Goal: Task Accomplishment & Management: Manage account settings

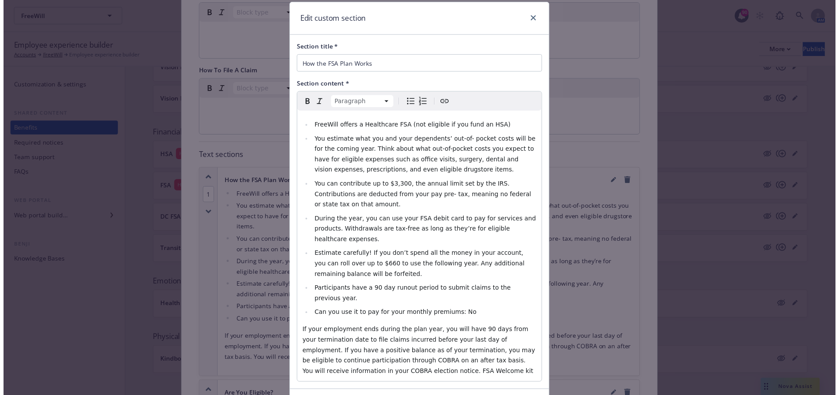
scroll to position [56, 0]
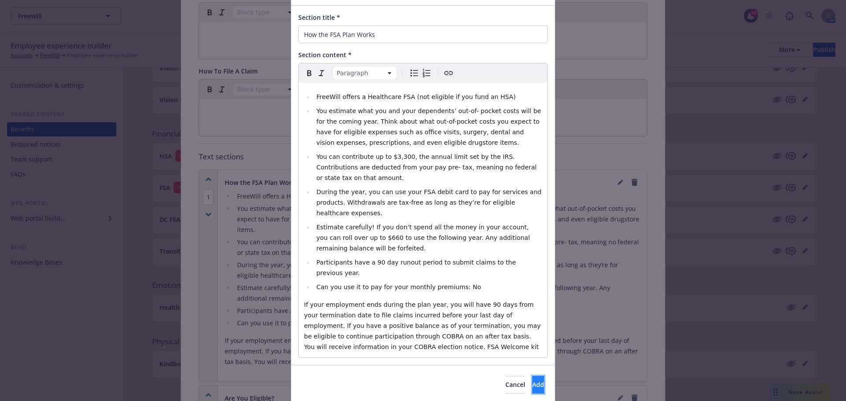
click at [532, 376] on button "Add" at bounding box center [538, 385] width 12 height 18
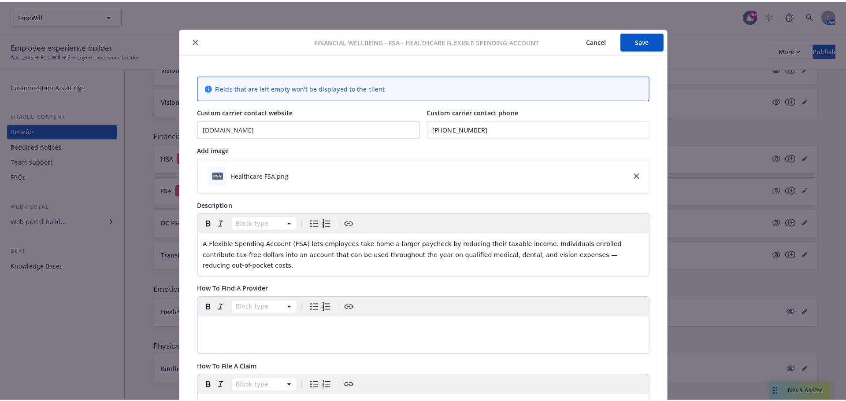
scroll to position [0, 0]
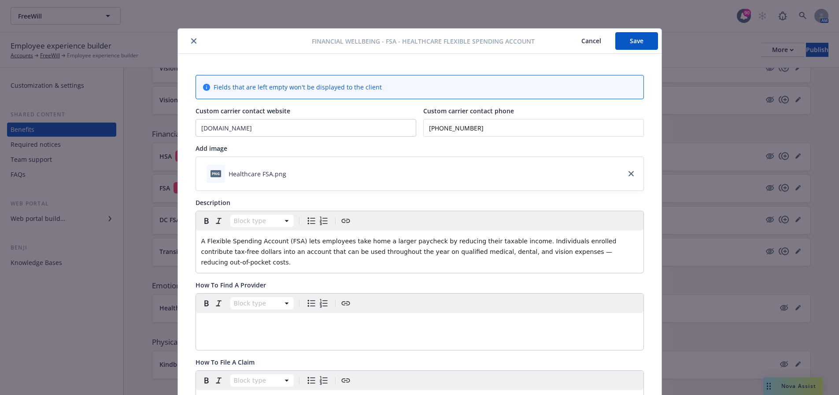
click at [650, 50] on div "Financial Wellbeing - FSA - Healthcare Flexible Spending Account Cancel Save" at bounding box center [420, 41] width 484 height 25
click at [642, 45] on button "Save" at bounding box center [636, 41] width 43 height 18
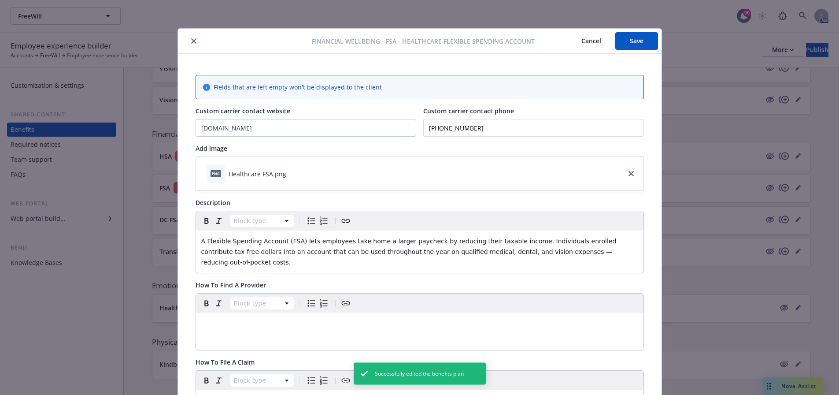
click at [191, 40] on icon "close" at bounding box center [193, 40] width 5 height 5
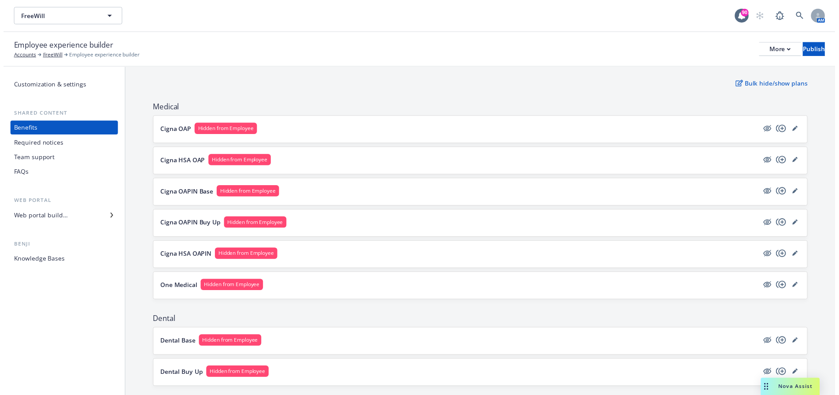
scroll to position [88, 0]
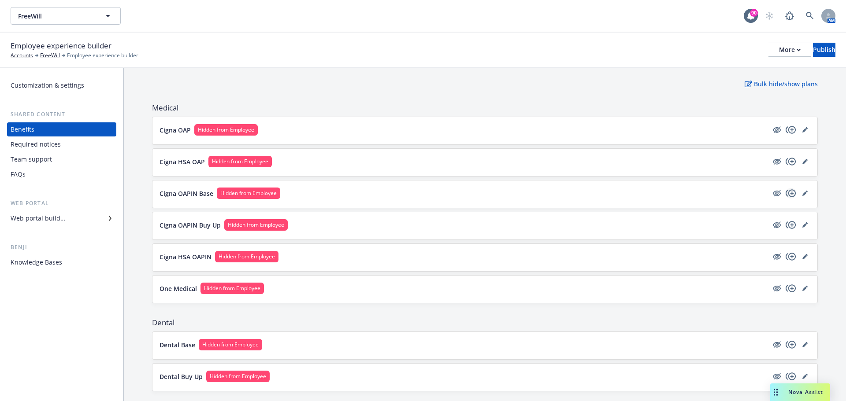
drag, startPoint x: 798, startPoint y: 192, endPoint x: 780, endPoint y: 192, distance: 18.5
click at [802, 192] on icon "editPencil" at bounding box center [804, 193] width 5 height 5
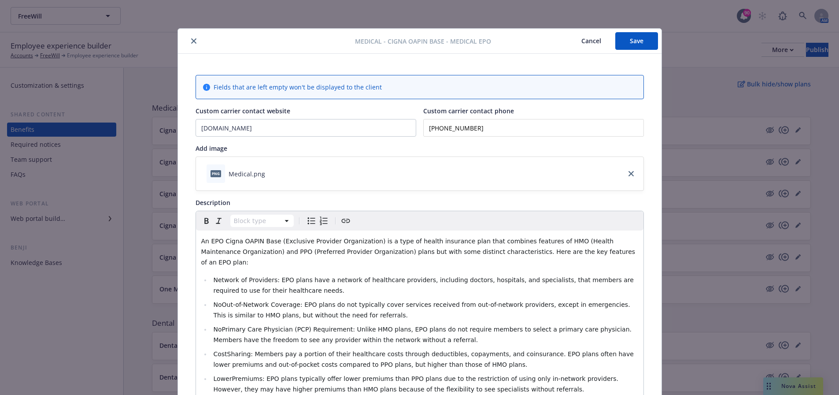
click at [191, 38] on icon "close" at bounding box center [193, 40] width 5 height 5
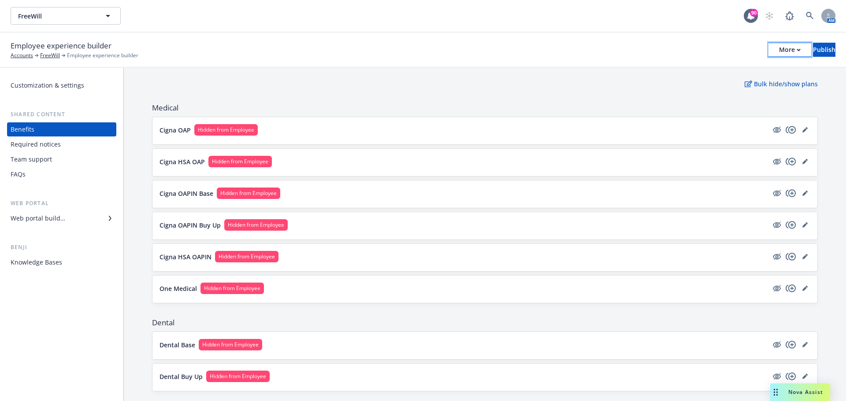
click at [779, 48] on div "More" at bounding box center [790, 49] width 22 height 13
click at [728, 72] on link "Copy preview link" at bounding box center [716, 70] width 130 height 18
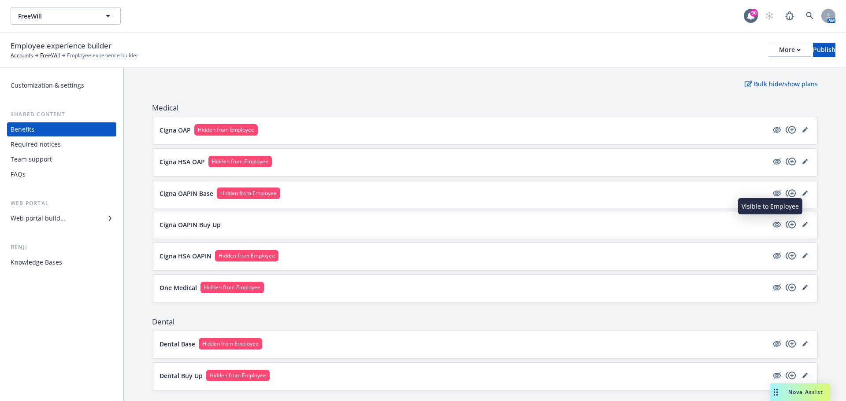
click at [772, 226] on icon "visible" at bounding box center [776, 225] width 8 height 6
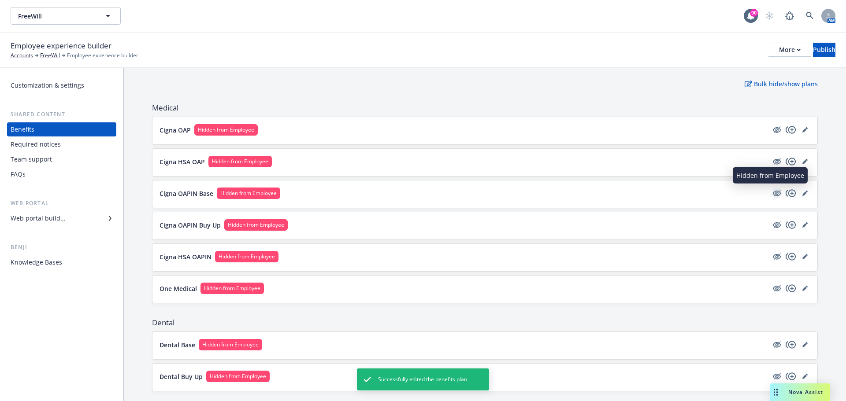
click at [773, 195] on icon "hidden" at bounding box center [776, 193] width 7 height 7
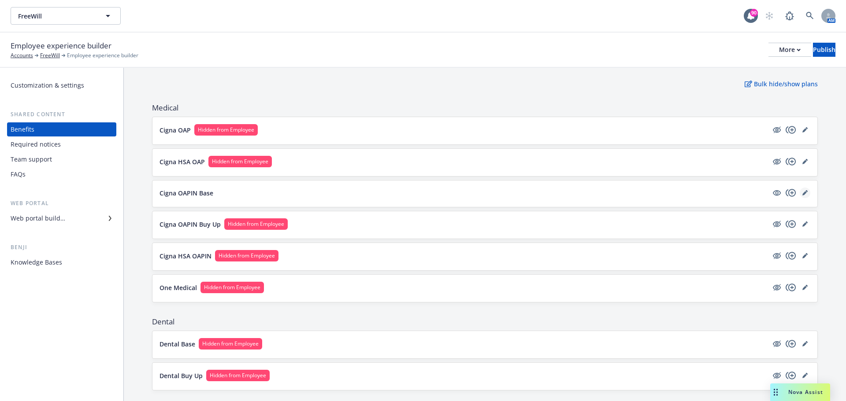
click at [799, 195] on link "editPencil" at bounding box center [804, 193] width 11 height 11
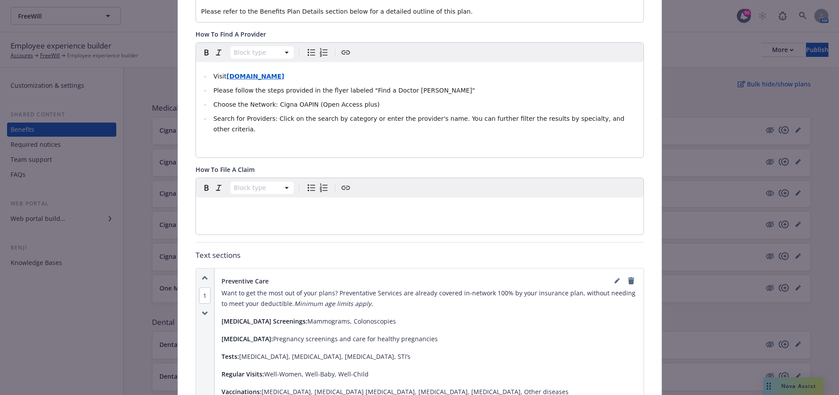
scroll to position [467, 0]
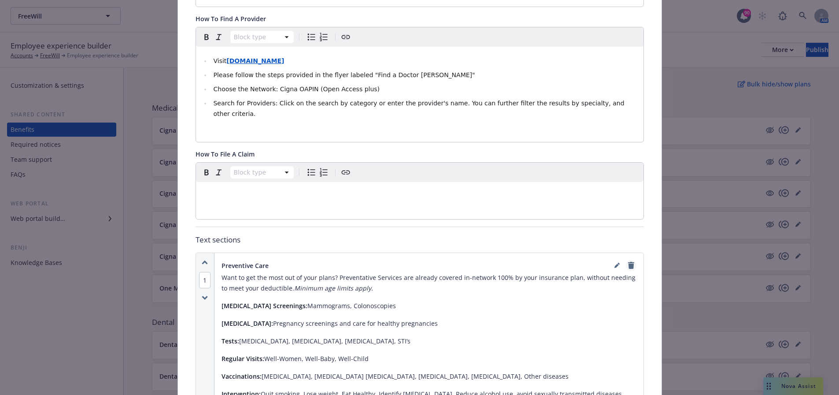
click at [628, 262] on icon "remove" at bounding box center [631, 265] width 6 height 7
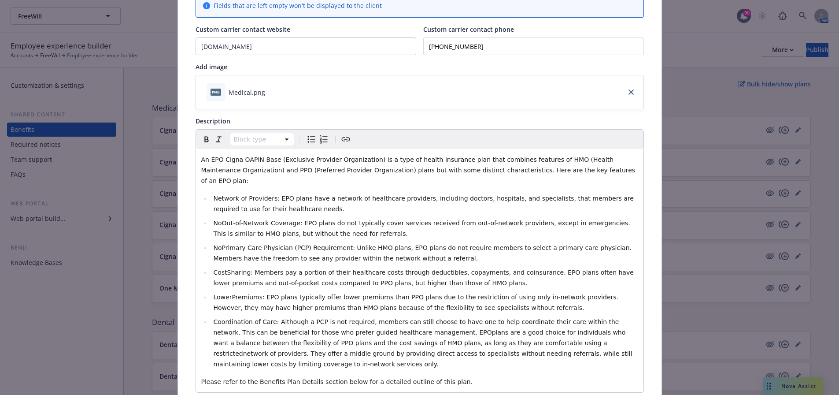
scroll to position [0, 0]
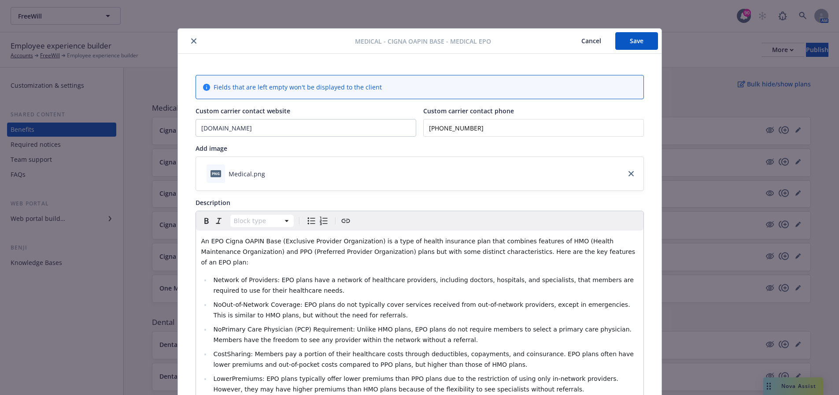
click at [640, 47] on button "Save" at bounding box center [636, 41] width 43 height 18
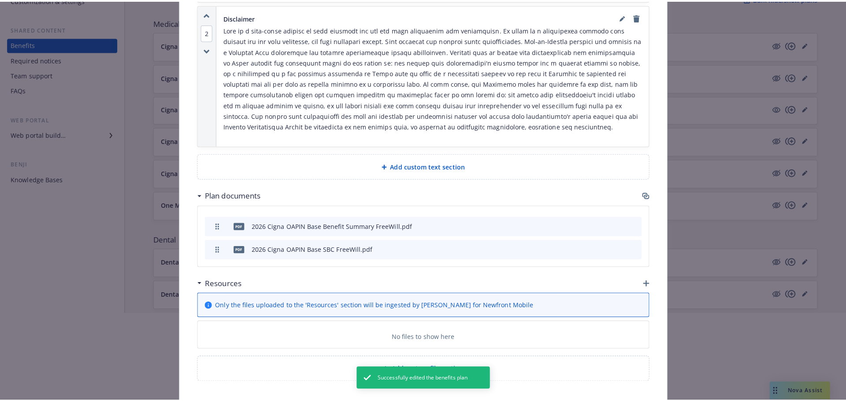
scroll to position [88, 0]
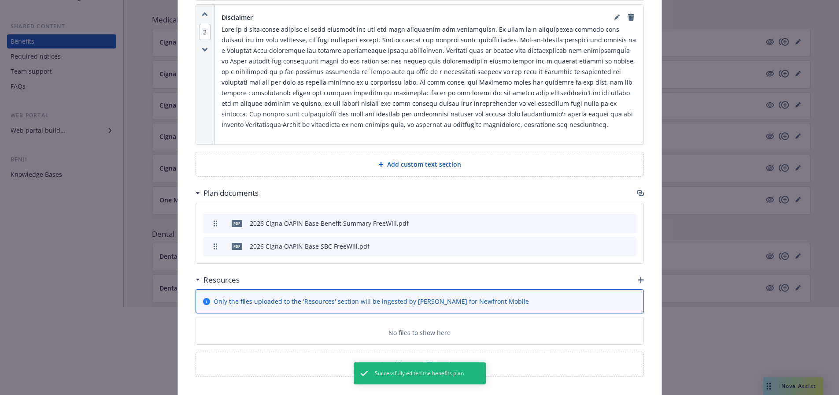
click at [638, 277] on icon "button" at bounding box center [641, 280] width 6 height 6
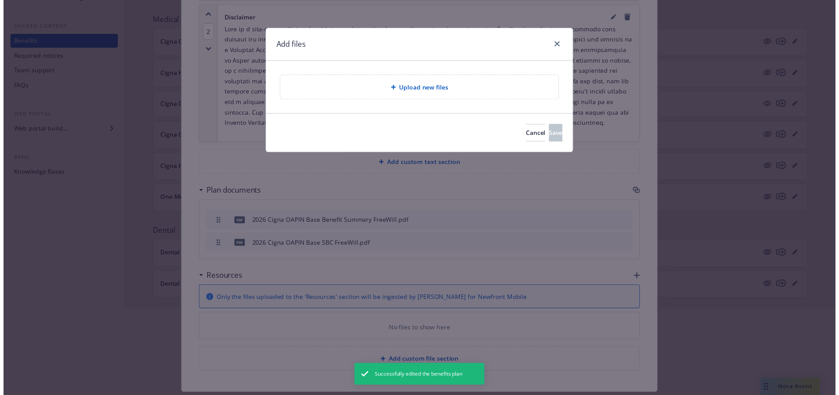
scroll to position [1038, 0]
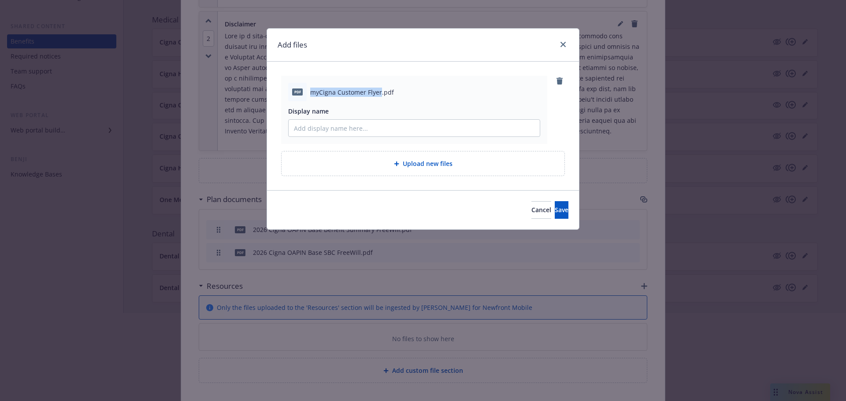
drag, startPoint x: 310, startPoint y: 93, endPoint x: 380, endPoint y: 89, distance: 69.7
click at [380, 89] on span "myCigna Customer Flyer.pdf" at bounding box center [352, 92] width 84 height 9
copy span "myCigna Customer Flyer"
click at [344, 128] on input "Display name" at bounding box center [413, 128] width 251 height 17
paste input "myCigna Customer Flyer"
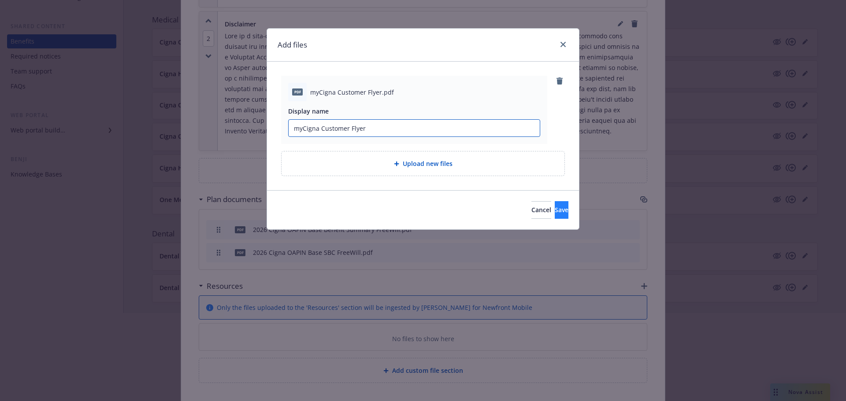
type input "myCigna Customer Flyer"
click at [554, 205] on button "Save" at bounding box center [561, 210] width 14 height 18
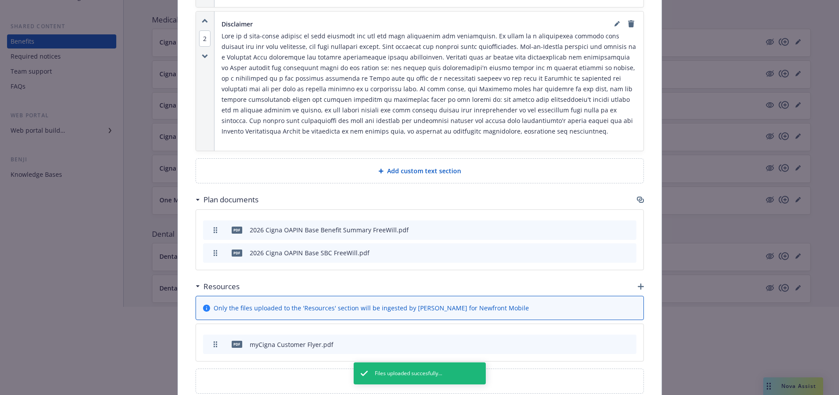
click at [639, 283] on icon "button" at bounding box center [641, 286] width 6 height 6
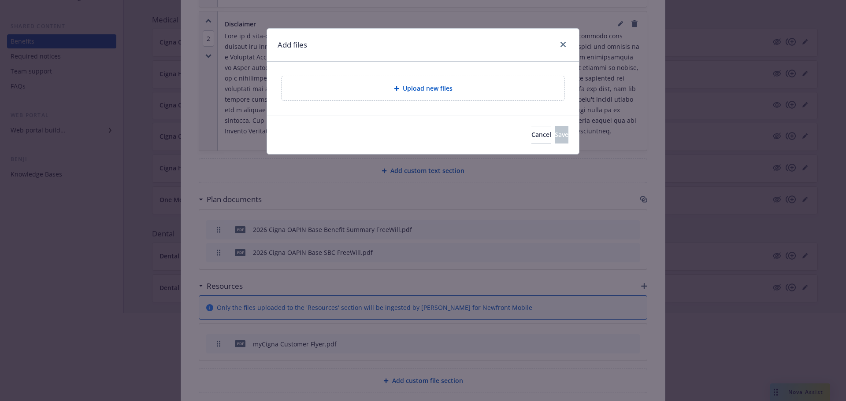
click at [392, 91] on div "Upload new files" at bounding box center [422, 88] width 269 height 10
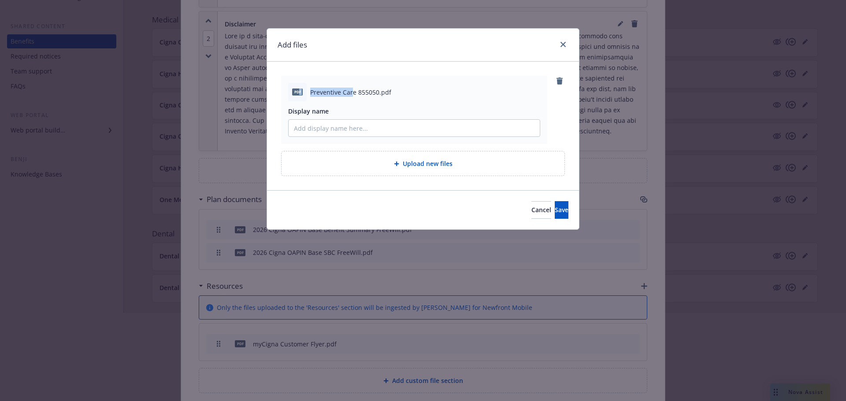
drag, startPoint x: 353, startPoint y: 91, endPoint x: 298, endPoint y: 91, distance: 55.5
click at [298, 91] on div "pdf Preventive Care 855050.pdf" at bounding box center [414, 92] width 252 height 18
copy div "f Preventive Car"
click at [350, 132] on input "Display name" at bounding box center [413, 128] width 251 height 17
paste input "f Preventive Car"
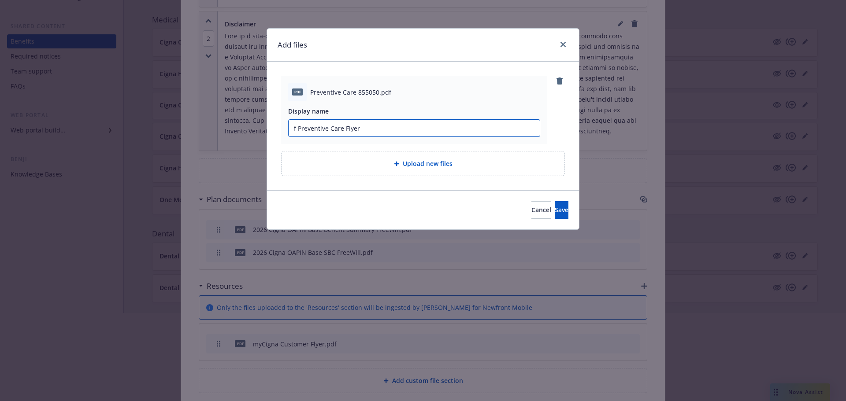
click at [297, 129] on input "f Preventive Care Flyer" at bounding box center [413, 128] width 251 height 17
type input "Preventive Care Flyer"
click at [554, 213] on button "Save" at bounding box center [561, 210] width 14 height 18
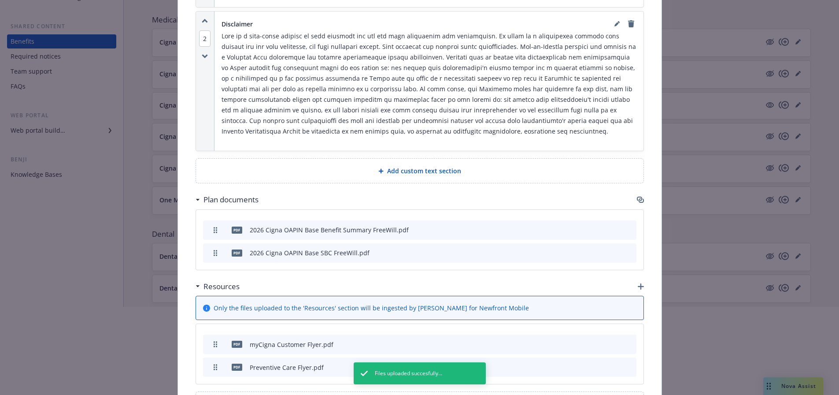
click at [638, 283] on icon "button" at bounding box center [641, 286] width 6 height 6
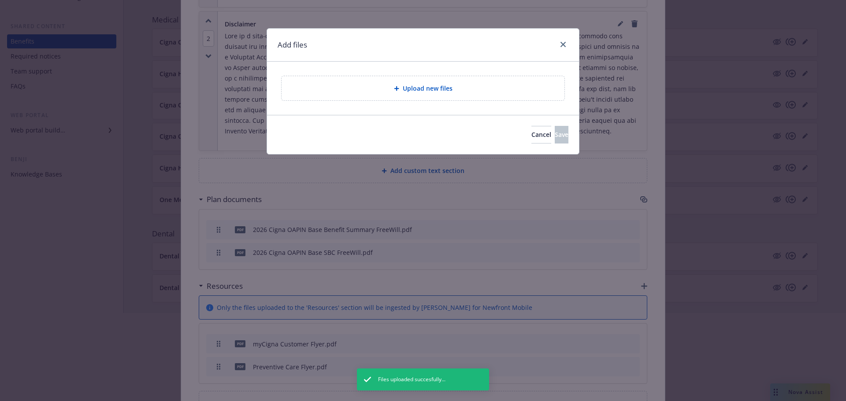
click at [492, 89] on div "Upload new files" at bounding box center [422, 88] width 269 height 10
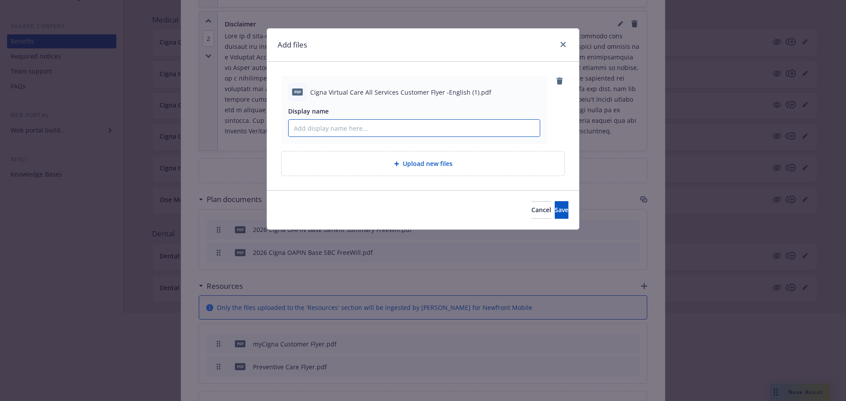
click at [362, 125] on input "Display name" at bounding box center [413, 128] width 251 height 17
paste input "Cigna Virtual Care All Services Customer Flyer"
click at [382, 129] on input "Cigna Virtual Care All Services Customer Flyer" at bounding box center [413, 128] width 251 height 17
type input "Cigna Virtual Care Customer Flyer"
click at [554, 204] on button "Save" at bounding box center [561, 210] width 14 height 18
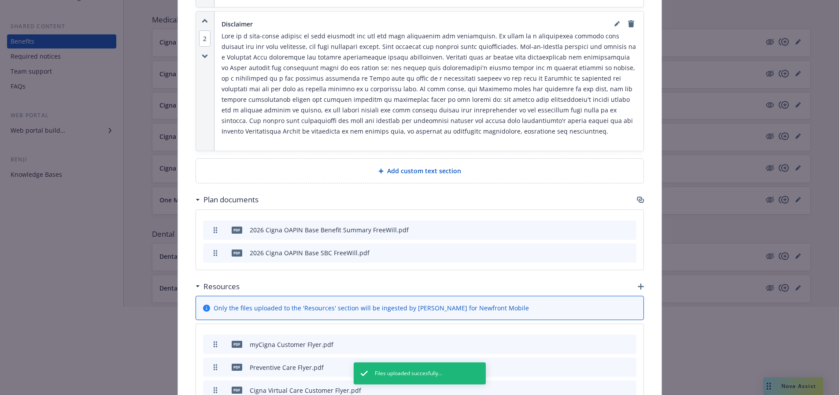
click at [638, 283] on icon "button" at bounding box center [641, 286] width 6 height 6
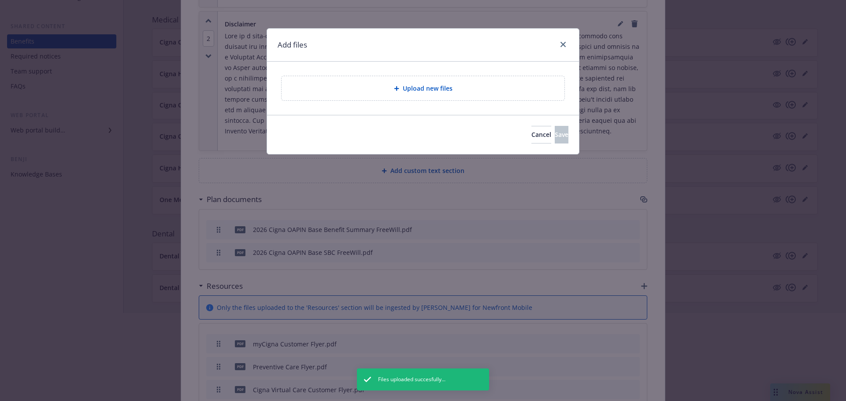
click at [410, 95] on div "Upload new files" at bounding box center [422, 88] width 283 height 24
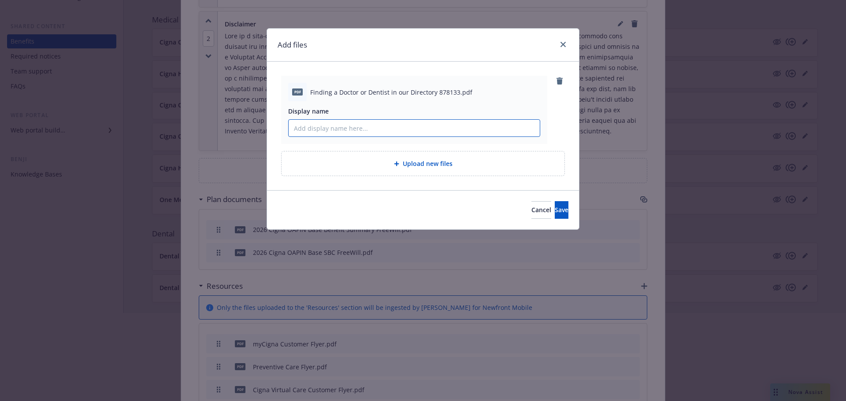
click at [407, 128] on input "Display name" at bounding box center [413, 128] width 251 height 17
type input "Find a Doctor"
click at [554, 212] on button "Save" at bounding box center [561, 210] width 14 height 18
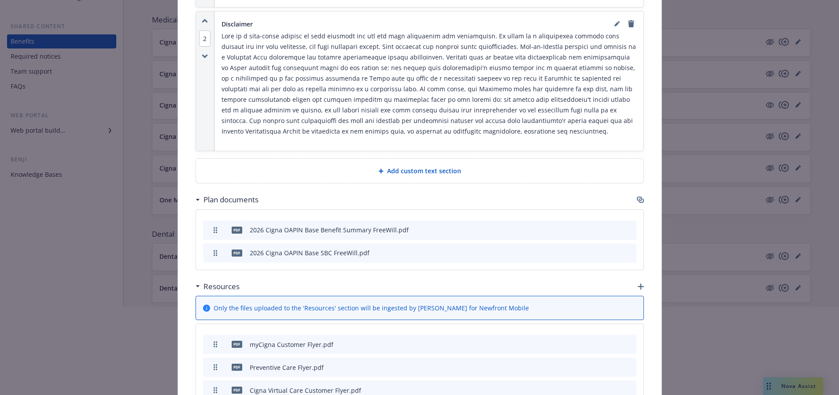
click at [639, 283] on icon "button" at bounding box center [641, 286] width 6 height 6
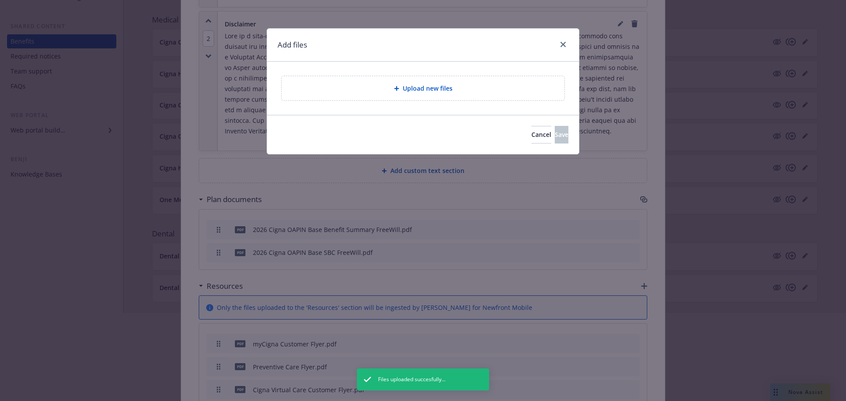
click at [349, 89] on div "Upload new files" at bounding box center [422, 88] width 269 height 10
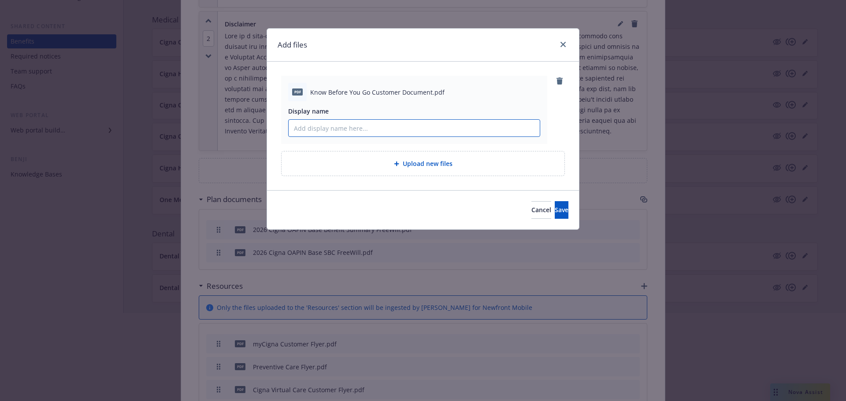
click at [405, 120] on input "Display name" at bounding box center [413, 128] width 251 height 17
type input "Know Before You Go"
click at [554, 207] on button "Save" at bounding box center [561, 210] width 14 height 18
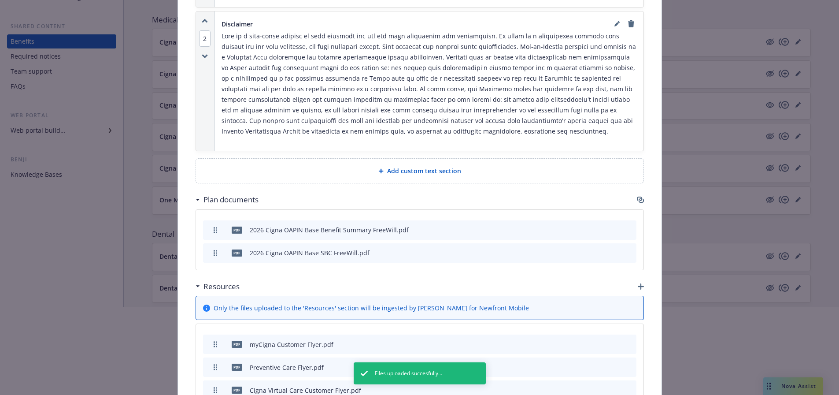
click at [638, 283] on icon "button" at bounding box center [641, 286] width 6 height 6
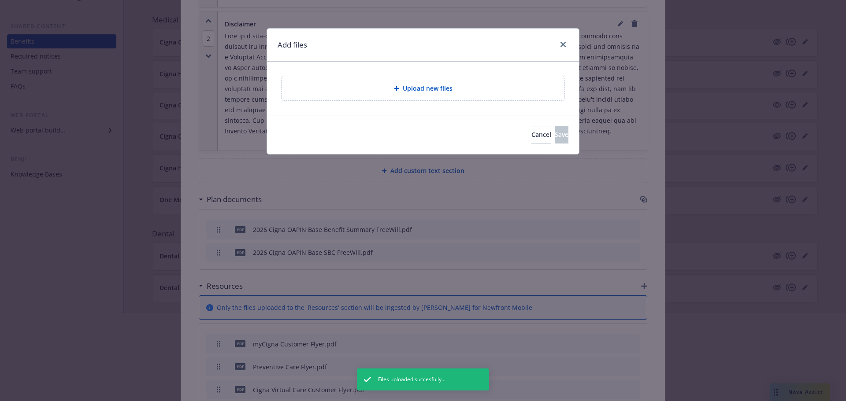
click at [362, 98] on div "Upload new files" at bounding box center [422, 88] width 283 height 24
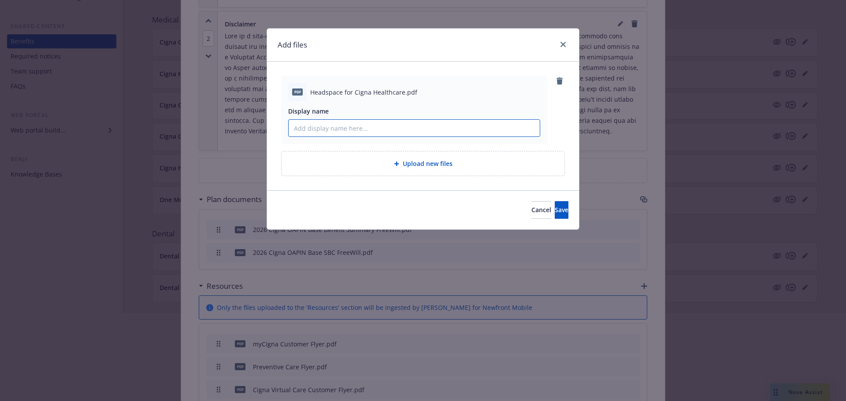
click at [360, 130] on input "Display name" at bounding box center [413, 128] width 251 height 17
type input "Headspace"
click at [554, 209] on button "Save" at bounding box center [561, 210] width 14 height 18
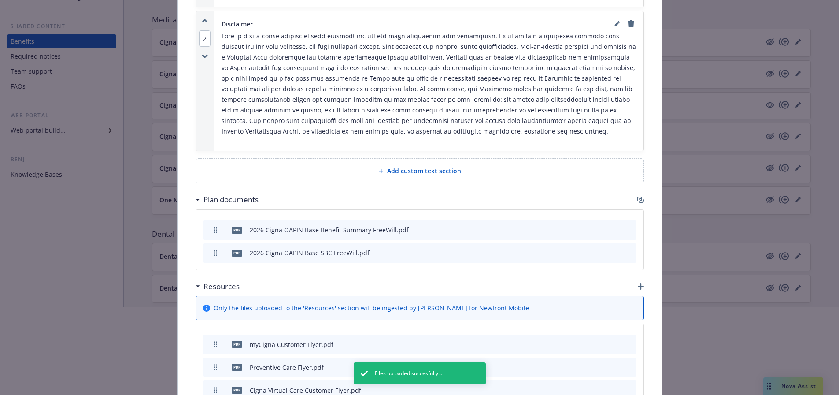
click at [638, 283] on icon "button" at bounding box center [641, 286] width 6 height 6
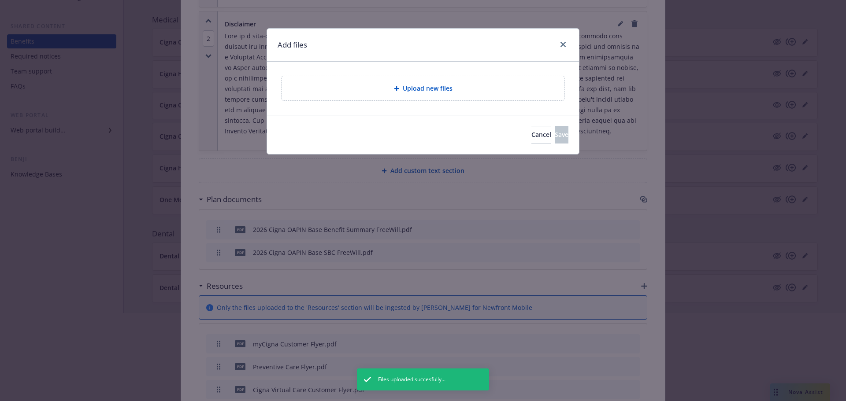
click at [336, 97] on div "Upload new files" at bounding box center [422, 88] width 283 height 24
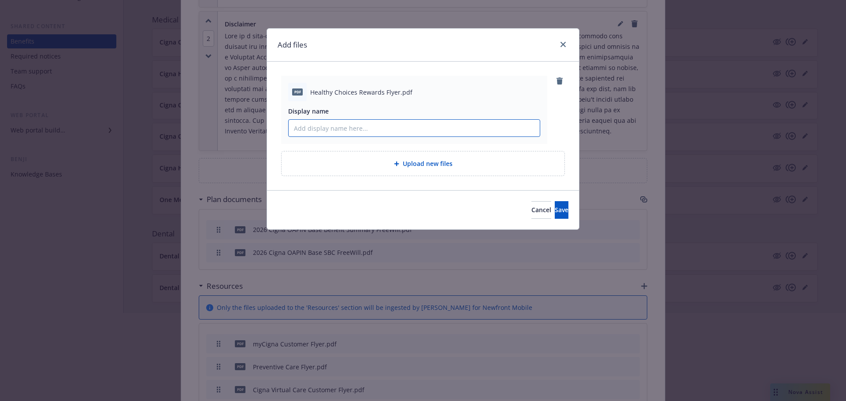
paste input "Healthy Choices Rewards Flyer"
type input "Healthy Choices Rewards Flyer"
click at [554, 206] on button "Save" at bounding box center [561, 210] width 14 height 18
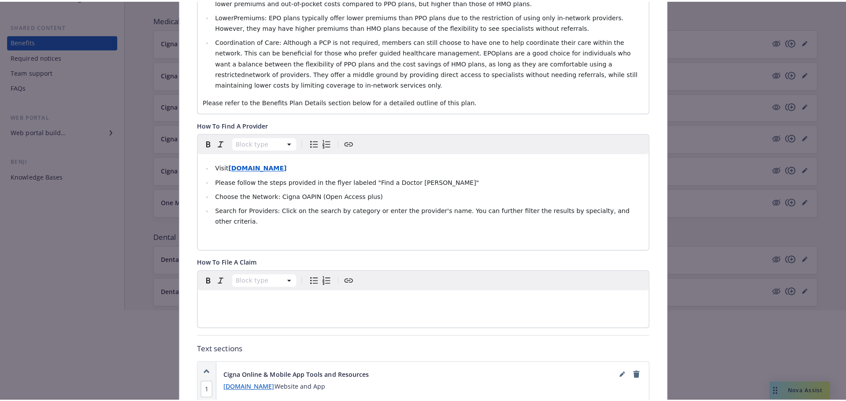
scroll to position [484, 0]
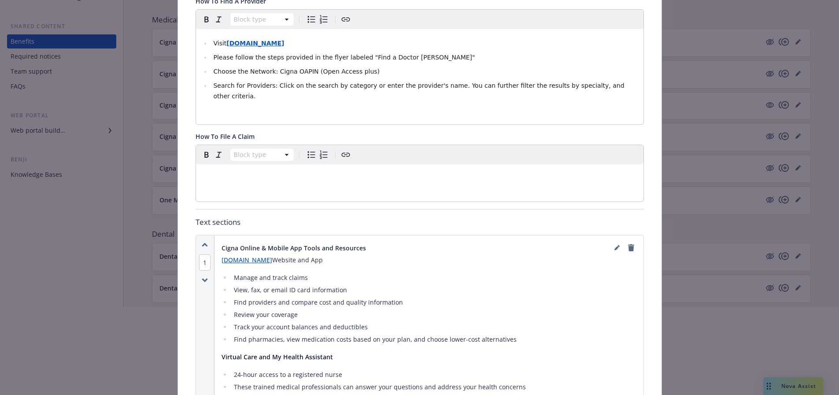
click at [314, 255] on p "myCigna.com Website and App" at bounding box center [429, 260] width 415 height 11
click at [319, 255] on p "myCigna.com Website and App" at bounding box center [429, 260] width 415 height 11
click at [614, 246] on icon "editPencil" at bounding box center [616, 248] width 4 height 4
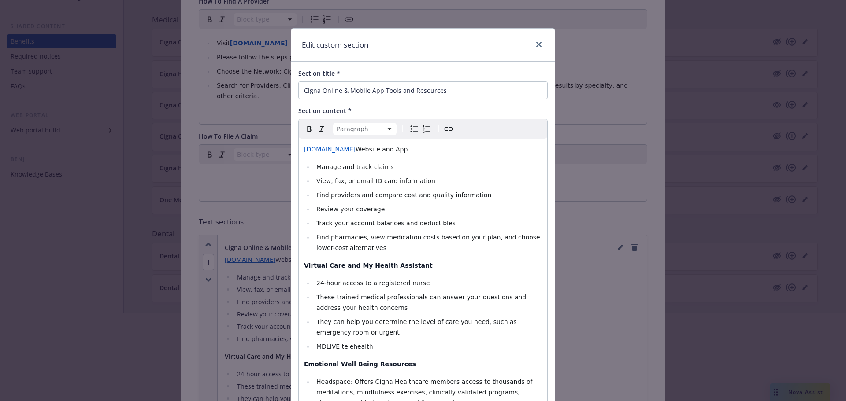
click at [389, 150] on p "myCigna.com Website and App" at bounding box center [423, 149] width 238 height 11
drag, startPoint x: 459, startPoint y: 148, endPoint x: 402, endPoint y: 150, distance: 57.3
click at [402, 150] on p "myCigna.com Website and App and Cigna Education Site" at bounding box center [423, 149] width 238 height 11
drag, startPoint x: 403, startPoint y: 150, endPoint x: 448, endPoint y: 131, distance: 48.2
click at [448, 131] on icon "Create link" at bounding box center [448, 129] width 11 height 11
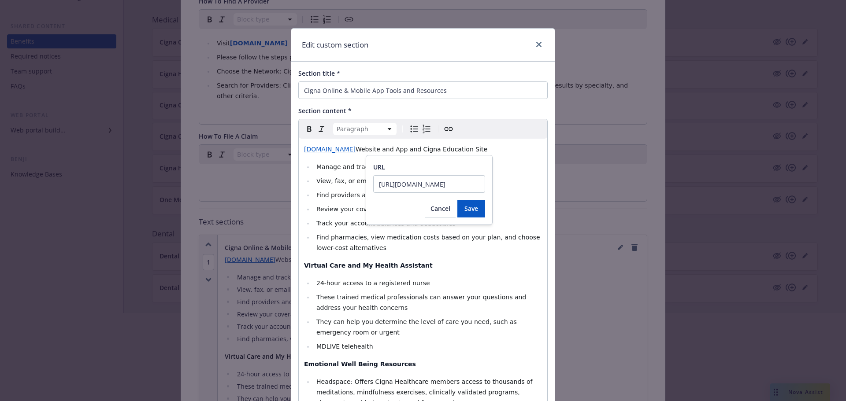
scroll to position [0, 133]
type input "https://www.benefitseducationcigna.com/6d50abeb197210865e6905b13b93ce78"
click at [467, 208] on span "Save" at bounding box center [471, 208] width 14 height 8
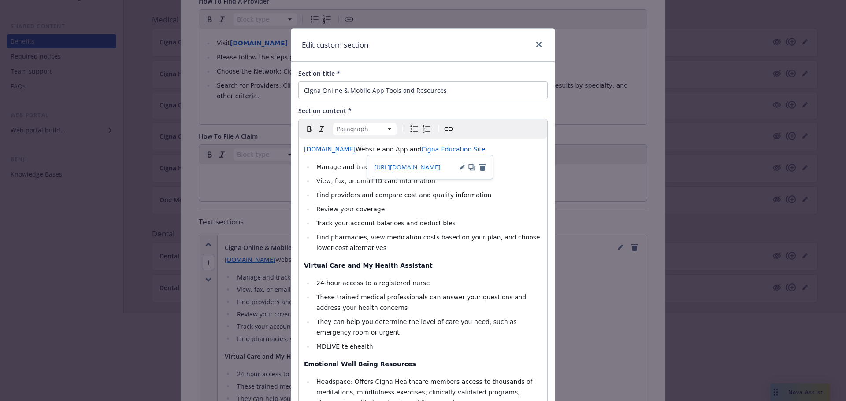
select select
click at [498, 181] on li "View, fax, or email ID card information" at bounding box center [428, 181] width 228 height 11
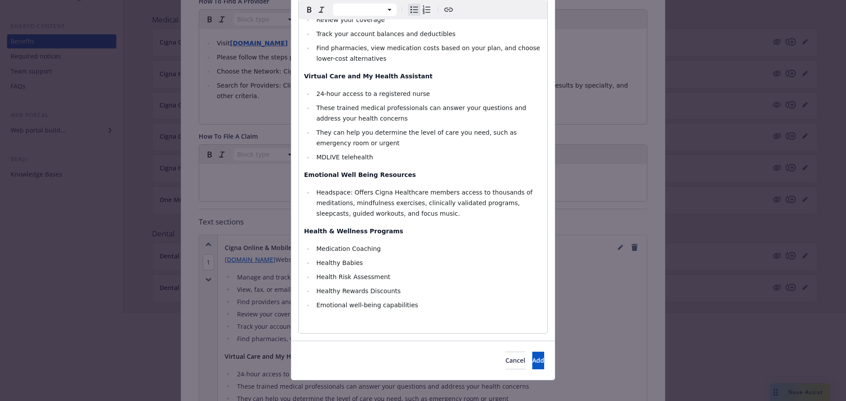
scroll to position [197, 0]
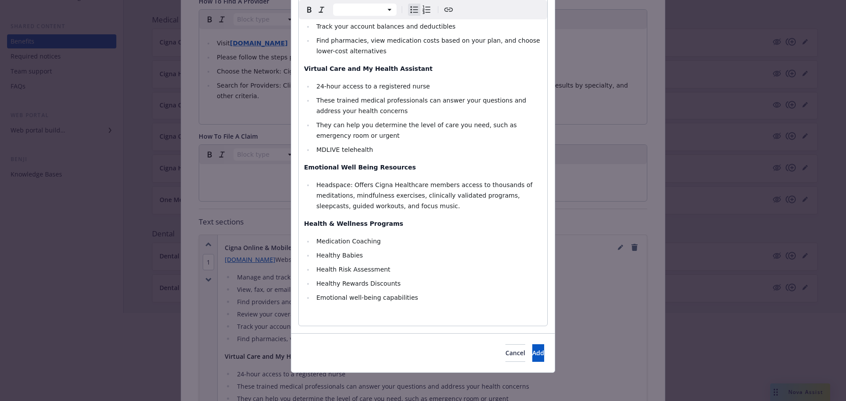
click at [518, 349] on div at bounding box center [423, 341] width 846 height 56
click at [521, 358] on div at bounding box center [423, 341] width 846 height 56
click at [525, 352] on div at bounding box center [423, 341] width 846 height 56
click at [500, 267] on li "Health Risk Assessment" at bounding box center [428, 269] width 228 height 11
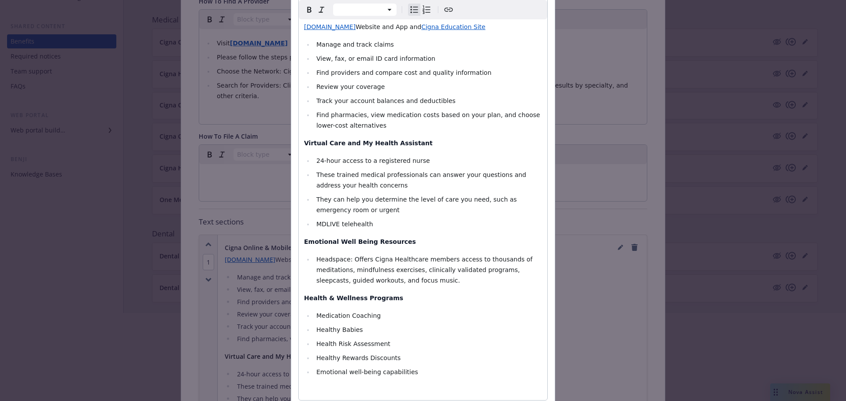
scroll to position [0, 0]
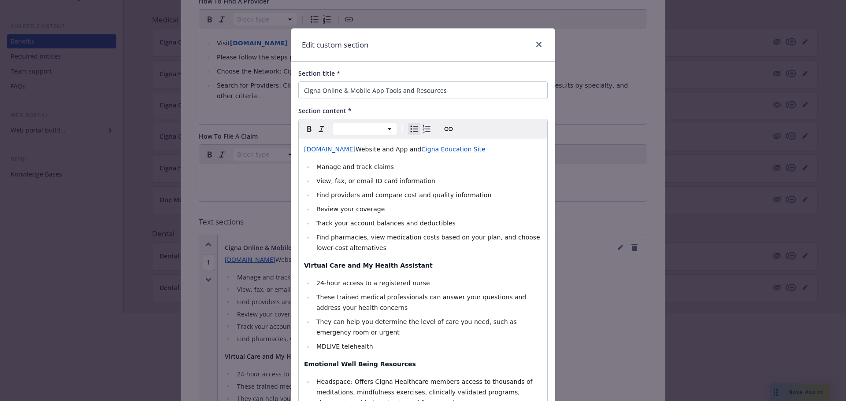
click at [426, 174] on ul "Manage and track claims View, fax, or email ID card information Find providers …" at bounding box center [423, 208] width 238 height 92
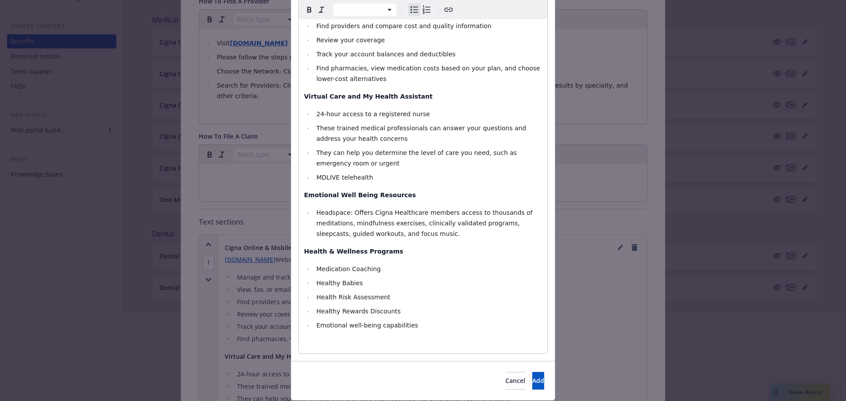
scroll to position [197, 0]
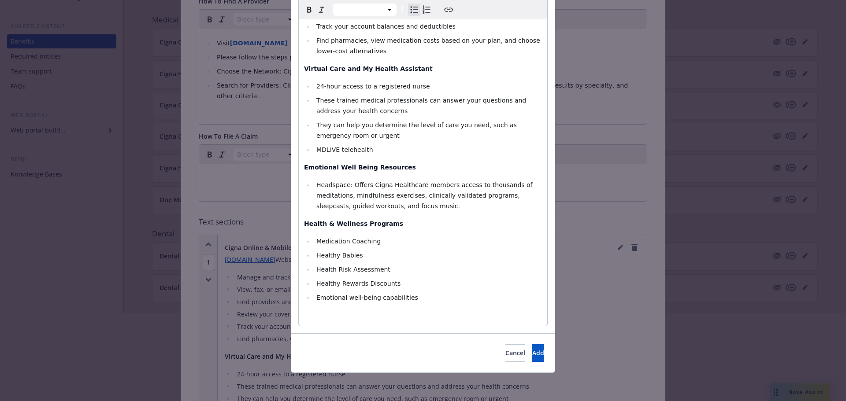
click at [502, 353] on div at bounding box center [423, 341] width 846 height 56
click at [506, 353] on div at bounding box center [423, 341] width 846 height 56
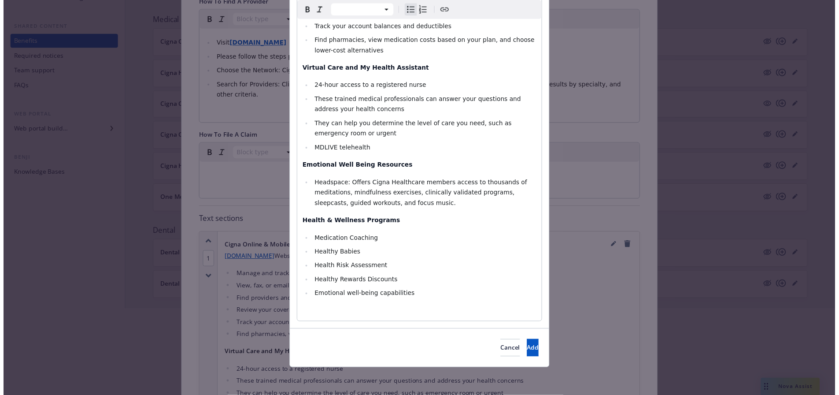
scroll to position [0, 0]
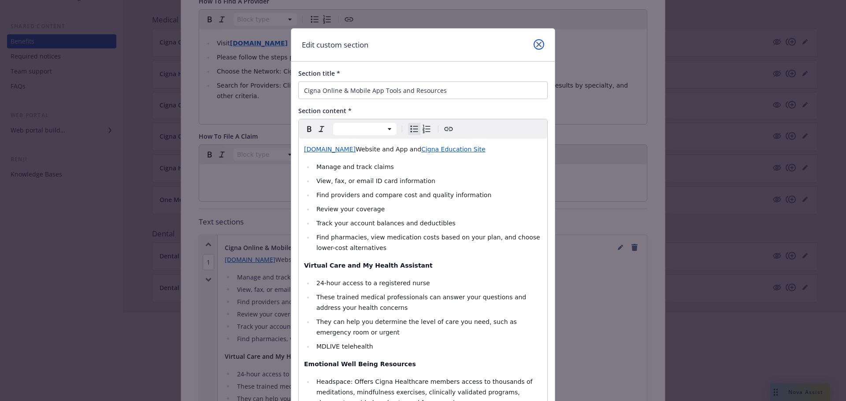
click at [533, 43] on link "close" at bounding box center [538, 44] width 11 height 11
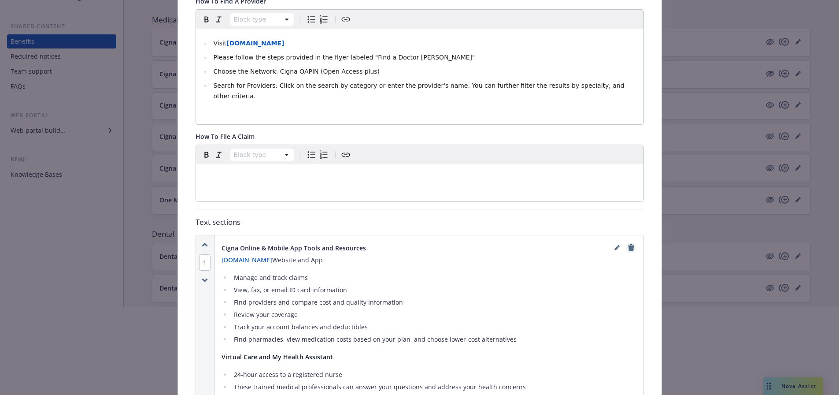
click at [628, 244] on icon "remove" at bounding box center [631, 247] width 6 height 7
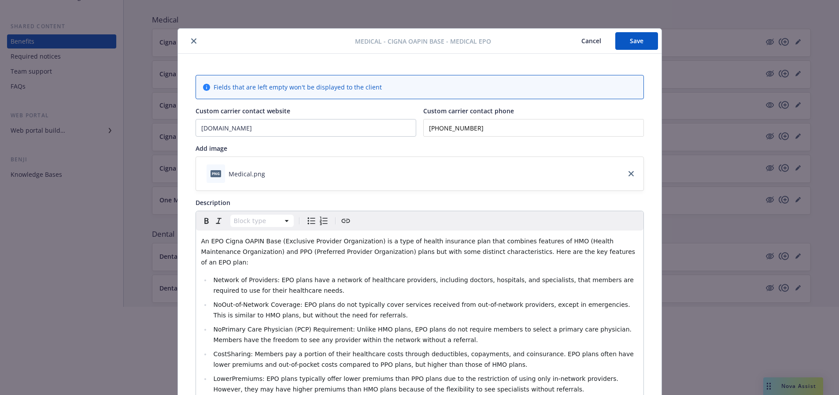
click at [191, 41] on icon "close" at bounding box center [193, 40] width 5 height 5
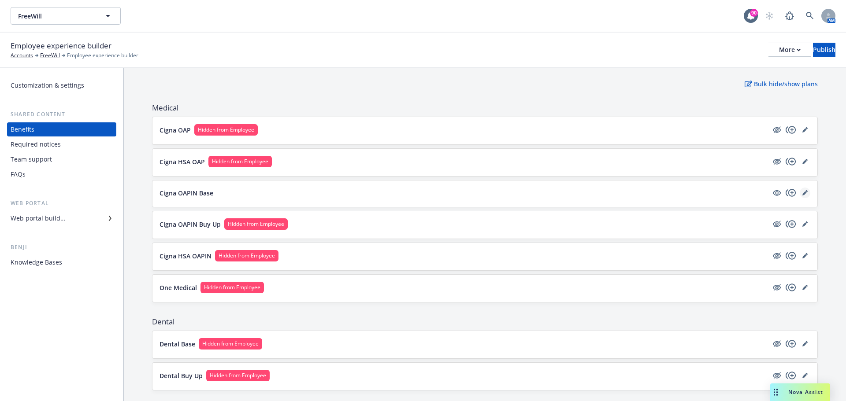
click at [802, 193] on icon "editPencil" at bounding box center [804, 192] width 5 height 5
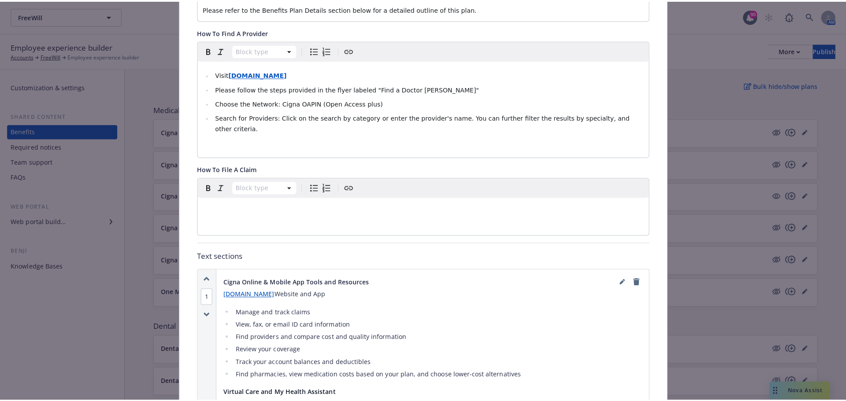
scroll to position [467, 0]
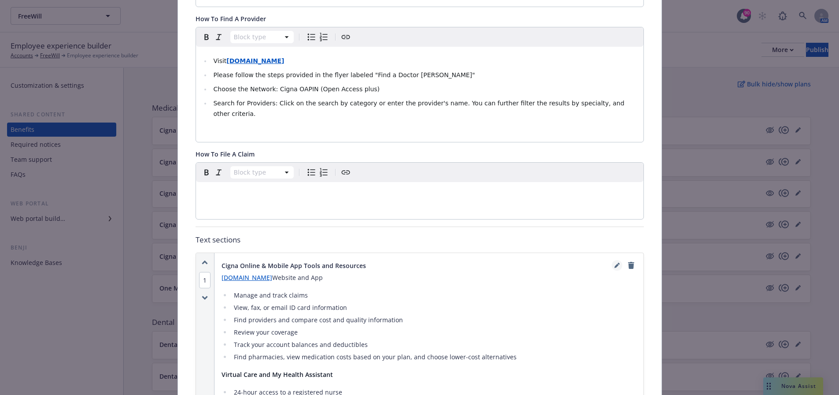
click at [615, 262] on icon "editPencil" at bounding box center [616, 264] width 5 height 5
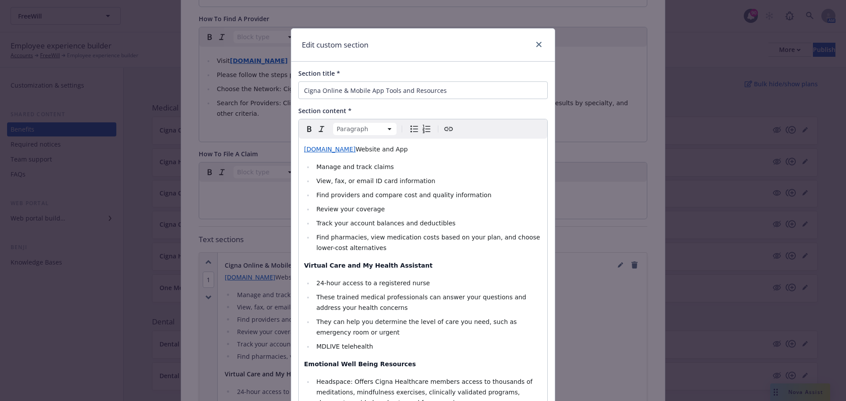
click at [411, 150] on p "myCigna.com Website and App" at bounding box center [423, 149] width 238 height 11
click at [376, 149] on span "Website and App" at bounding box center [381, 149] width 52 height 7
click at [385, 148] on p "myCigna.com Website, App" at bounding box center [423, 149] width 238 height 11
drag, startPoint x: 391, startPoint y: 150, endPoint x: 447, endPoint y: 150, distance: 56.4
click at [447, 150] on p "myCigna.com Website, App and Cigna Education Site" at bounding box center [423, 149] width 238 height 11
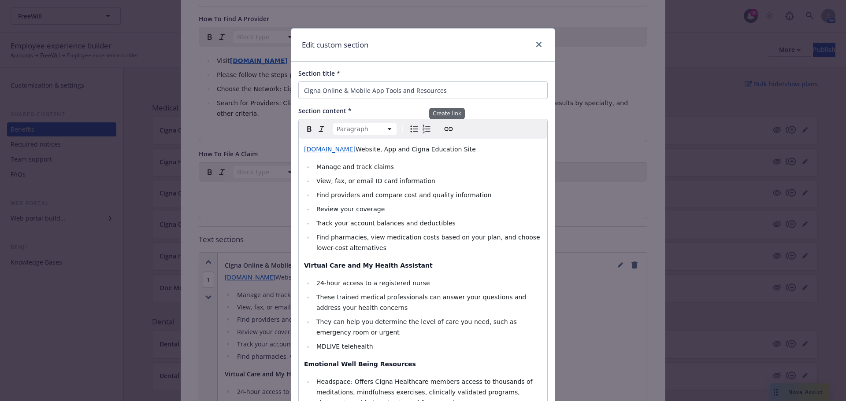
click at [448, 130] on icon "Create link" at bounding box center [448, 129] width 11 height 11
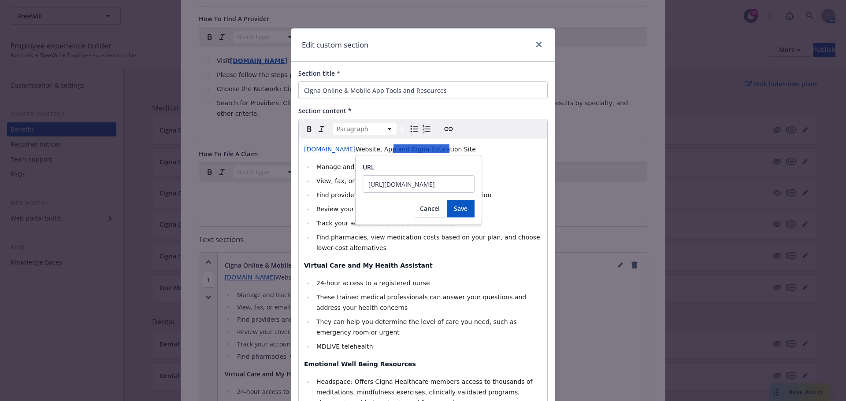
scroll to position [0, 133]
type input "https://www.benefitseducationcigna.com/6d50abeb197210865e6905b13b93ce78"
click at [460, 210] on span "Save" at bounding box center [461, 208] width 14 height 8
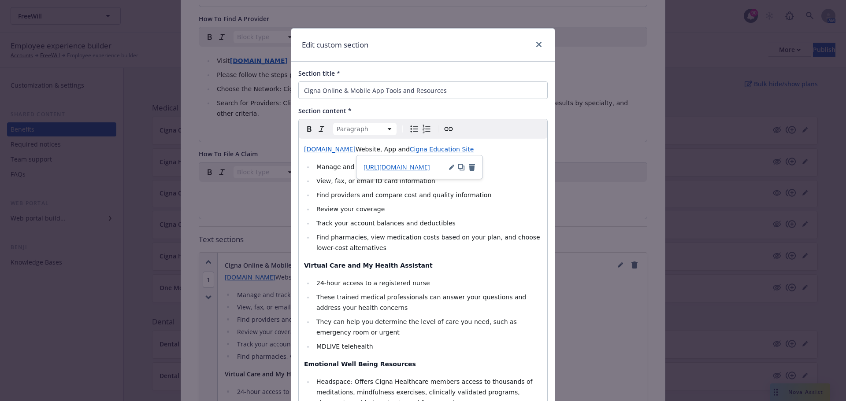
select select
click at [443, 204] on li "Review your coverage" at bounding box center [428, 209] width 228 height 11
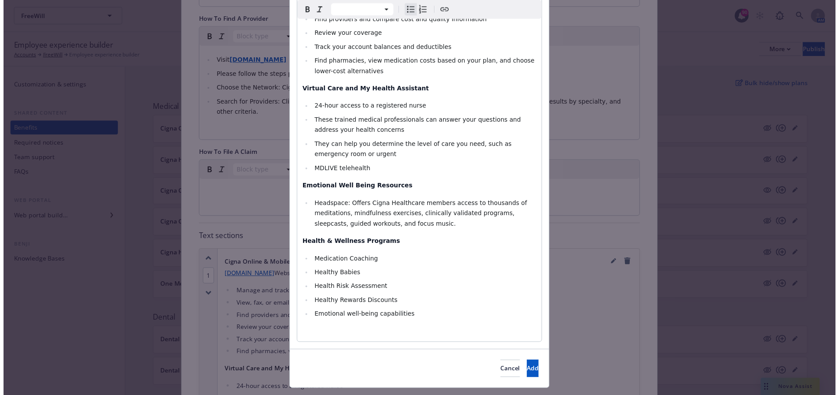
scroll to position [197, 0]
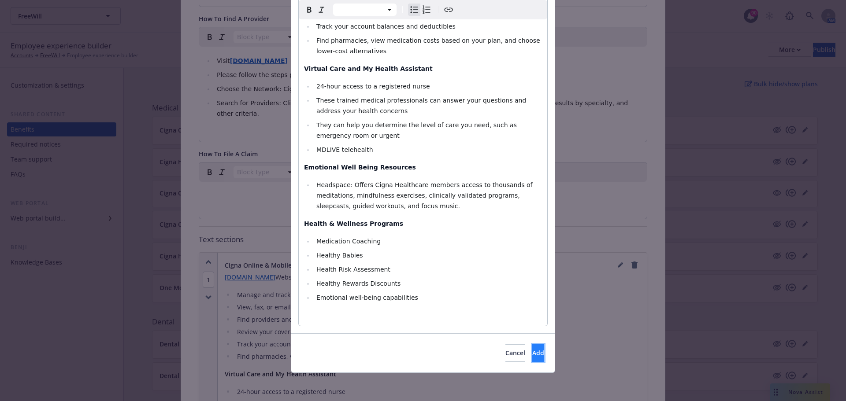
click at [532, 349] on button "Add" at bounding box center [538, 353] width 12 height 18
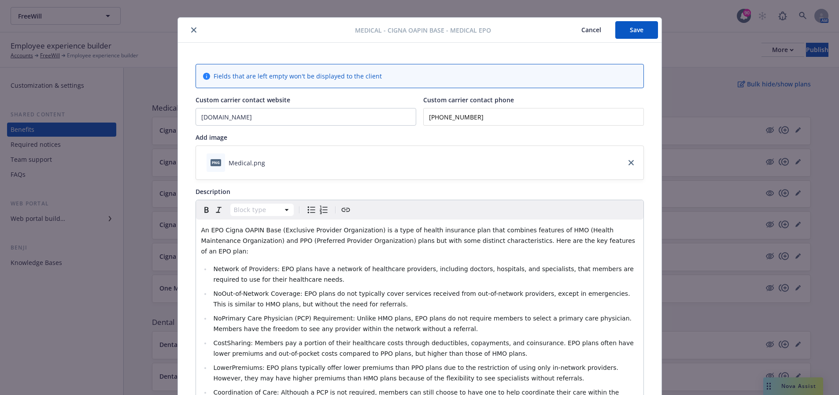
scroll to position [0, 0]
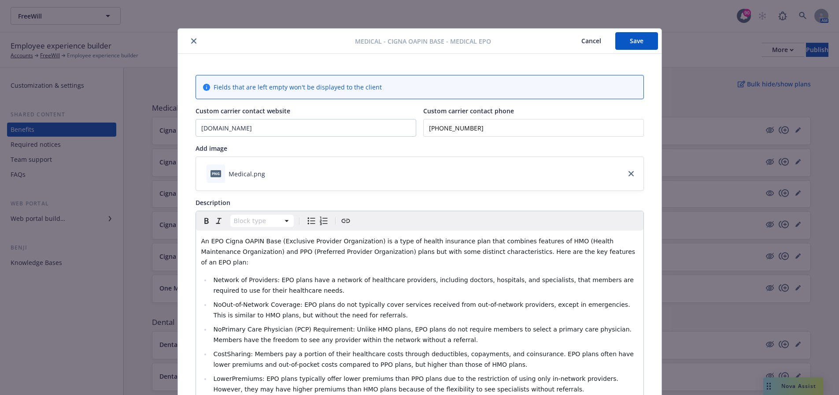
click at [621, 43] on button "Save" at bounding box center [636, 41] width 43 height 18
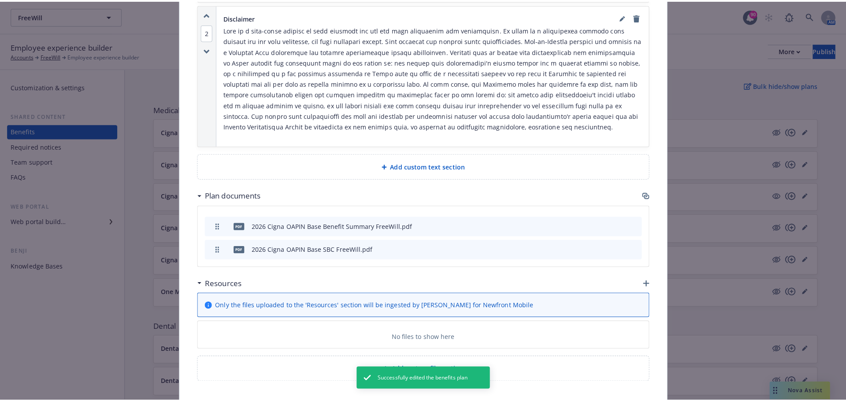
scroll to position [44, 0]
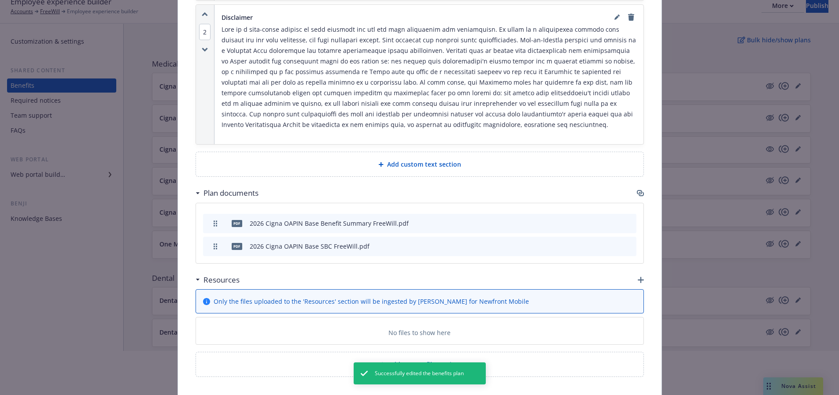
click at [638, 277] on icon "button" at bounding box center [641, 280] width 6 height 6
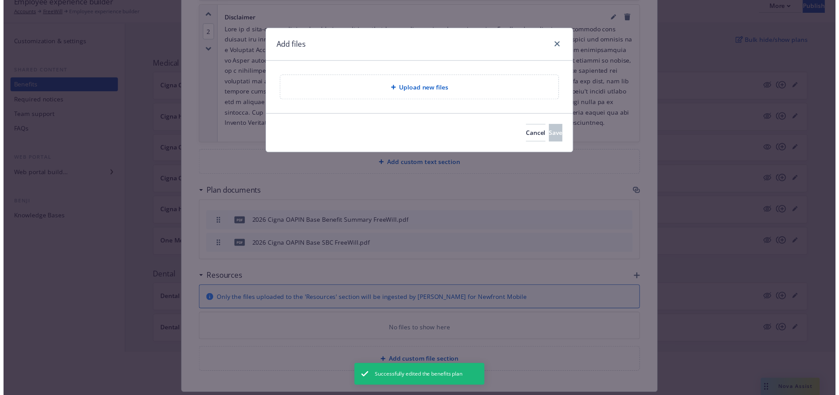
scroll to position [1038, 0]
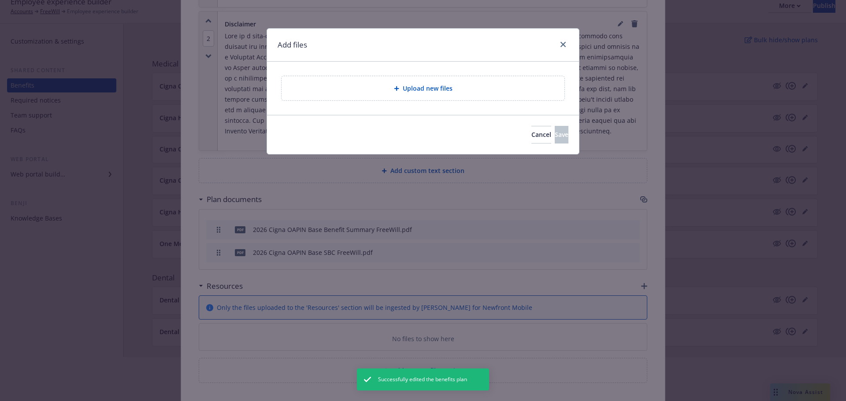
click at [397, 89] on icon at bounding box center [396, 88] width 5 height 5
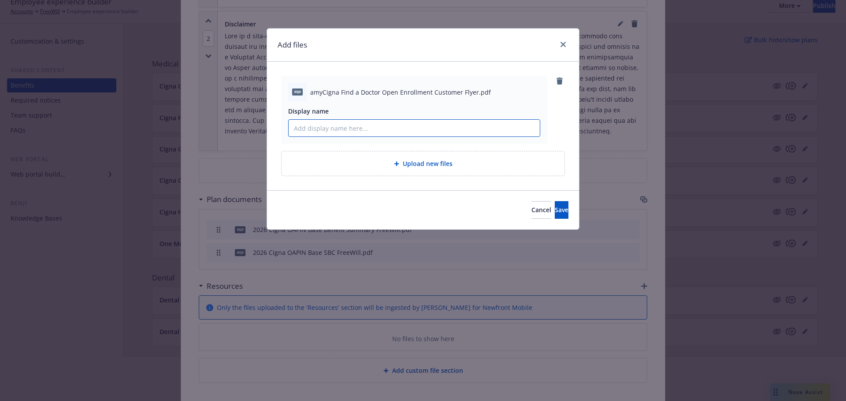
click at [352, 128] on input "Display name" at bounding box center [413, 128] width 251 height 17
type input "Find a Doctor"
click at [554, 208] on span "Save" at bounding box center [561, 210] width 14 height 8
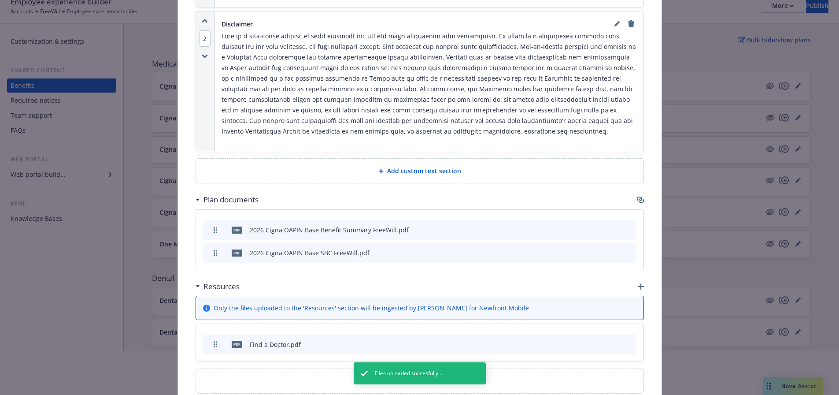
click at [638, 283] on icon "button" at bounding box center [641, 286] width 6 height 6
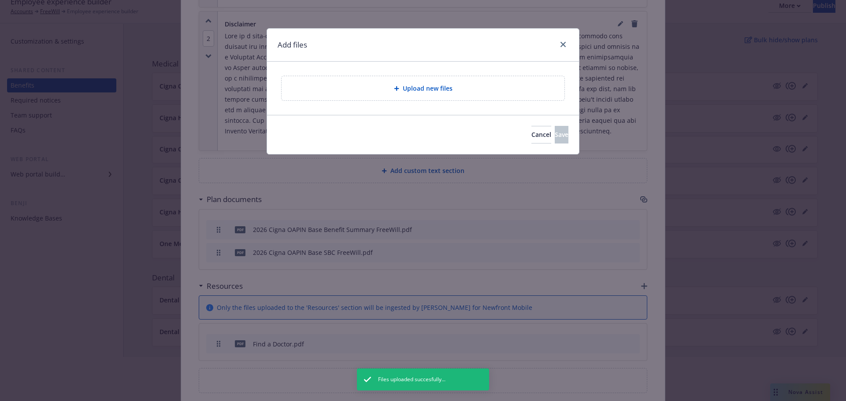
click at [342, 81] on div "Upload new files" at bounding box center [422, 88] width 283 height 24
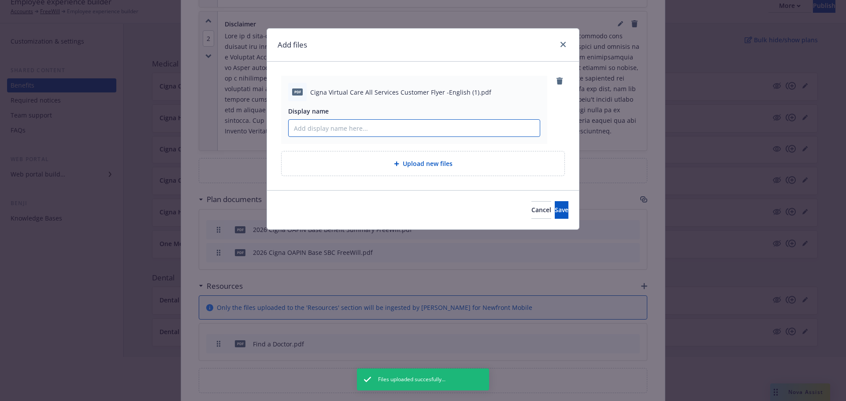
click at [359, 124] on input "Display name" at bounding box center [413, 128] width 251 height 17
click at [359, 124] on input "Cigna Virtual" at bounding box center [413, 128] width 251 height 17
type input "Cigna Virtual Care Customer Flyer"
click at [554, 204] on button "Save" at bounding box center [561, 210] width 14 height 18
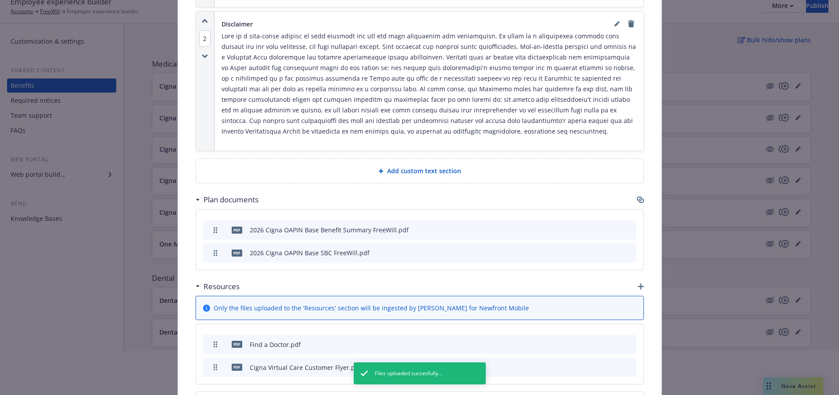
click at [638, 283] on icon "button" at bounding box center [641, 286] width 6 height 6
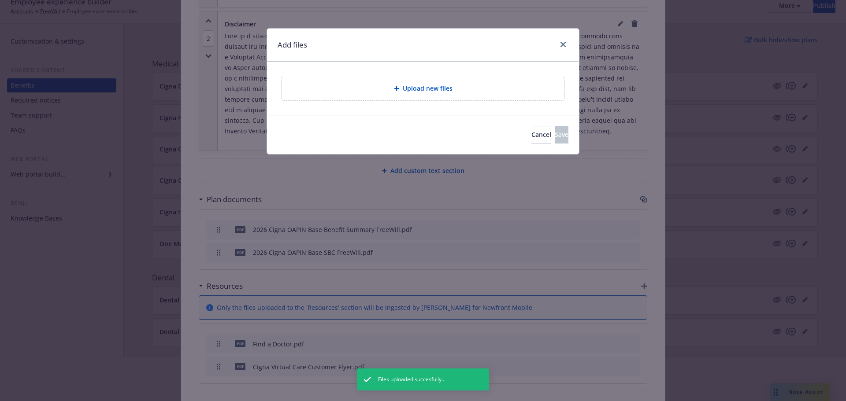
click at [455, 92] on div "Upload new files" at bounding box center [422, 88] width 269 height 10
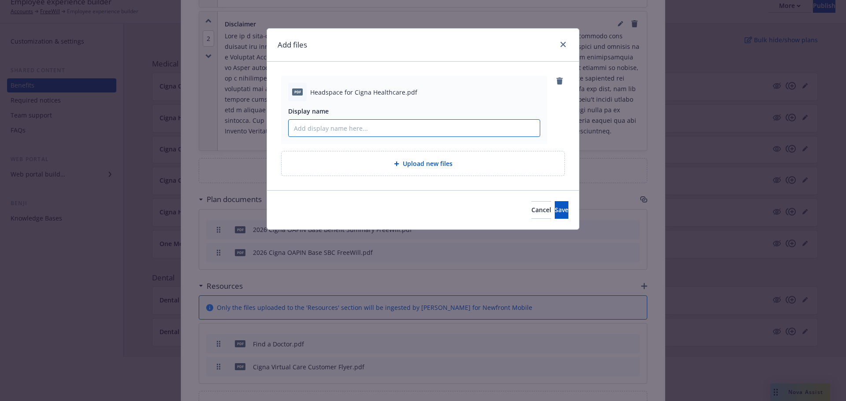
click at [341, 131] on input "Display name" at bounding box center [413, 128] width 251 height 17
type input "Headspace"
click at [554, 207] on button "Save" at bounding box center [561, 210] width 14 height 18
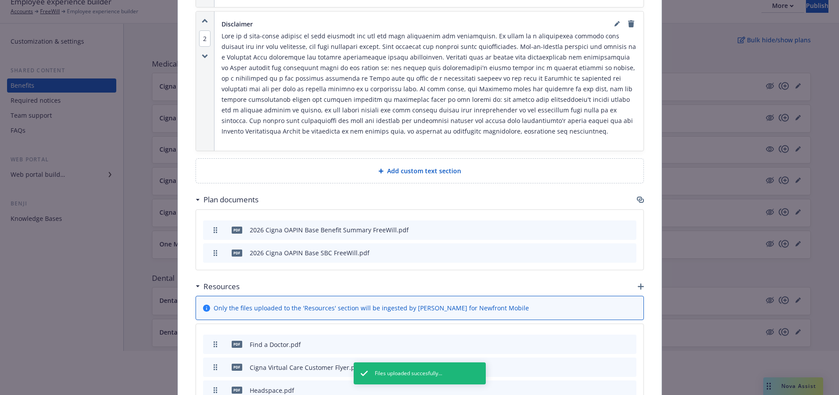
click at [638, 283] on icon "button" at bounding box center [641, 286] width 6 height 6
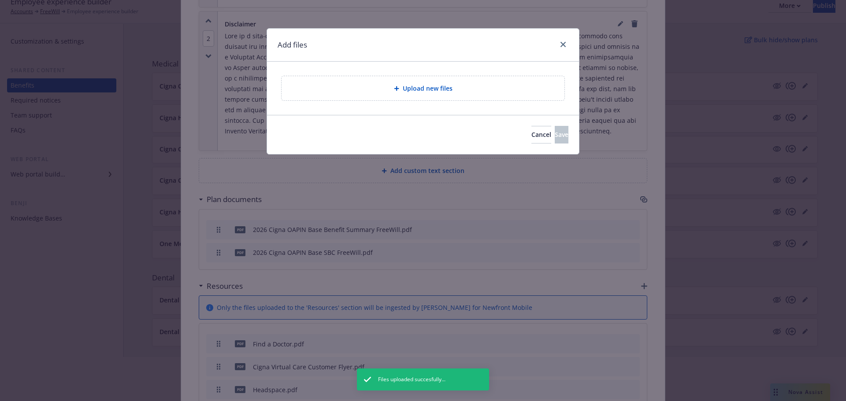
click at [381, 84] on div "Upload new files" at bounding box center [422, 88] width 269 height 10
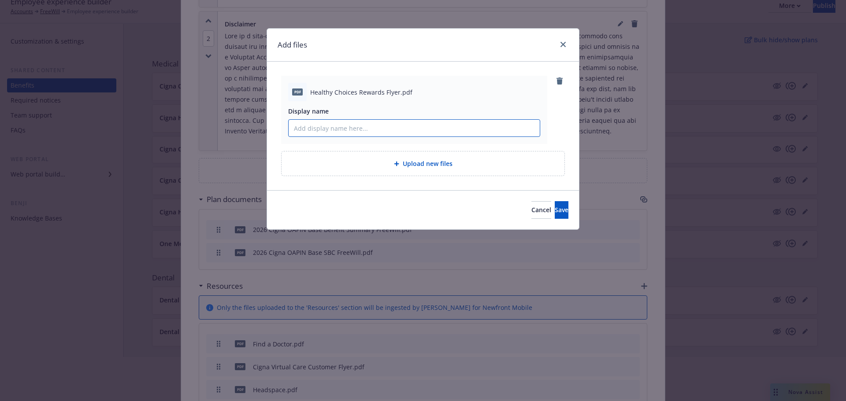
click at [353, 133] on input "Display name" at bounding box center [413, 128] width 251 height 17
type input "Healthy Choices Rewards Flyer"
click at [554, 207] on button "Save" at bounding box center [561, 210] width 14 height 18
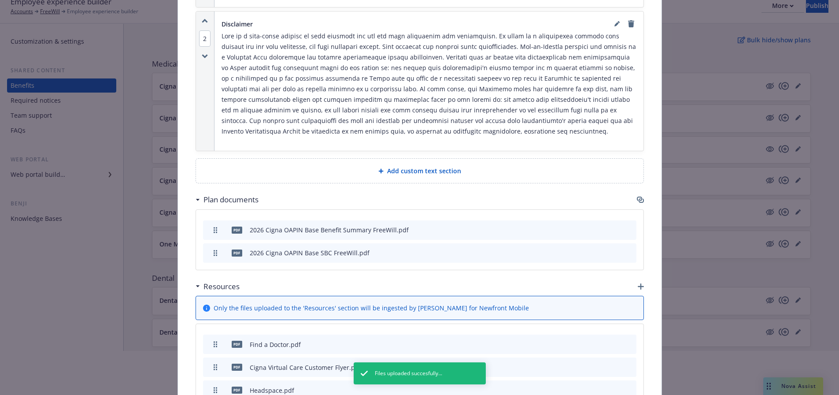
click at [638, 283] on icon "button" at bounding box center [641, 286] width 6 height 6
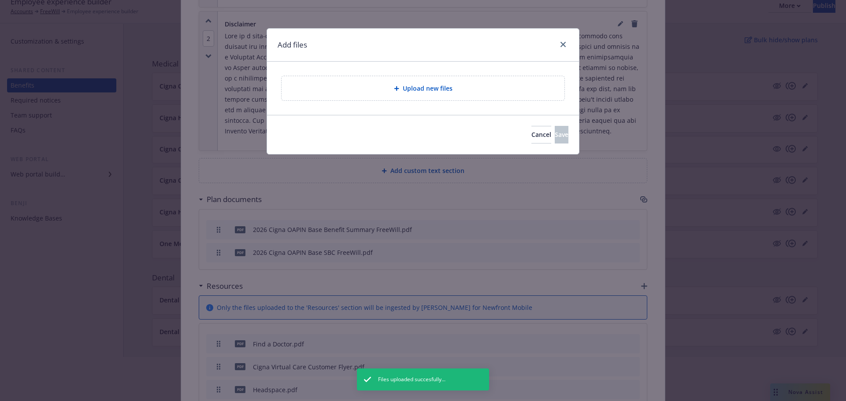
click at [325, 103] on div "Upload new files" at bounding box center [423, 88] width 312 height 53
click at [324, 90] on div "Upload new files" at bounding box center [422, 88] width 269 height 10
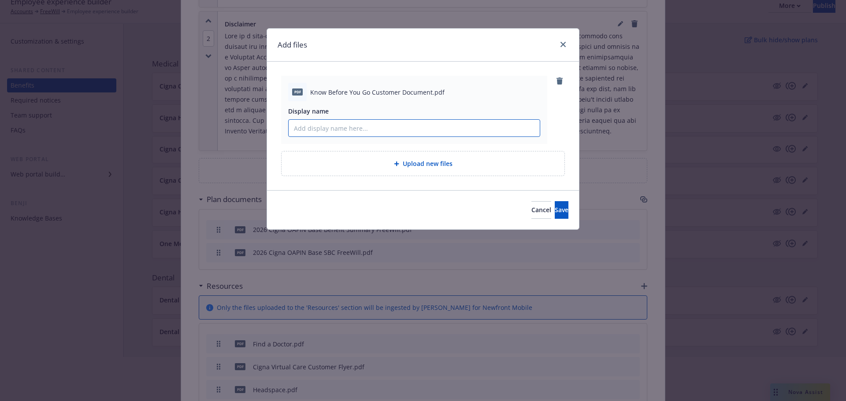
click at [405, 130] on input "Display name" at bounding box center [413, 128] width 251 height 17
type input "Know Before You Go"
click at [554, 218] on button "Save" at bounding box center [561, 210] width 14 height 18
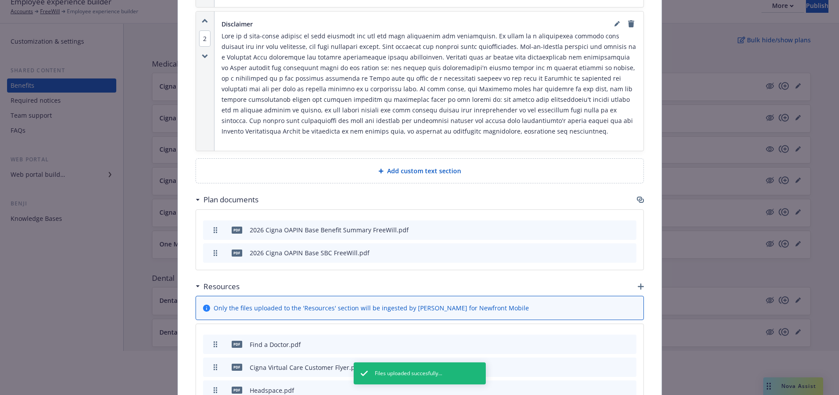
click at [638, 283] on icon "button" at bounding box center [641, 286] width 6 height 6
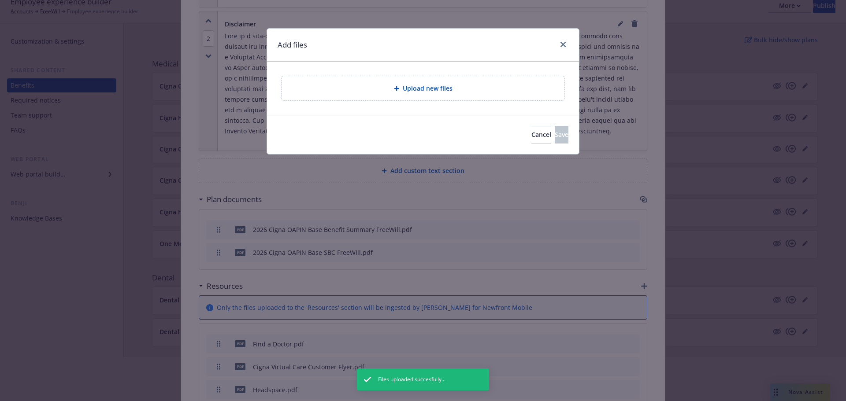
click at [333, 89] on div "Upload new files" at bounding box center [422, 88] width 269 height 10
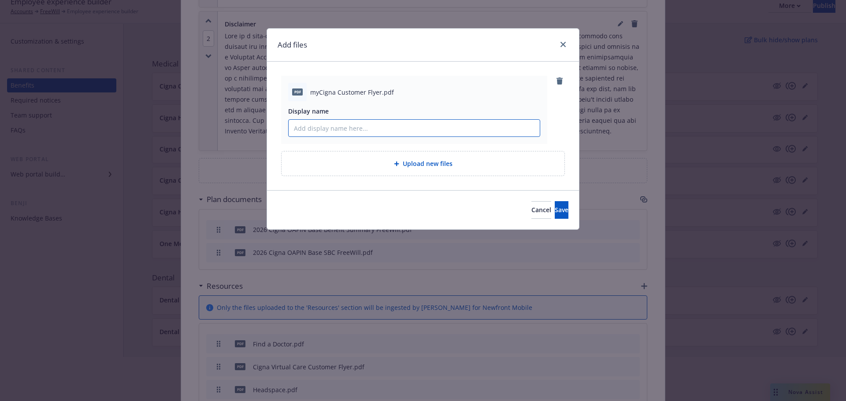
click at [484, 132] on input "Display name" at bounding box center [413, 128] width 251 height 17
type input "myCigna Customer Flyer"
click at [554, 205] on button "Save" at bounding box center [561, 210] width 14 height 18
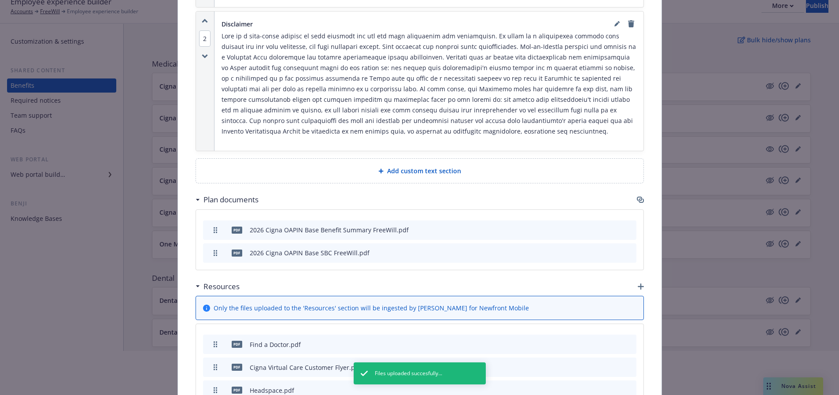
click at [638, 283] on icon "button" at bounding box center [641, 286] width 6 height 6
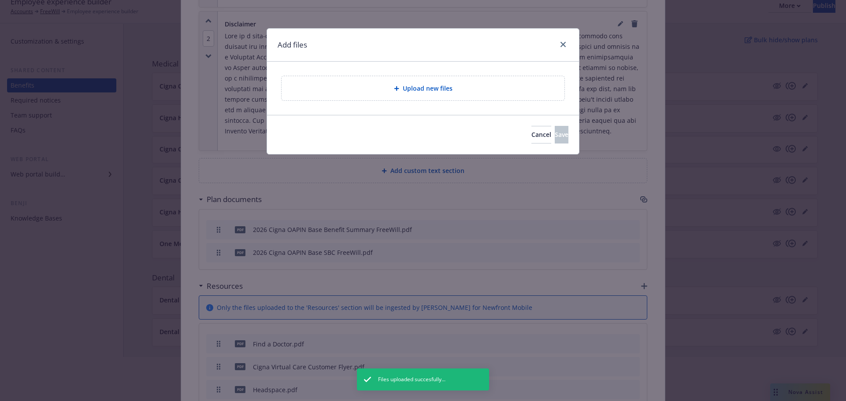
click at [477, 87] on div "Upload new files" at bounding box center [422, 88] width 269 height 10
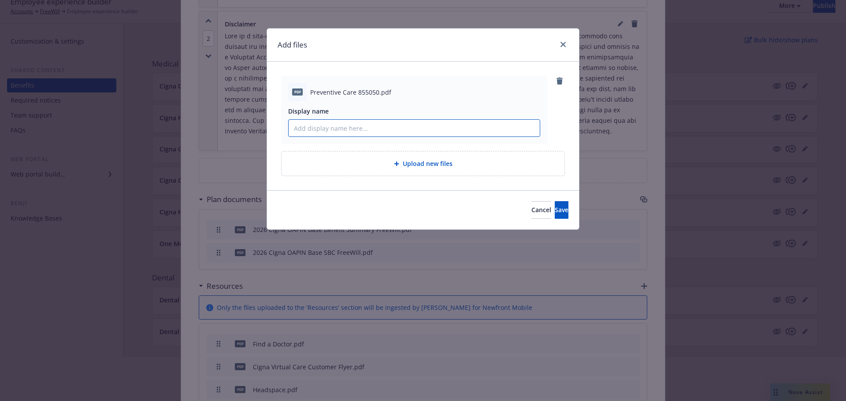
click at [385, 131] on input "Display name" at bounding box center [413, 128] width 251 height 17
type input "Preventive Care Member Flyer"
click at [554, 203] on button "Save" at bounding box center [561, 210] width 14 height 18
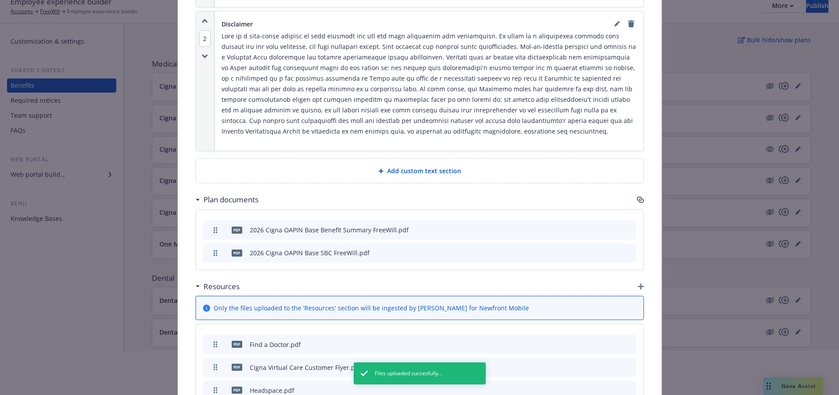
click at [638, 283] on icon "button" at bounding box center [641, 286] width 6 height 6
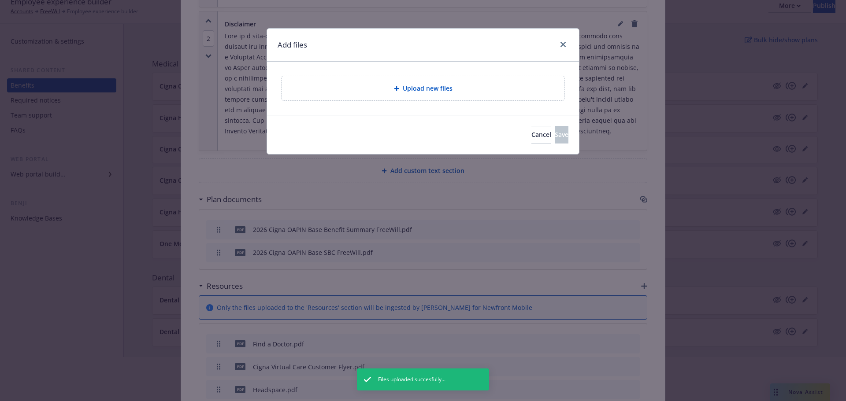
click at [331, 91] on div "Upload new files" at bounding box center [422, 88] width 269 height 10
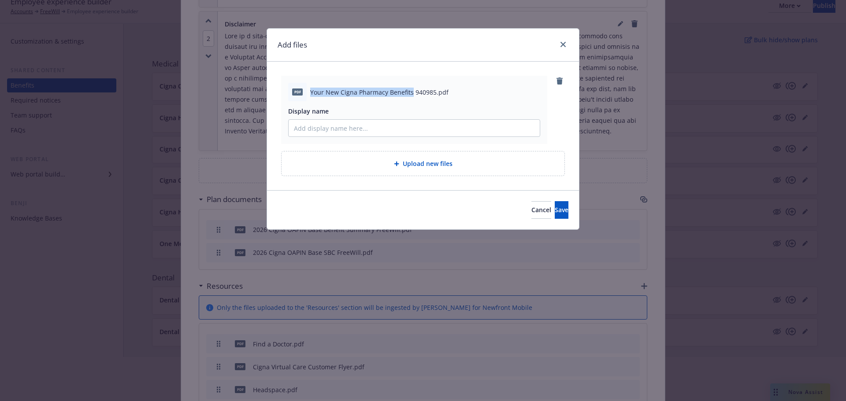
drag, startPoint x: 310, startPoint y: 92, endPoint x: 410, endPoint y: 86, distance: 100.2
click at [410, 86] on div "pdf Your New Cigna Pharmacy Benefits 940985.pdf" at bounding box center [414, 92] width 252 height 18
copy span "Your New Cigna Pharmacy Benefits"
click at [404, 128] on input "Display name" at bounding box center [413, 128] width 251 height 17
paste input "Your New Cigna Pharmacy Benefits"
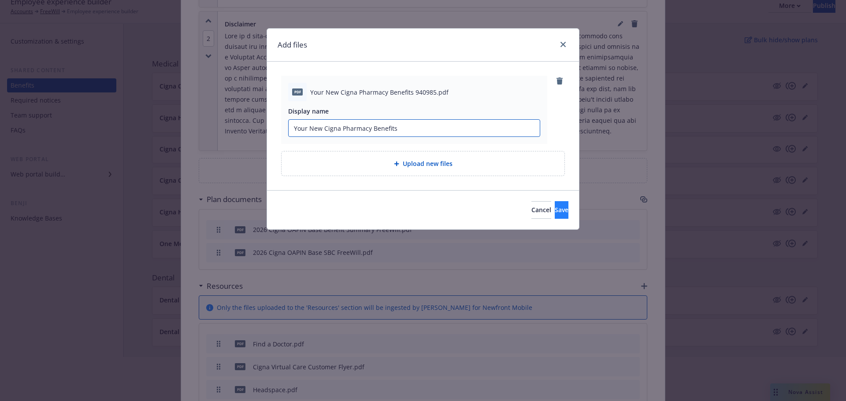
type input "Your New Cigna Pharmacy Benefits"
click at [557, 211] on button "Save" at bounding box center [561, 210] width 14 height 18
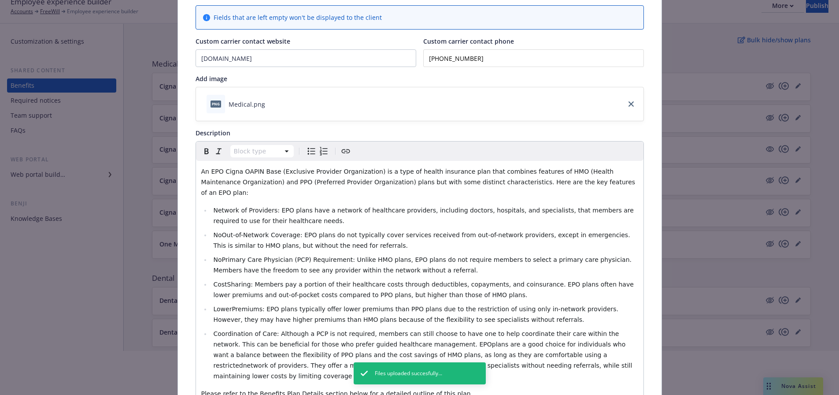
scroll to position [0, 0]
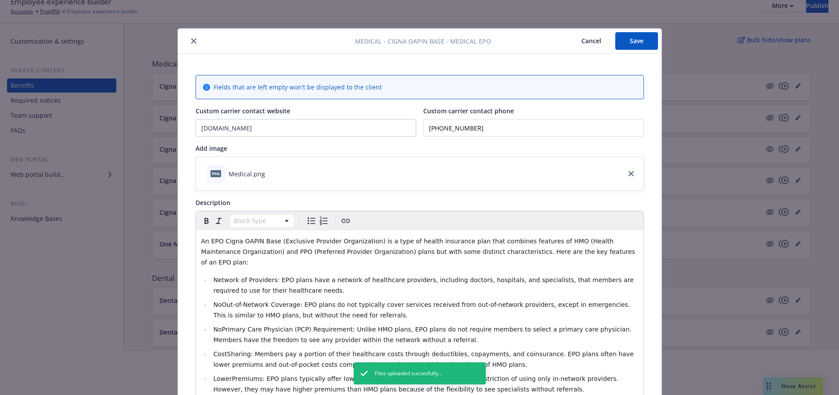
click at [624, 45] on button "Save" at bounding box center [636, 41] width 43 height 18
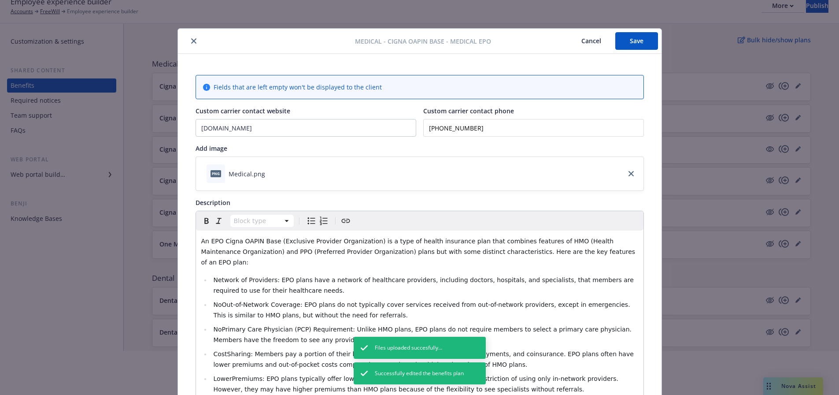
click at [191, 41] on icon "close" at bounding box center [193, 40] width 5 height 5
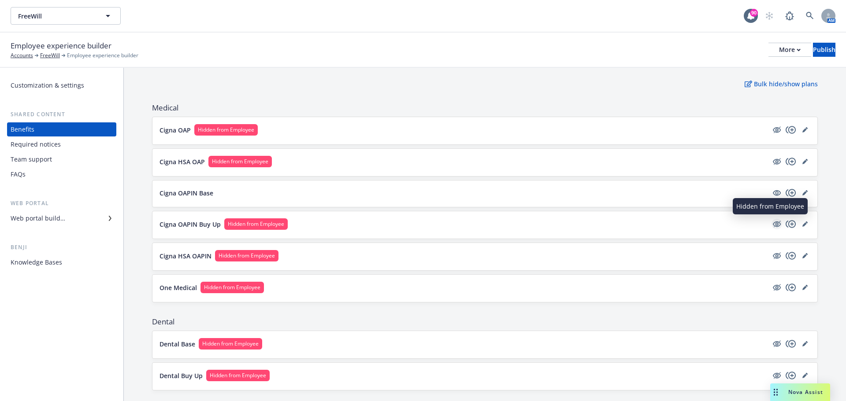
click at [771, 227] on icon "hidden" at bounding box center [776, 224] width 11 height 11
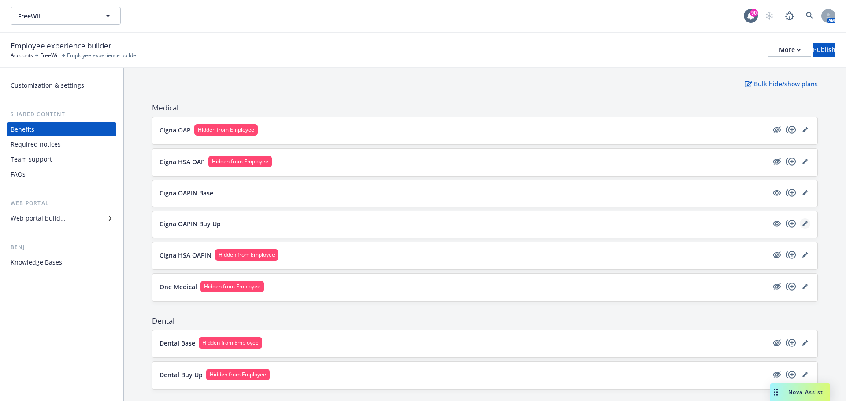
click at [802, 223] on icon "editPencil" at bounding box center [804, 224] width 4 height 4
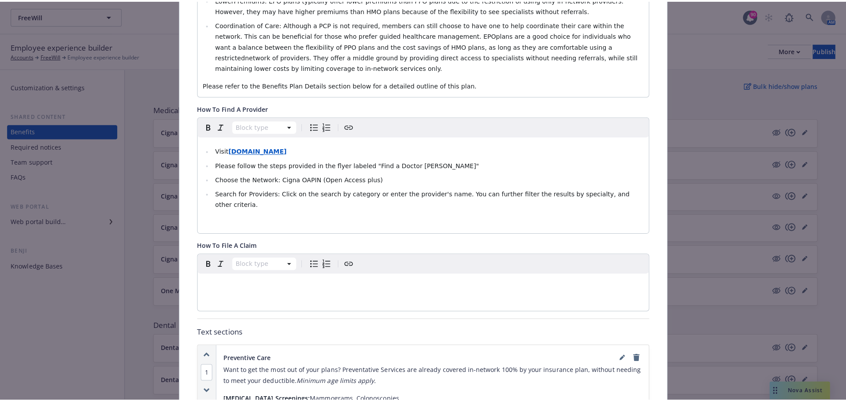
scroll to position [423, 0]
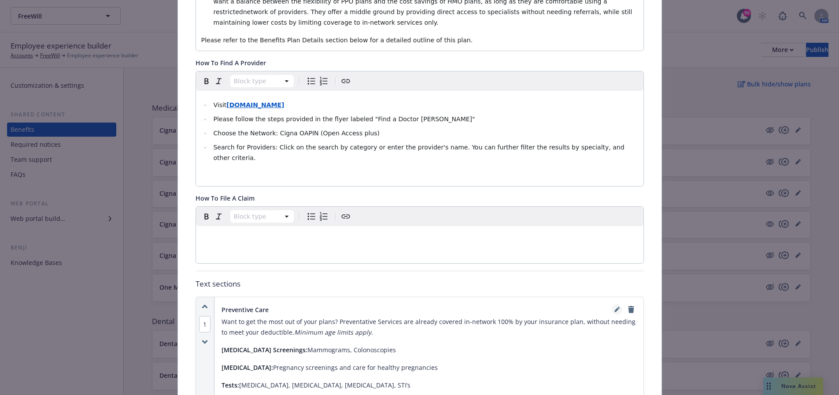
click at [614, 308] on icon "editPencil" at bounding box center [616, 310] width 4 height 4
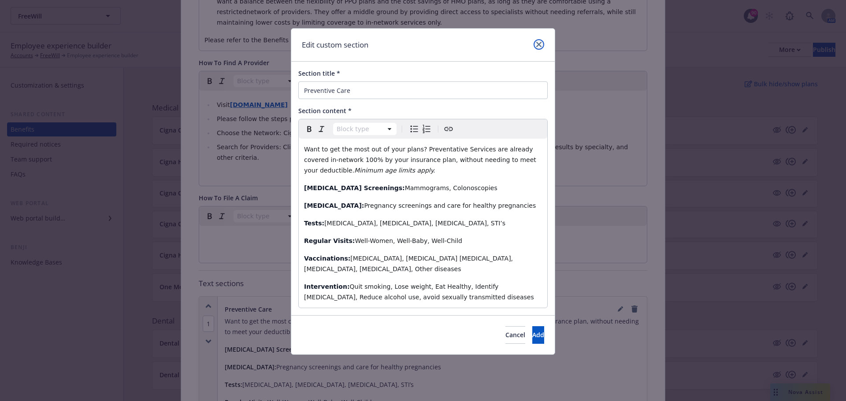
click at [540, 46] on icon "close" at bounding box center [538, 44] width 5 height 5
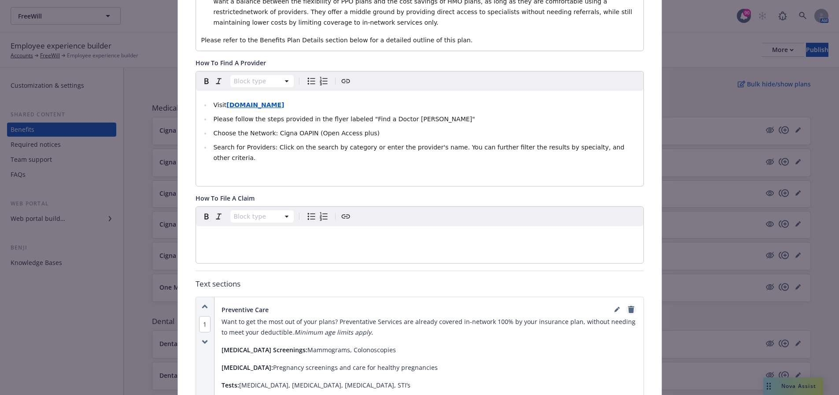
click at [629, 306] on icon "remove" at bounding box center [631, 309] width 6 height 7
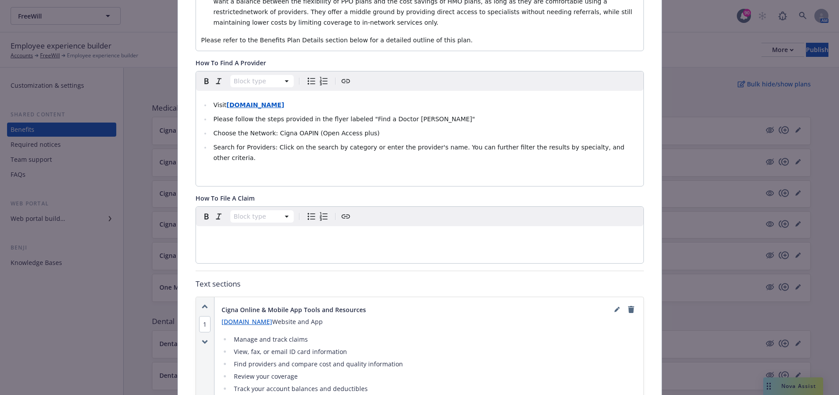
click at [335, 316] on p "myCigna.com Website and App" at bounding box center [429, 321] width 415 height 11
click at [614, 307] on icon "editPencil" at bounding box center [616, 309] width 5 height 5
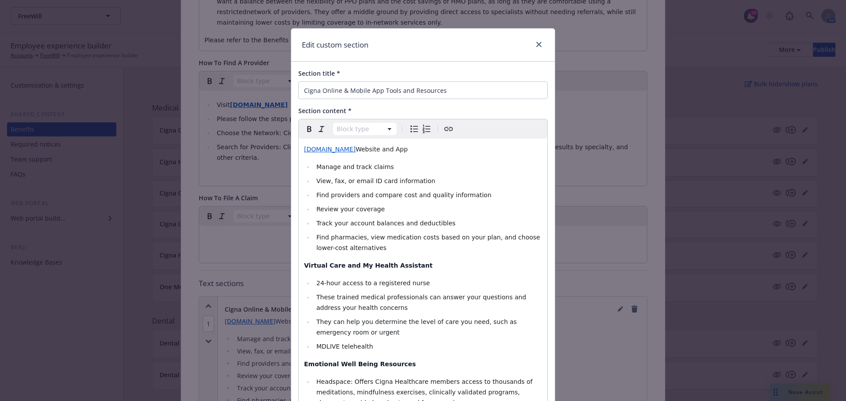
click at [390, 149] on p "myCigna.com Website and App" at bounding box center [423, 149] width 238 height 11
drag, startPoint x: 461, startPoint y: 150, endPoint x: 402, endPoint y: 147, distance: 59.1
click at [402, 147] on p "myCigna.com Website and App and Cigna Education Site" at bounding box center [423, 149] width 238 height 11
drag, startPoint x: 405, startPoint y: 147, endPoint x: 444, endPoint y: 132, distance: 42.0
click at [444, 132] on icon "Create link" at bounding box center [448, 129] width 11 height 11
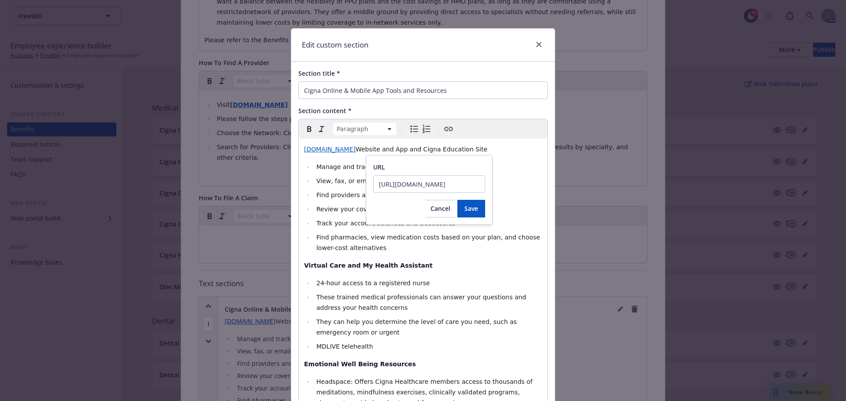
scroll to position [0, 133]
type input "https://www.benefitseducationcigna.com/6d50abeb197210865e6905b13b93ce78"
click at [471, 214] on button "Save" at bounding box center [471, 209] width 28 height 18
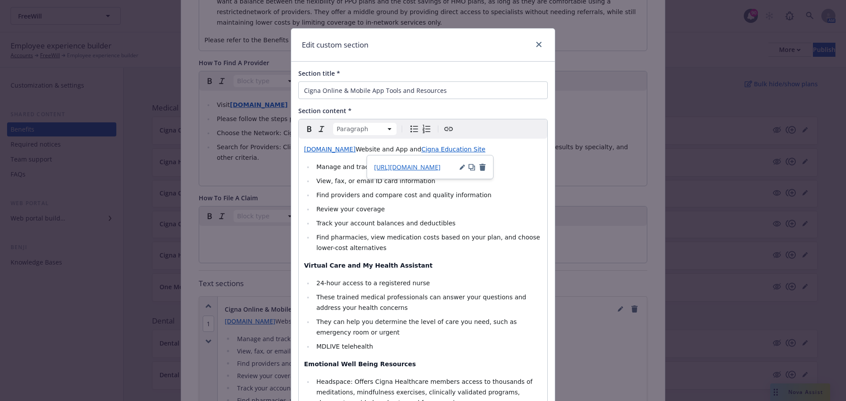
click at [396, 189] on ul "Manage and track claims View, fax, or email ID card information Find providers …" at bounding box center [423, 208] width 238 height 92
select select "paragraph"
click at [374, 150] on span "Website and App and" at bounding box center [388, 149] width 66 height 7
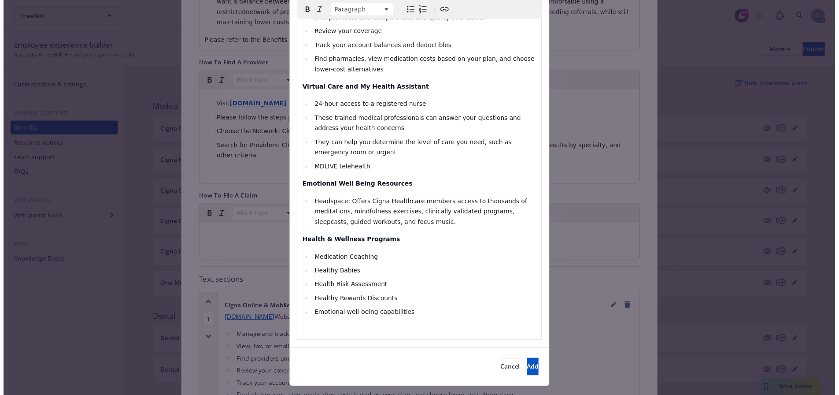
scroll to position [197, 0]
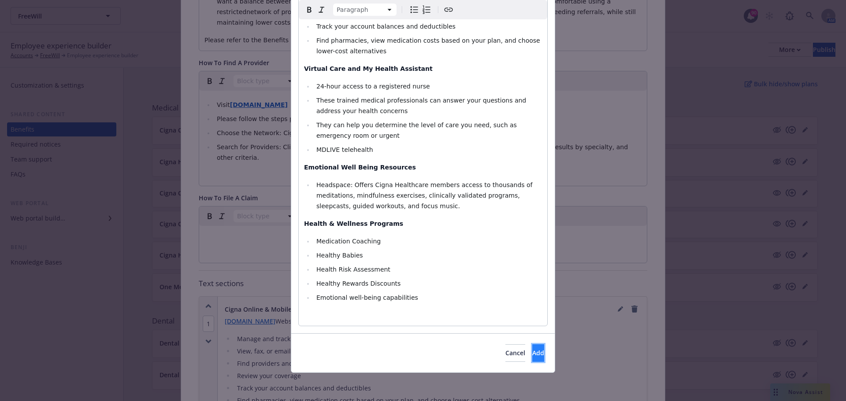
click at [532, 348] on button "Add" at bounding box center [538, 353] width 12 height 18
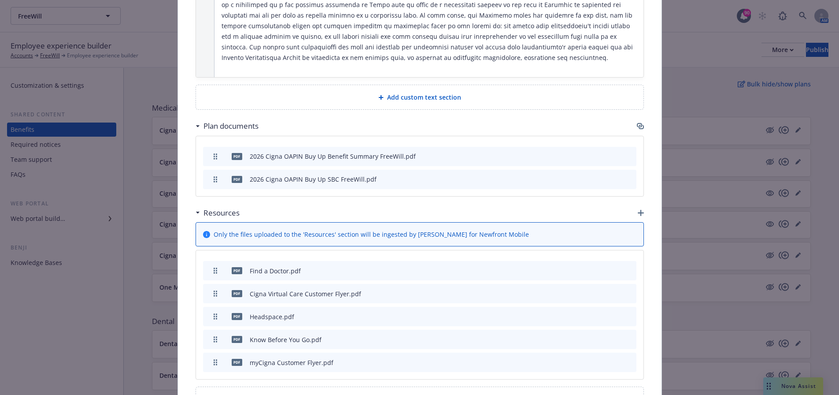
scroll to position [1127, 0]
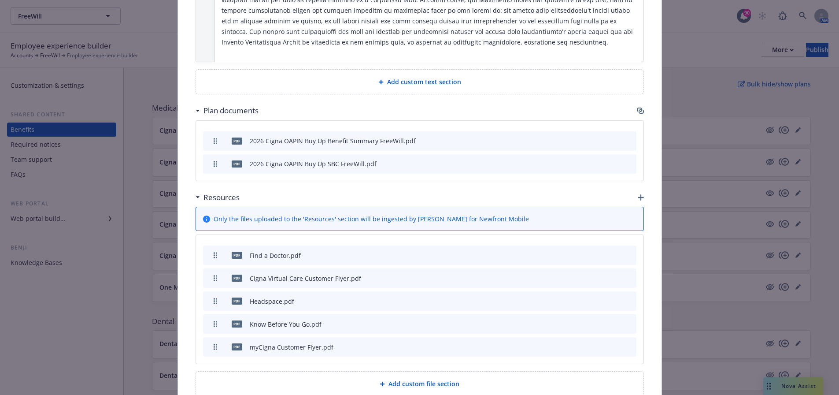
click at [638, 194] on icon "button" at bounding box center [641, 197] width 6 height 6
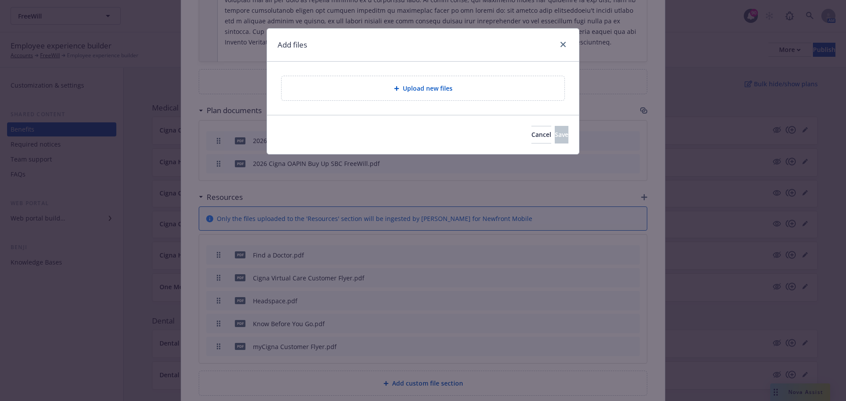
click at [412, 89] on span "Upload new files" at bounding box center [428, 88] width 50 height 9
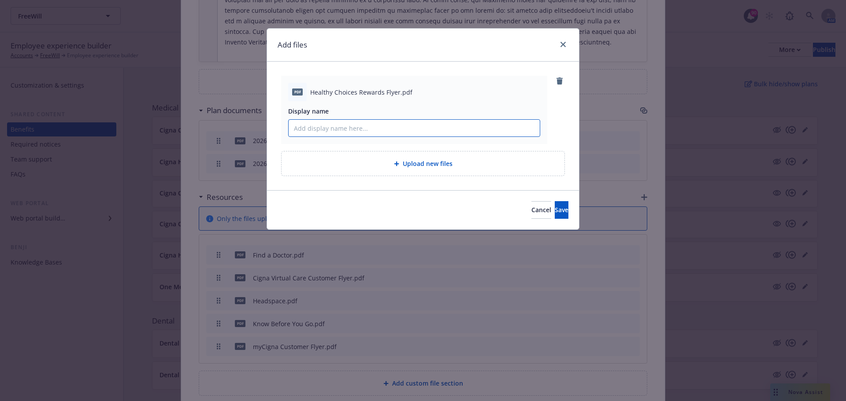
click at [425, 122] on input "Display name" at bounding box center [413, 128] width 251 height 17
type input "Healthy Choices Rewards Flyer"
click at [554, 207] on span "Save" at bounding box center [561, 210] width 14 height 8
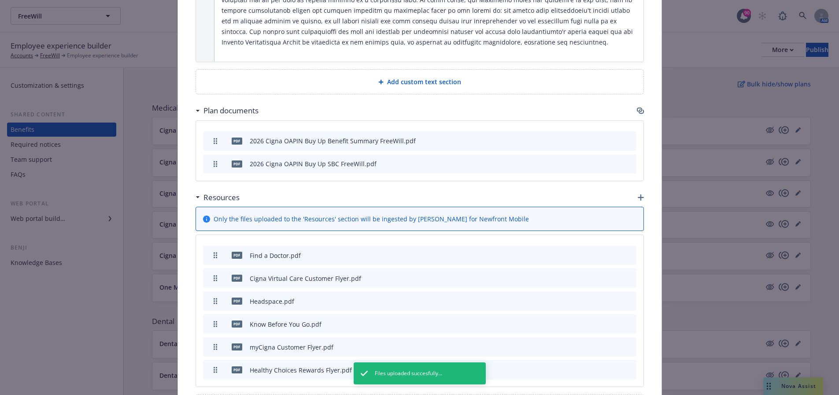
click at [638, 194] on icon "button" at bounding box center [641, 197] width 6 height 6
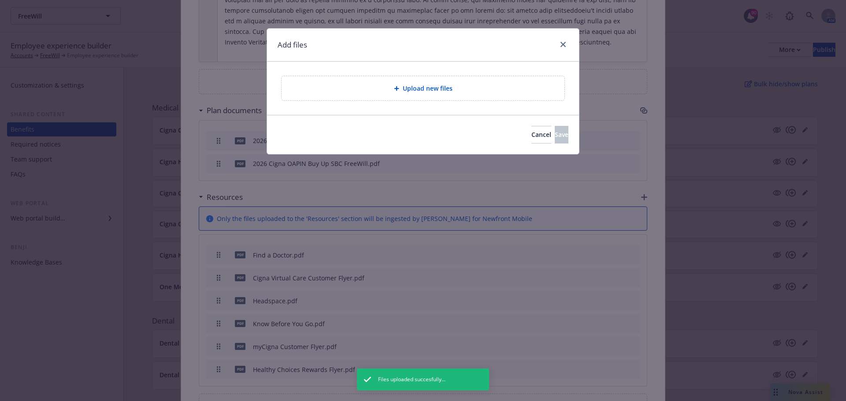
click at [458, 94] on div "Upload new files" at bounding box center [422, 88] width 283 height 24
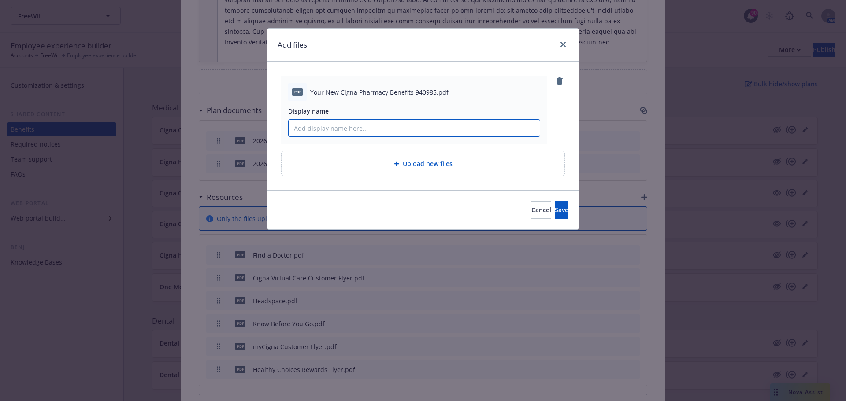
drag, startPoint x: 427, startPoint y: 131, endPoint x: 433, endPoint y: 131, distance: 6.6
click at [427, 131] on input "Display name" at bounding box center [413, 128] width 251 height 17
type input "Your New Cigna Pharmacy Benefits"
click at [554, 213] on span "Save" at bounding box center [561, 210] width 14 height 8
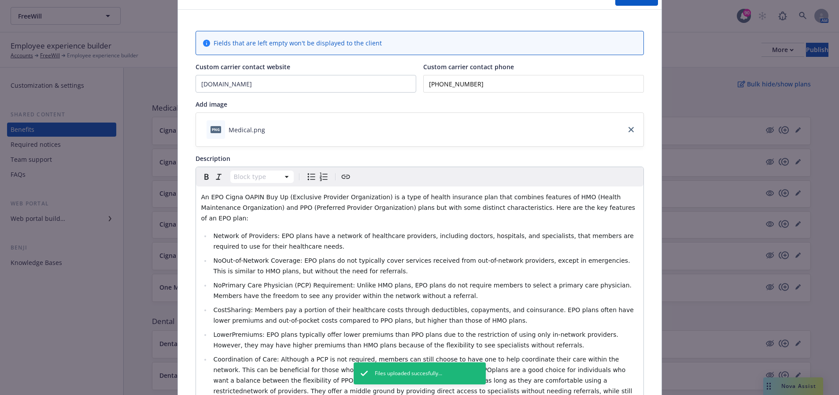
scroll to position [0, 0]
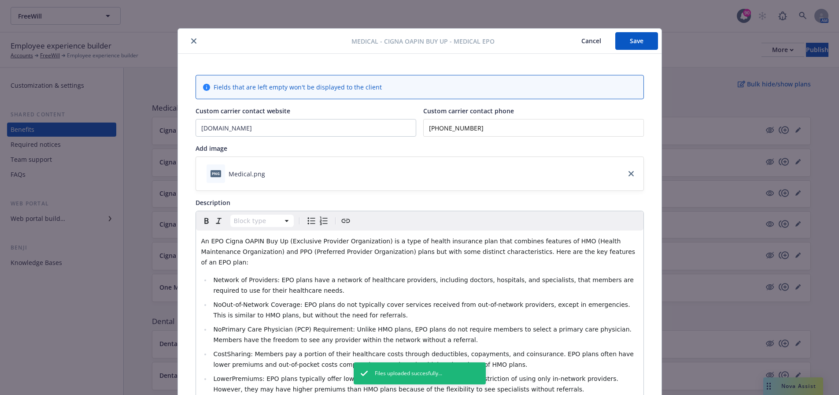
click at [638, 45] on button "Save" at bounding box center [636, 41] width 43 height 18
click at [190, 44] on button "close" at bounding box center [193, 41] width 11 height 11
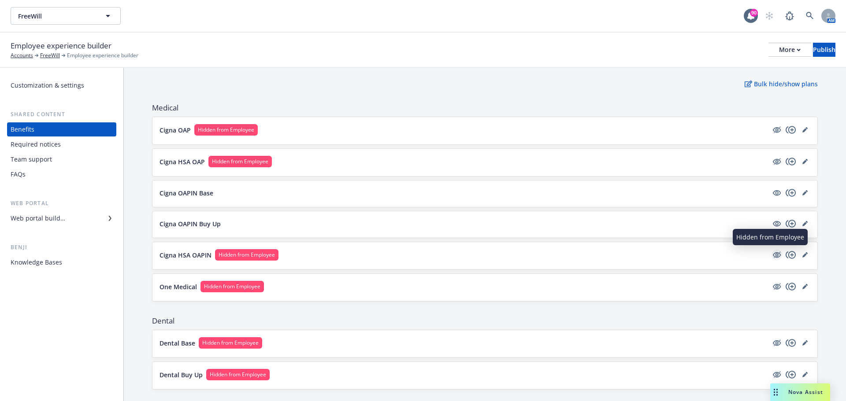
click at [772, 257] on icon "hidden" at bounding box center [776, 255] width 8 height 6
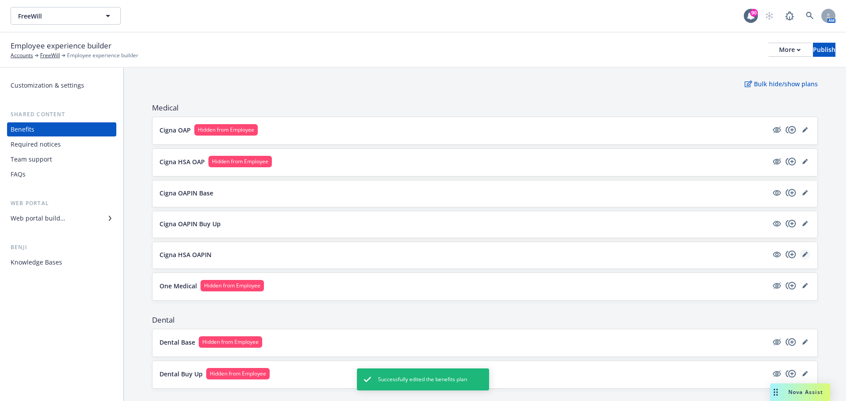
click at [802, 255] on icon "editPencil" at bounding box center [804, 255] width 4 height 4
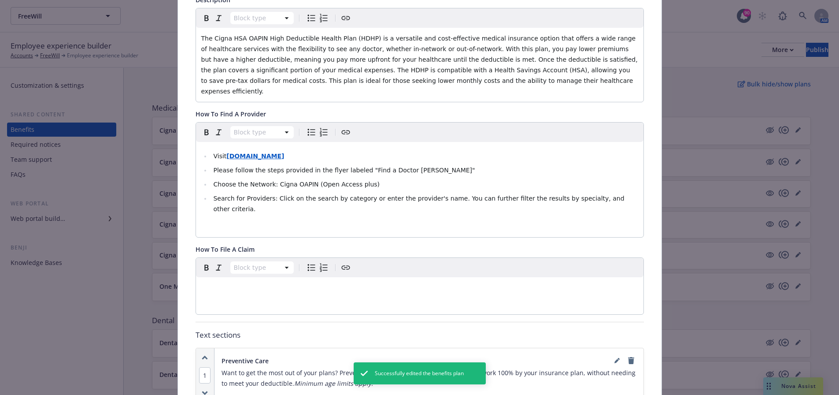
scroll to position [247, 0]
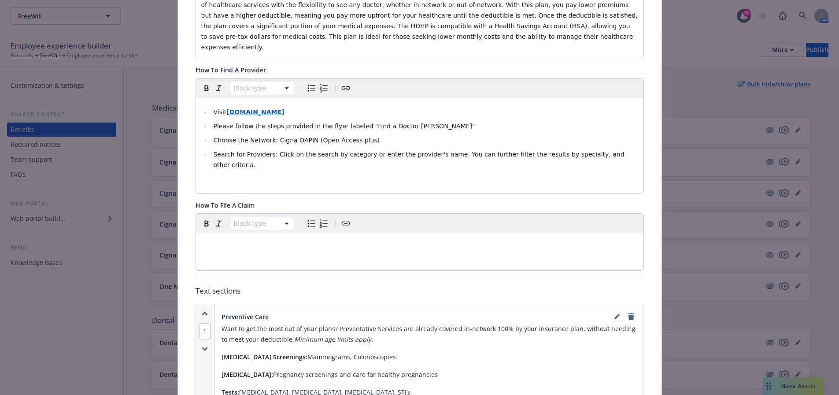
click at [629, 313] on icon "remove" at bounding box center [631, 316] width 6 height 7
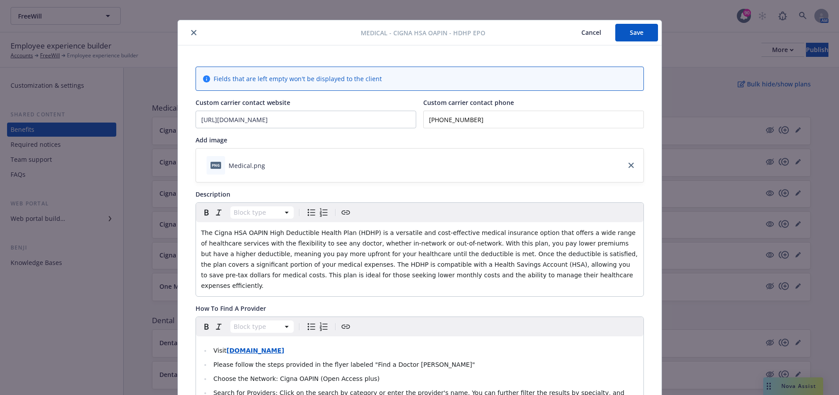
scroll to position [0, 0]
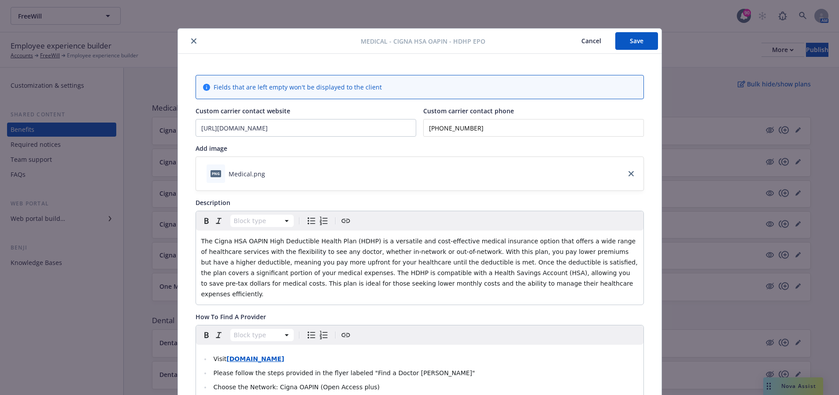
click at [631, 46] on button "Save" at bounding box center [636, 41] width 43 height 18
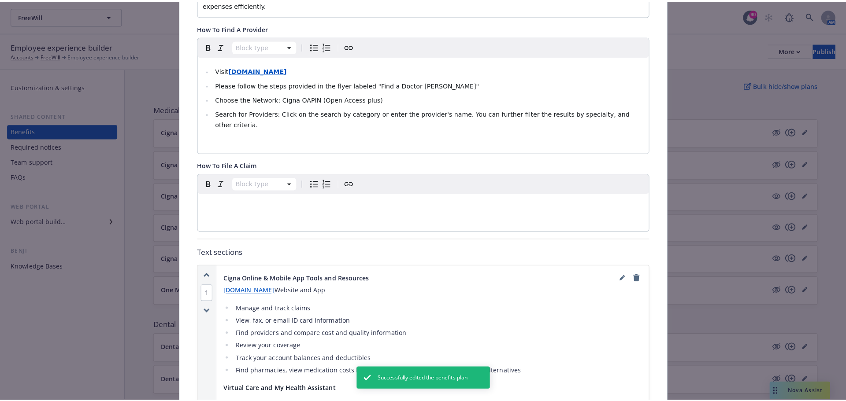
scroll to position [308, 0]
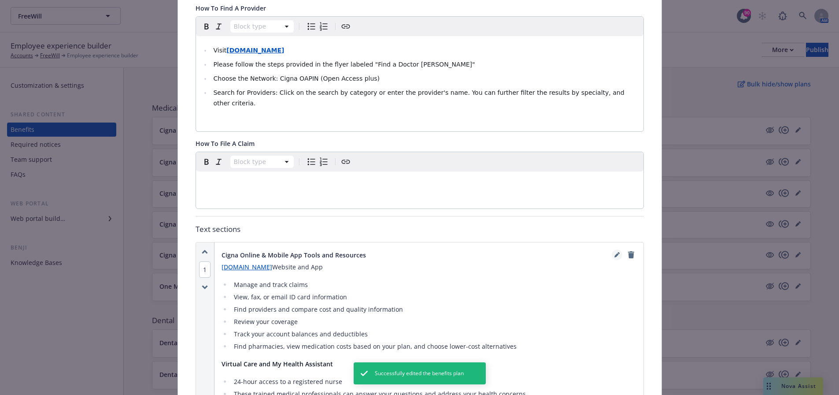
click at [616, 249] on link "editPencil" at bounding box center [617, 254] width 11 height 11
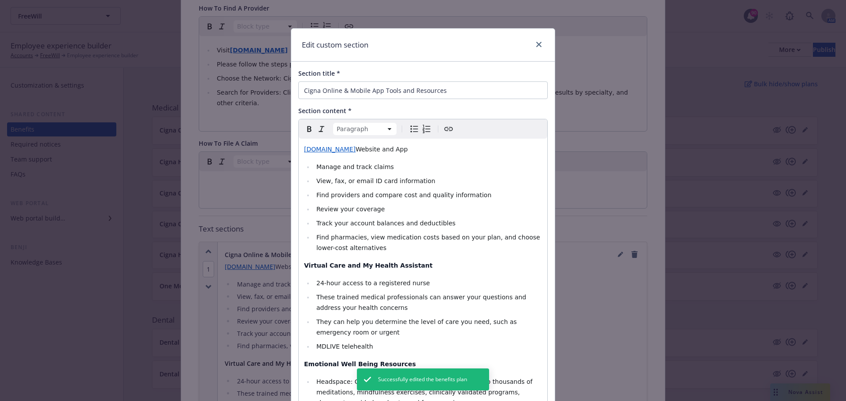
click at [373, 148] on span "Website and App" at bounding box center [381, 149] width 52 height 7
click at [382, 150] on p "myCigna.com Website, App" at bounding box center [423, 149] width 238 height 11
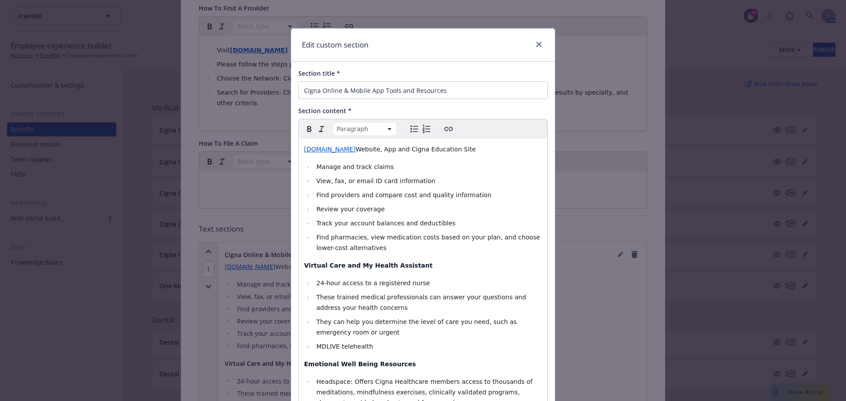
drag, startPoint x: 451, startPoint y: 149, endPoint x: 391, endPoint y: 151, distance: 60.8
click at [391, 151] on p "myCigna.com Website, App and Cigna Education Site" at bounding box center [423, 149] width 238 height 11
click at [448, 129] on icon "Create link" at bounding box center [448, 129] width 11 height 11
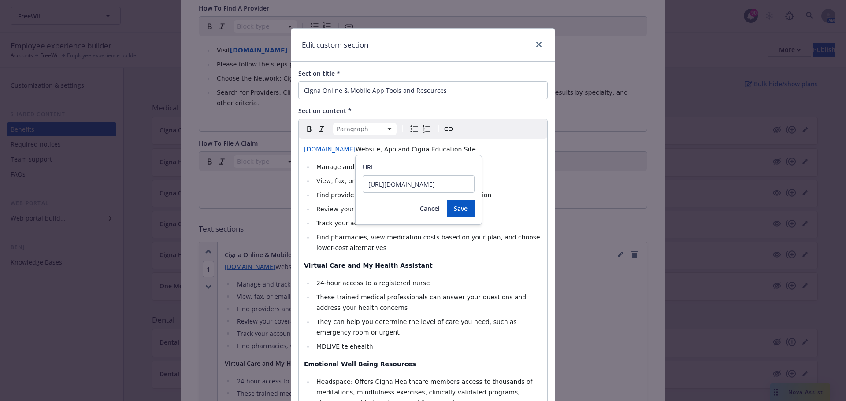
scroll to position [0, 133]
type input "https://www.benefitseducationcigna.com/6d50abeb197210865e6905b13b93ce78"
click at [457, 215] on button "Save" at bounding box center [461, 209] width 28 height 18
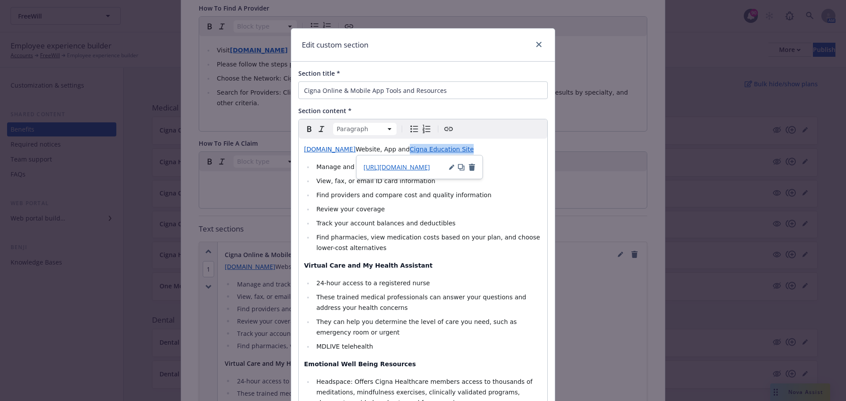
select select
click at [509, 214] on li "Review your coverage" at bounding box center [428, 209] width 228 height 11
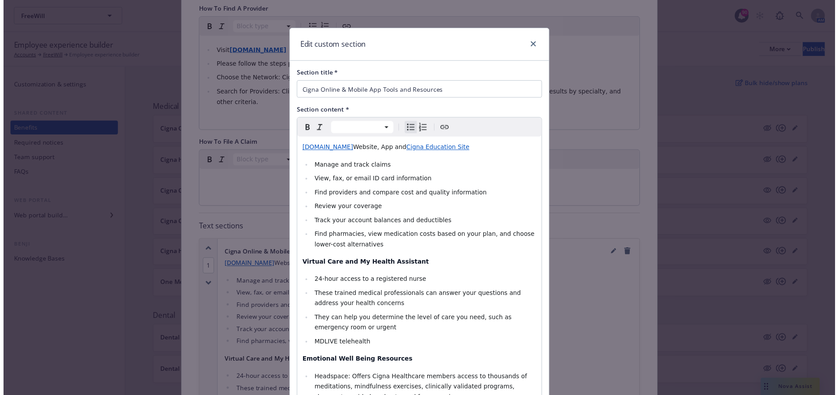
scroll to position [197, 0]
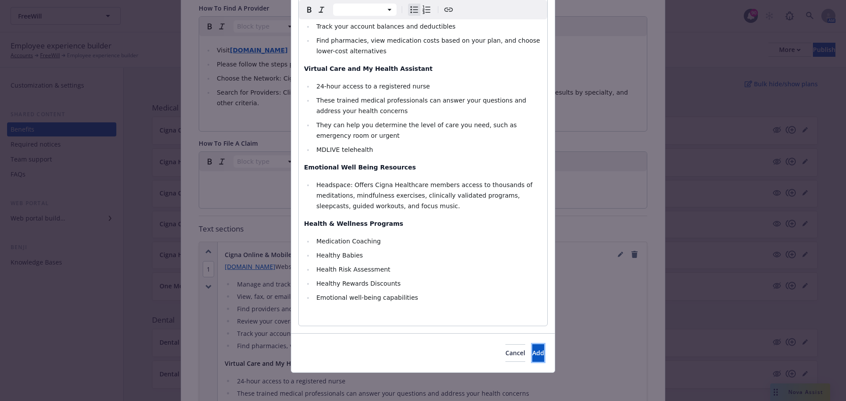
click at [532, 352] on button "Add" at bounding box center [538, 353] width 12 height 18
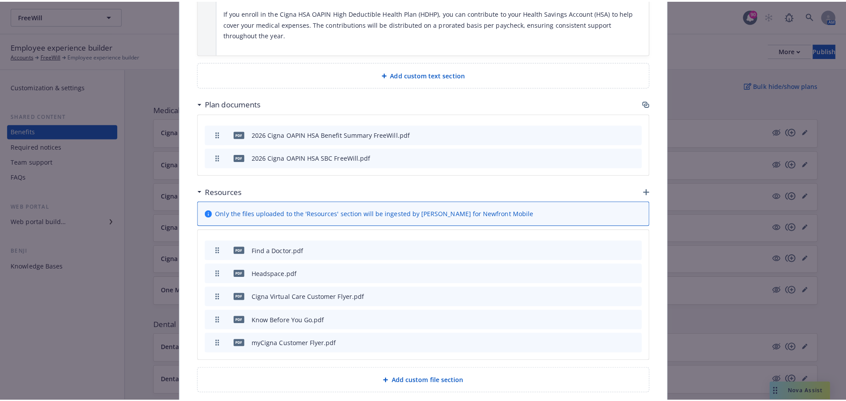
scroll to position [964, 0]
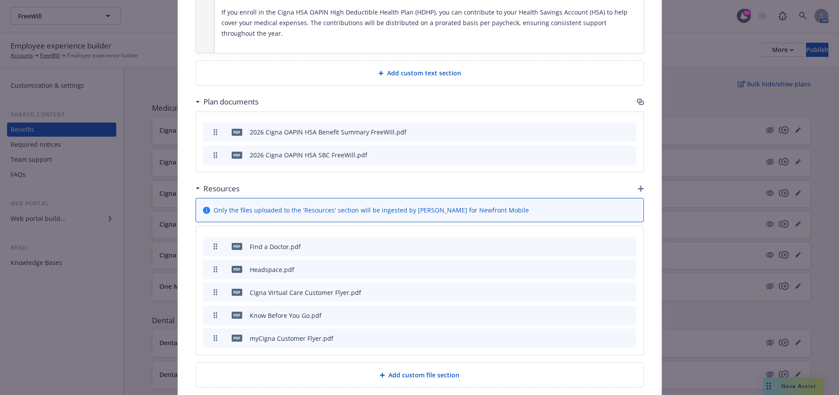
click at [638, 185] on icon "button" at bounding box center [641, 188] width 6 height 6
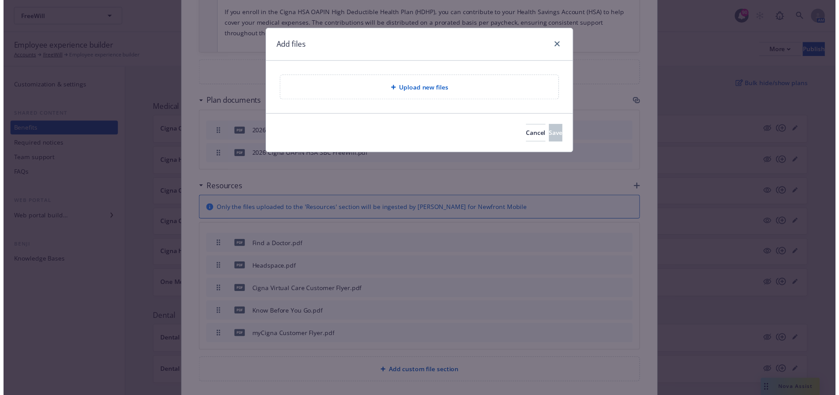
scroll to position [957, 0]
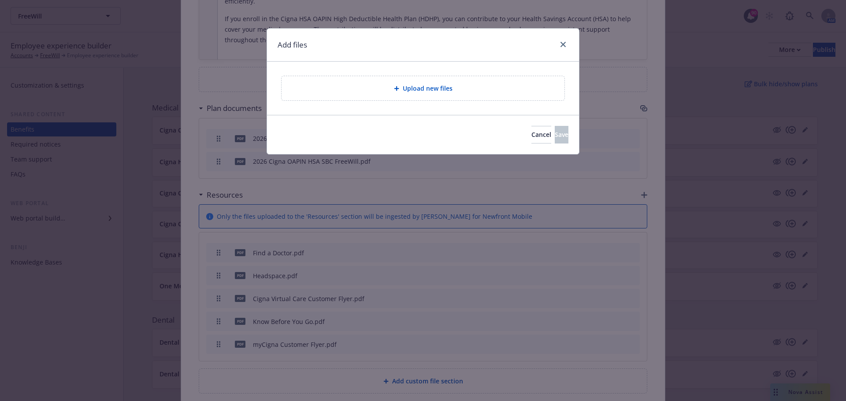
click at [381, 96] on div "Upload new files" at bounding box center [422, 88] width 283 height 24
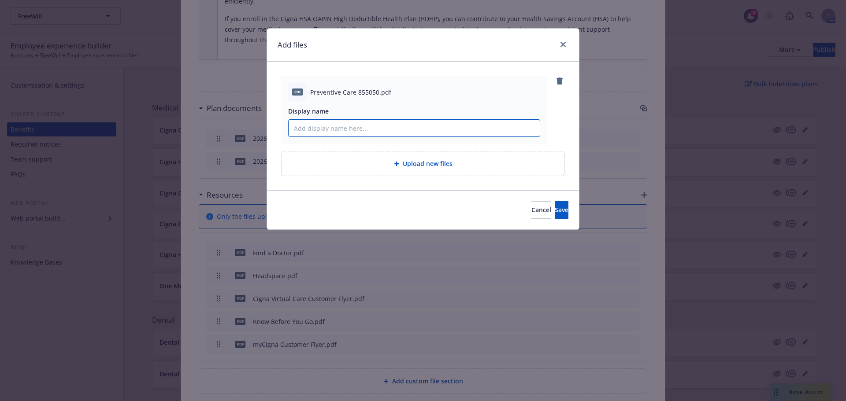
click at [424, 124] on input "Display name" at bounding box center [413, 128] width 251 height 17
type input "Preventive Care Member Flyer"
click at [554, 203] on button "Save" at bounding box center [561, 210] width 14 height 18
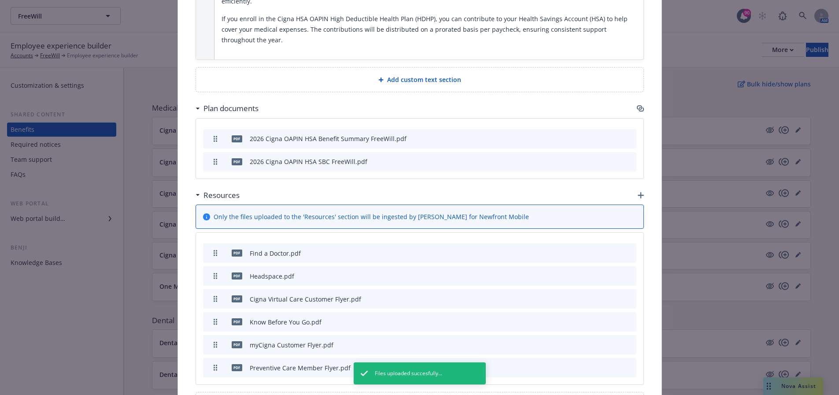
click at [638, 192] on icon "button" at bounding box center [641, 195] width 6 height 6
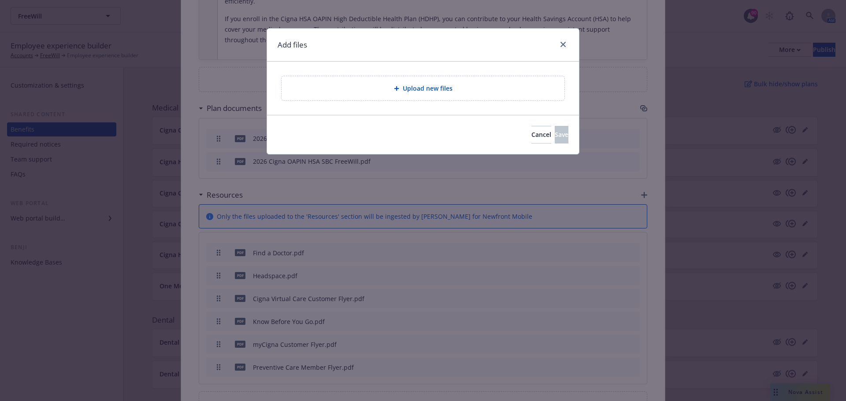
click at [474, 98] on div "Upload new files" at bounding box center [422, 88] width 283 height 24
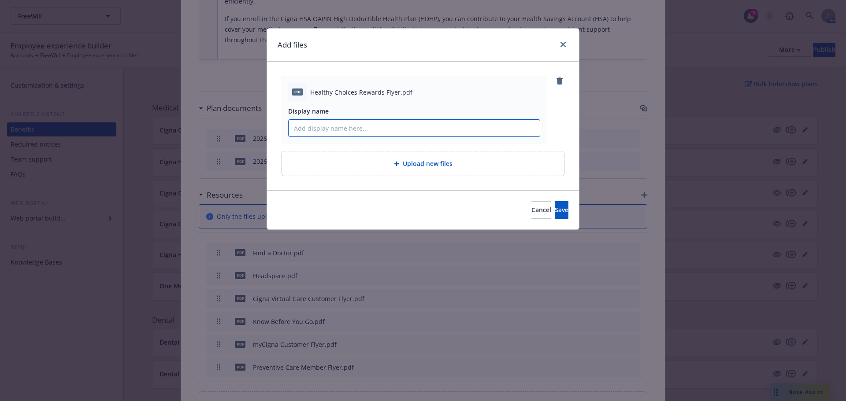
click at [418, 131] on input "Display name" at bounding box center [413, 128] width 251 height 17
type input "Healthy Choices Rewards Flyer"
click at [554, 209] on span "Save" at bounding box center [561, 210] width 14 height 8
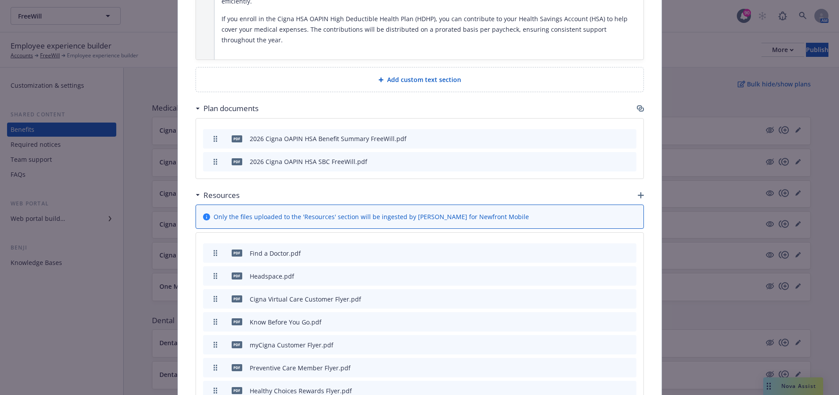
click at [638, 192] on icon "button" at bounding box center [641, 195] width 6 height 6
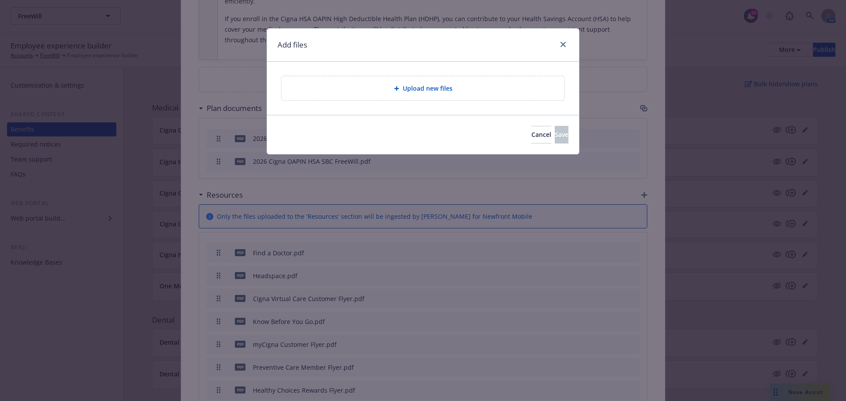
click at [354, 80] on div "Upload new files" at bounding box center [422, 88] width 283 height 24
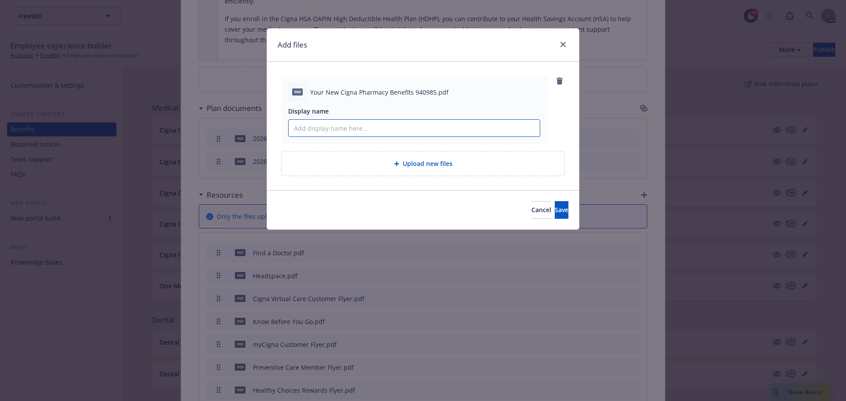
click at [403, 120] on input "Display name" at bounding box center [413, 128] width 251 height 17
type input "Your New Cigna Pharmacy Benefits"
click at [554, 204] on button "Save" at bounding box center [561, 210] width 14 height 18
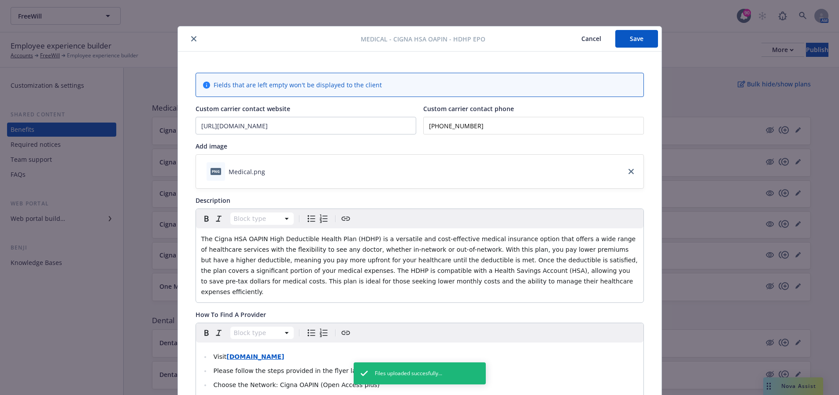
scroll to position [0, 0]
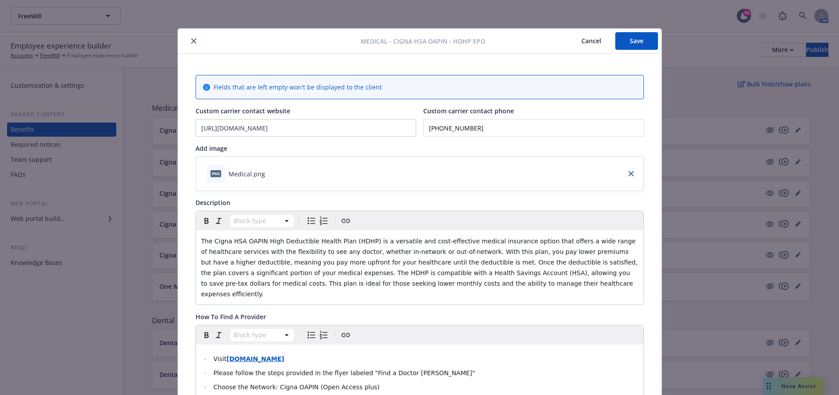
click at [655, 37] on div "Medical - Cigna HSA OAPIN - HDHP EPO Cancel Save" at bounding box center [420, 41] width 484 height 25
click at [643, 43] on button "Save" at bounding box center [636, 41] width 43 height 18
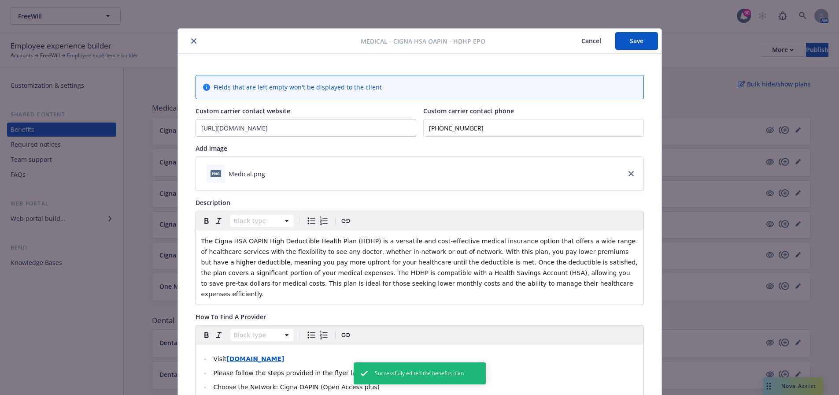
click at [191, 39] on icon "close" at bounding box center [193, 40] width 5 height 5
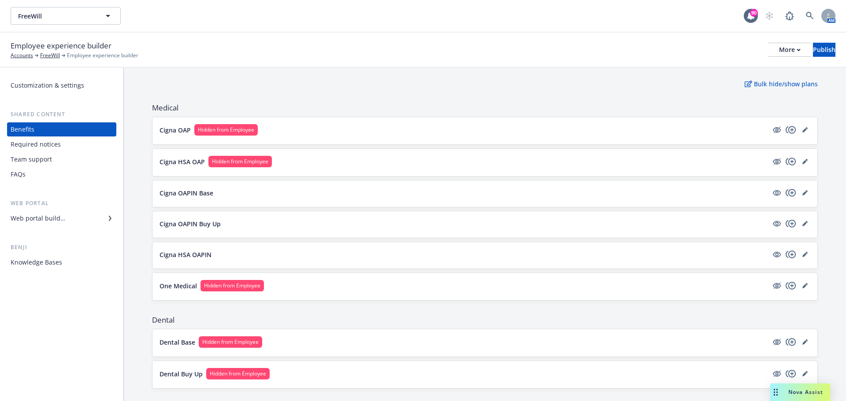
drag, startPoint x: 796, startPoint y: 255, endPoint x: 764, endPoint y: 255, distance: 32.6
click at [802, 255] on icon "editPencil" at bounding box center [804, 255] width 4 height 4
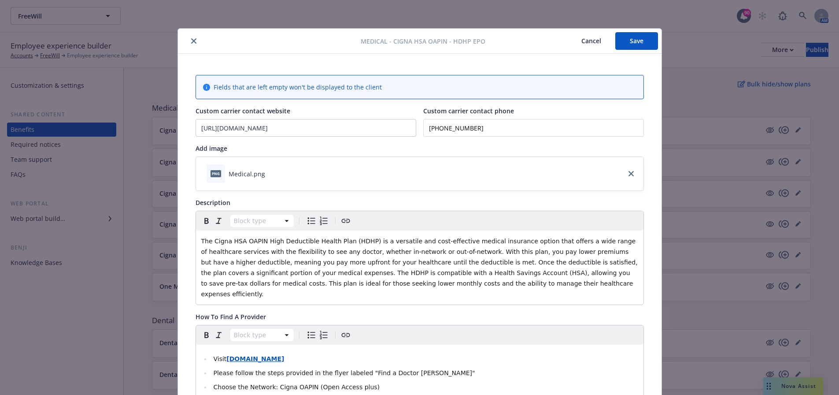
click at [188, 43] on button "close" at bounding box center [193, 41] width 11 height 11
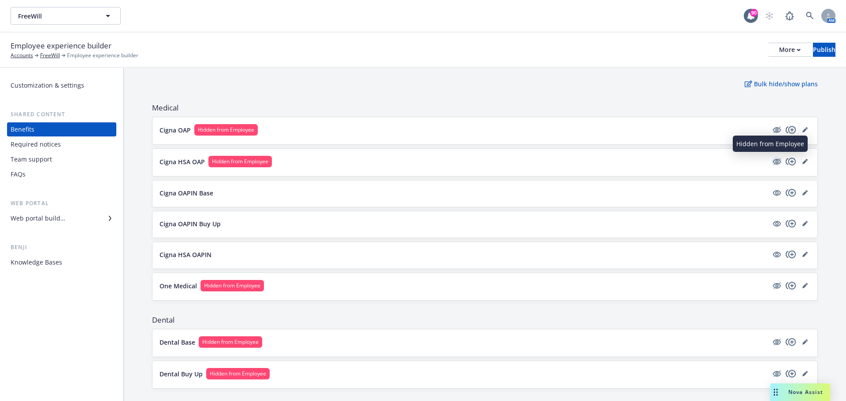
click at [773, 163] on icon "hidden" at bounding box center [776, 161] width 7 height 7
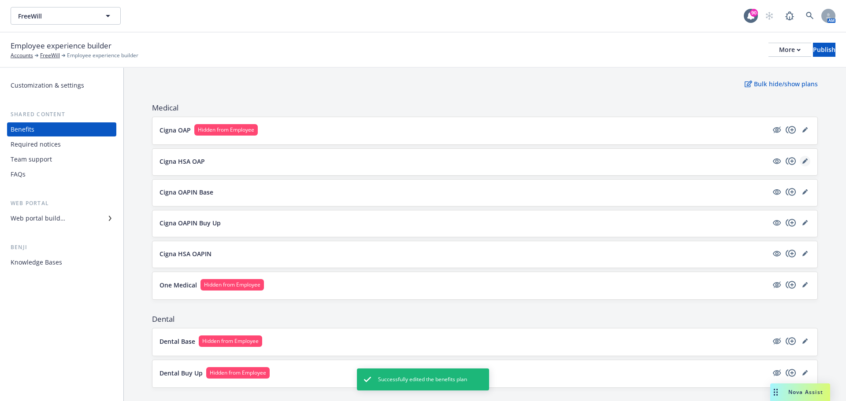
click at [802, 161] on icon "editPencil" at bounding box center [804, 161] width 5 height 5
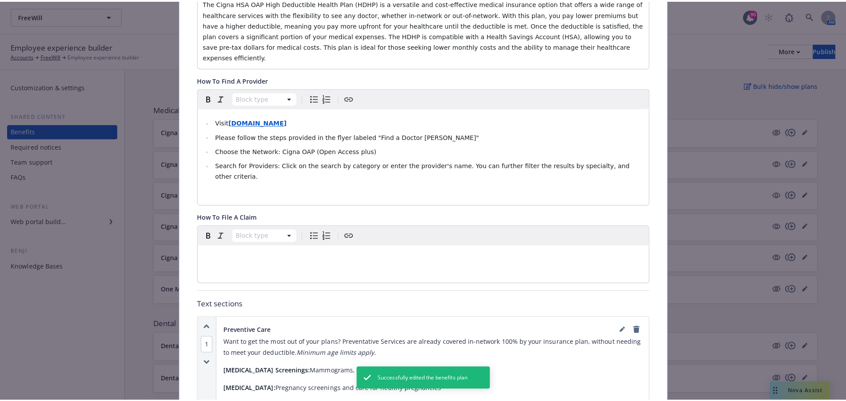
scroll to position [291, 0]
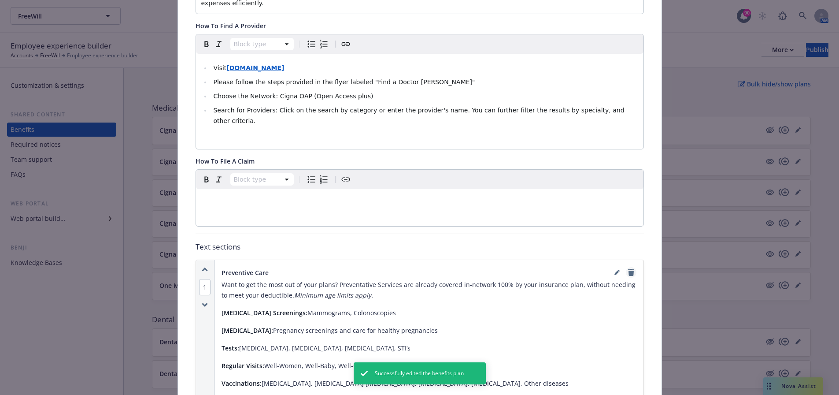
click at [629, 269] on icon "remove" at bounding box center [631, 272] width 6 height 7
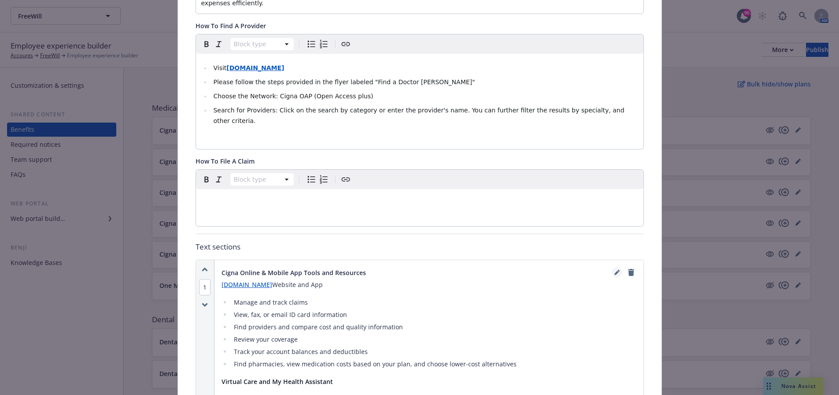
click at [614, 271] on icon "editPencil" at bounding box center [616, 273] width 4 height 4
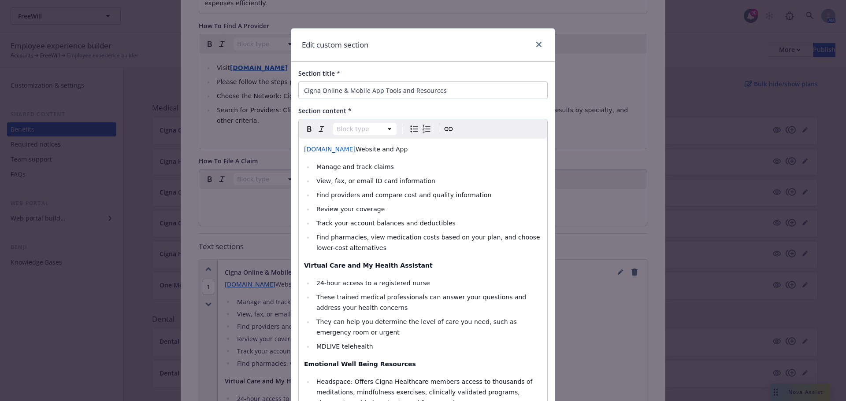
click at [374, 149] on span "Website and App" at bounding box center [381, 149] width 52 height 7
click at [374, 148] on span "Website, App" at bounding box center [375, 149] width 41 height 7
click at [378, 148] on p "myCigna.com Website, App" at bounding box center [423, 149] width 238 height 11
drag, startPoint x: 454, startPoint y: 149, endPoint x: 391, endPoint y: 150, distance: 63.0
click at [391, 150] on p "myCigna.com Website, App and Cigna Education Site" at bounding box center [423, 149] width 238 height 11
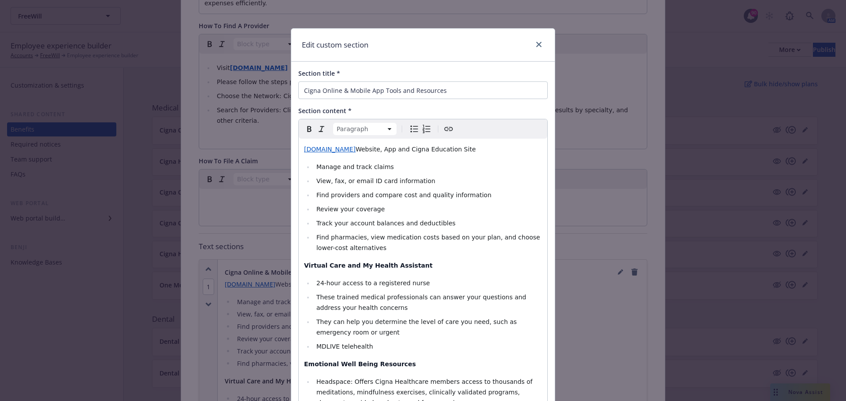
drag, startPoint x: 395, startPoint y: 151, endPoint x: 447, endPoint y: 129, distance: 56.2
click at [443, 128] on icon "Create link" at bounding box center [448, 129] width 11 height 11
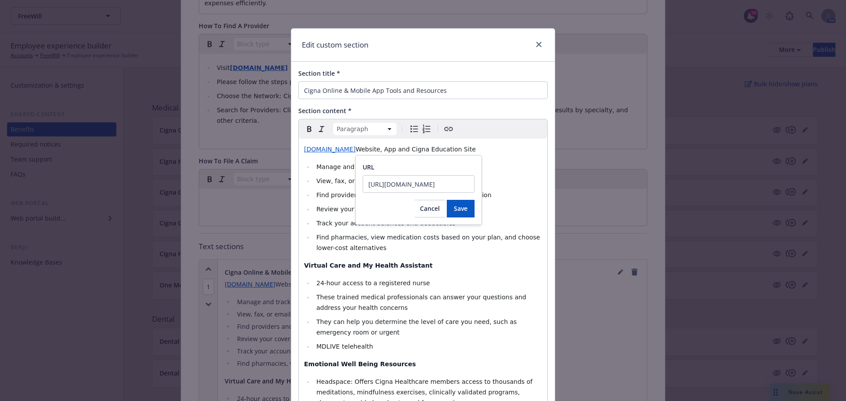
scroll to position [0, 133]
type input "https://www.benefitseducationcigna.com/6d50abeb197210865e6905b13b93ce78"
click at [460, 213] on button "Save" at bounding box center [461, 209] width 28 height 18
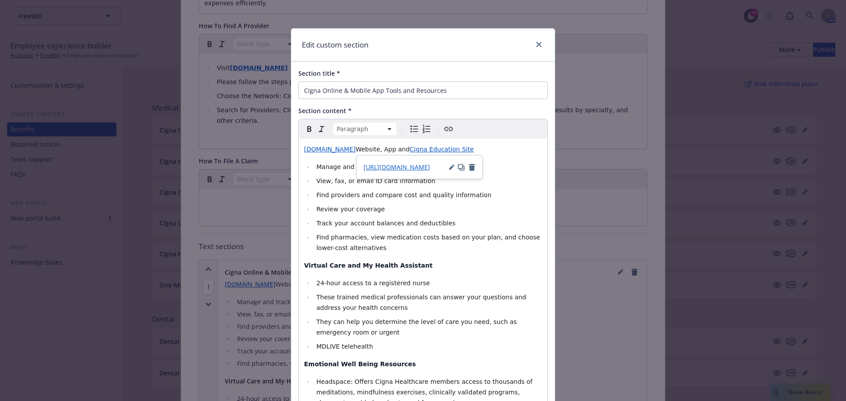
select select
click at [491, 196] on li "Find providers and compare cost and quality information" at bounding box center [428, 195] width 228 height 11
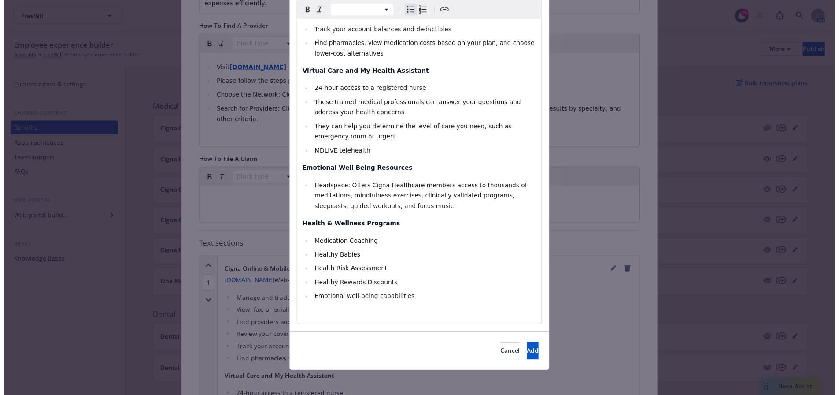
scroll to position [197, 0]
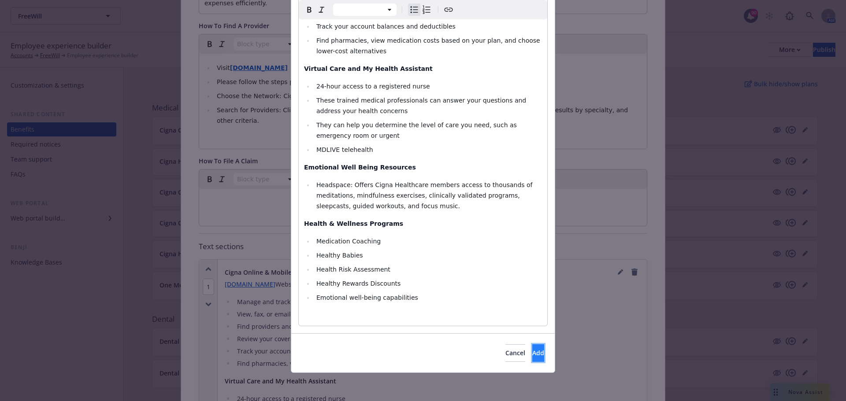
click at [532, 355] on button "Add" at bounding box center [538, 353] width 12 height 18
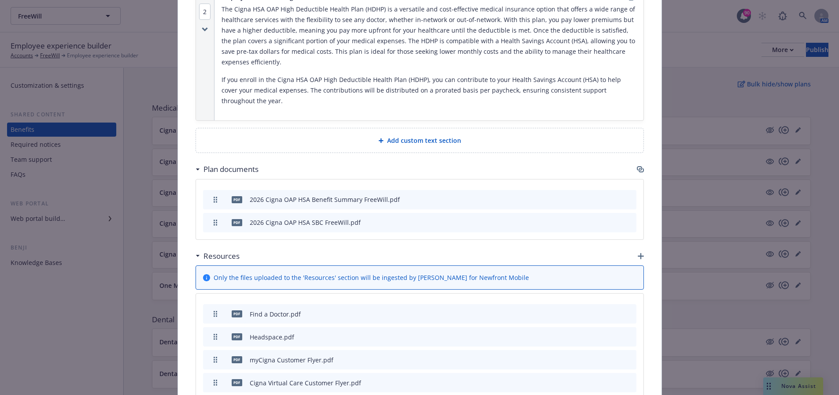
scroll to position [907, 0]
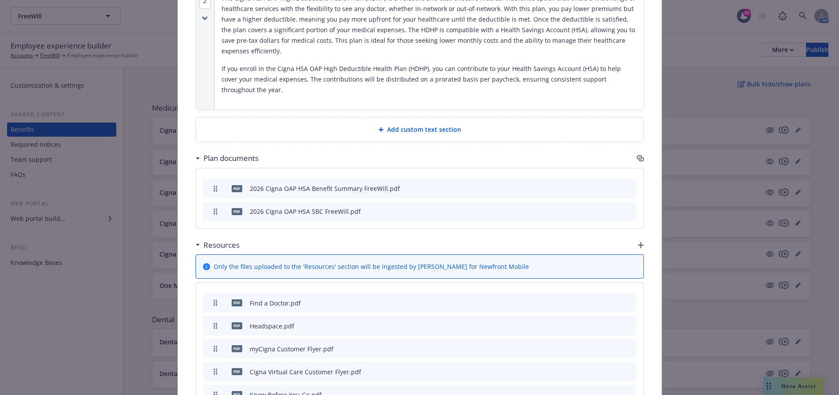
click at [639, 242] on icon "button" at bounding box center [641, 245] width 6 height 6
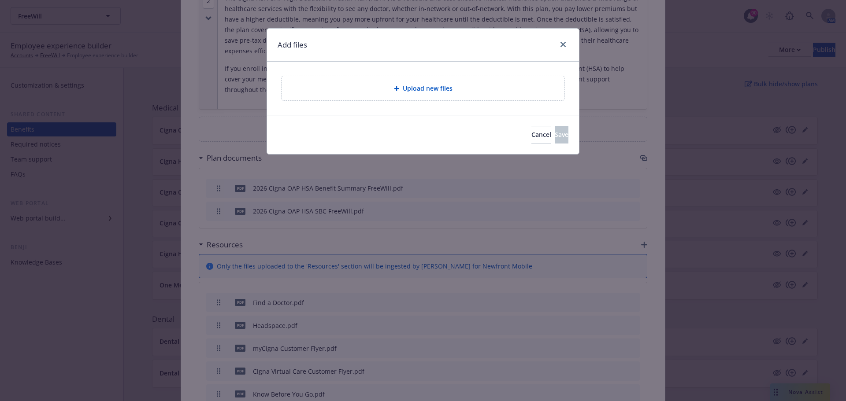
click at [443, 88] on span "Upload new files" at bounding box center [428, 88] width 50 height 9
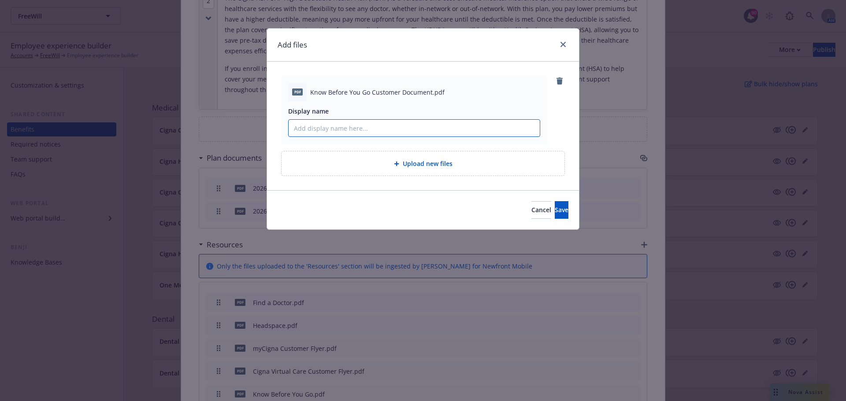
click at [413, 131] on input "Display name" at bounding box center [413, 128] width 251 height 17
type input "Know Before You Go"
click at [554, 203] on button "Save" at bounding box center [561, 210] width 14 height 18
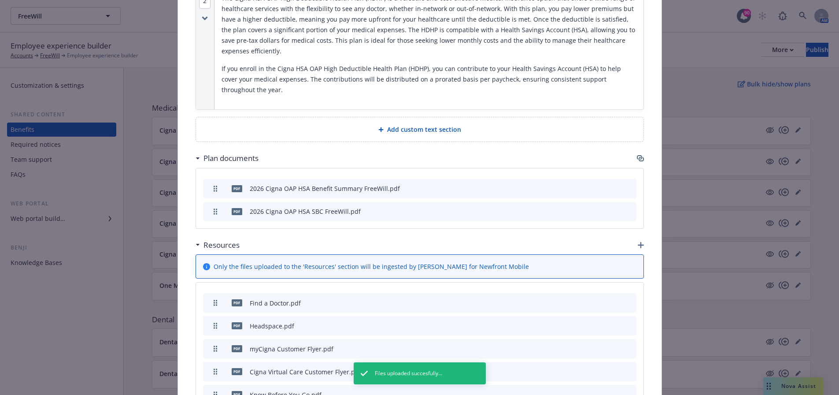
click at [638, 242] on icon "button" at bounding box center [641, 245] width 6 height 6
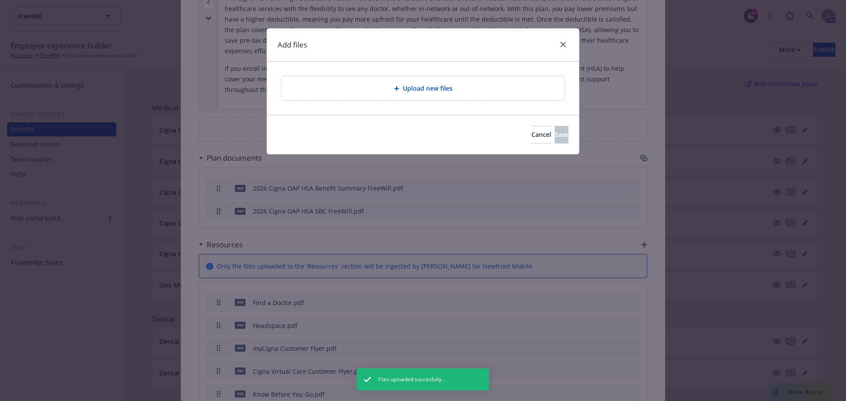
click at [378, 82] on div "Upload new files" at bounding box center [422, 88] width 283 height 24
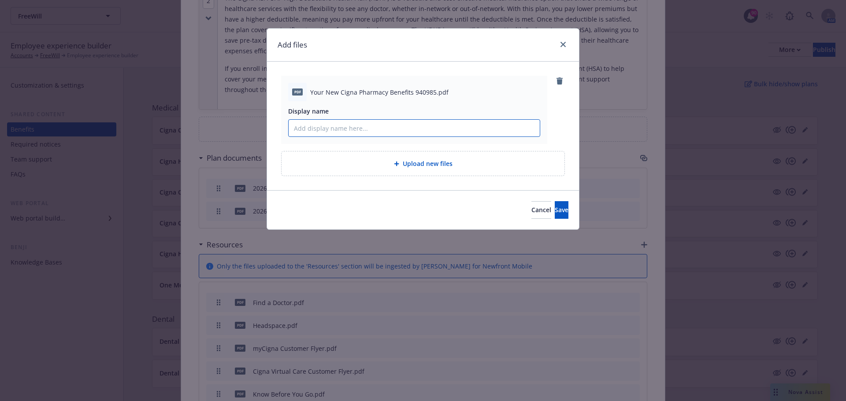
click at [354, 129] on input "Display name" at bounding box center [413, 128] width 251 height 17
type input "Your New Cigna Pharmacy Benefits"
click at [554, 211] on button "Save" at bounding box center [561, 210] width 14 height 18
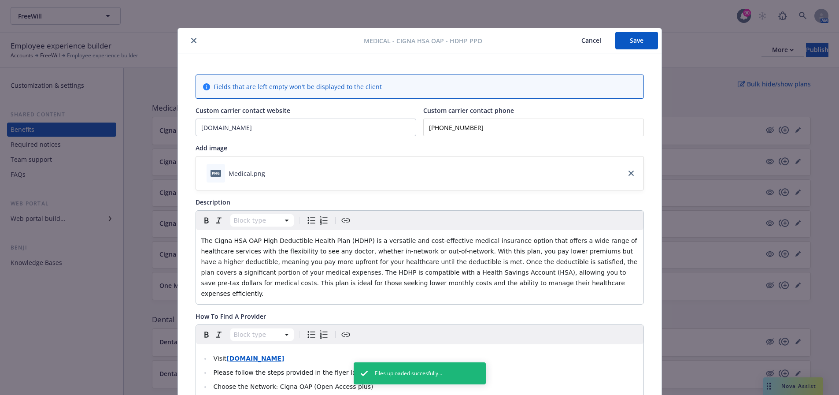
scroll to position [0, 0]
click at [628, 43] on button "Save" at bounding box center [636, 41] width 43 height 18
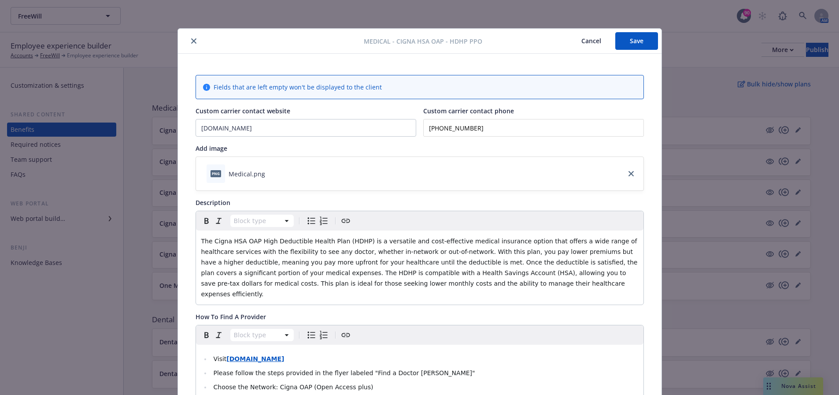
click at [632, 42] on button "Save" at bounding box center [636, 41] width 43 height 18
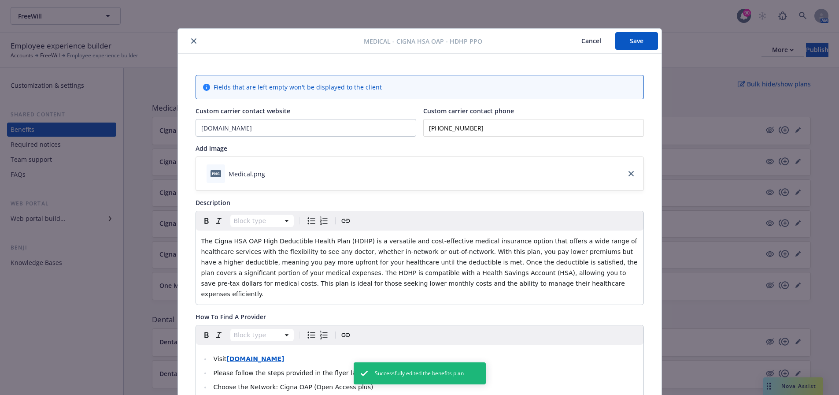
click at [191, 44] on button "close" at bounding box center [193, 41] width 11 height 11
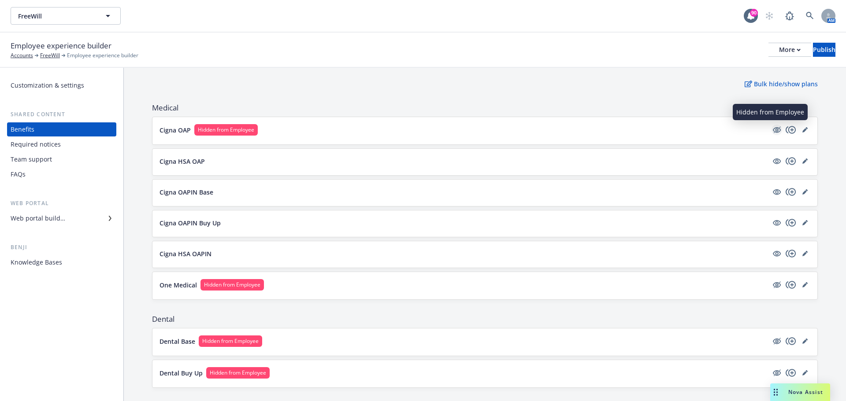
click at [771, 131] on icon "hidden" at bounding box center [776, 130] width 11 height 11
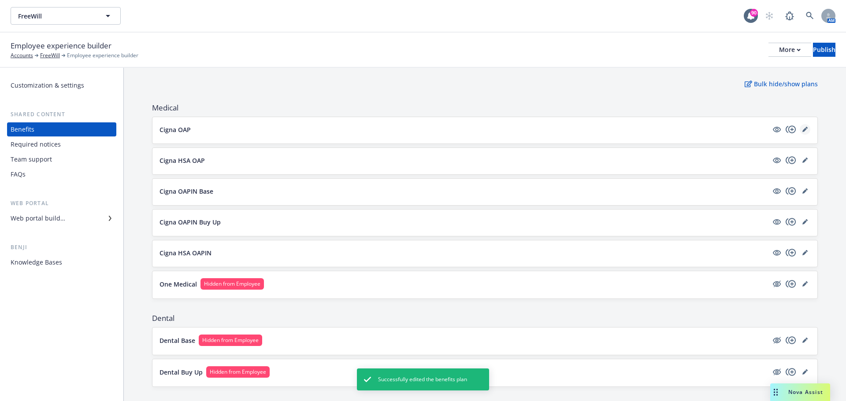
click at [802, 132] on icon "editPencil" at bounding box center [804, 130] width 4 height 4
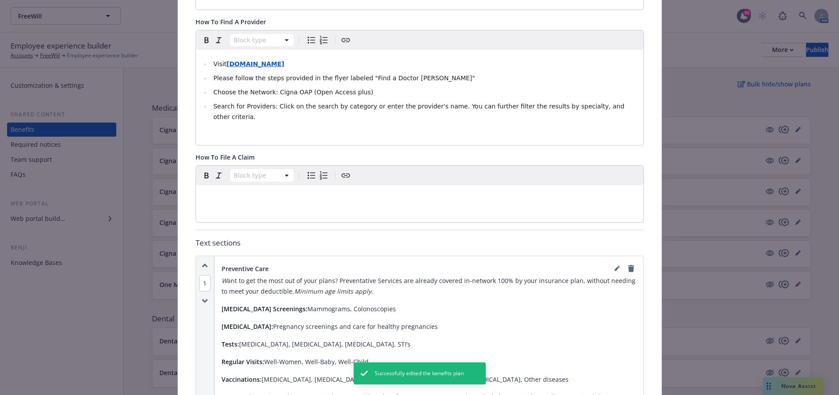
scroll to position [555, 0]
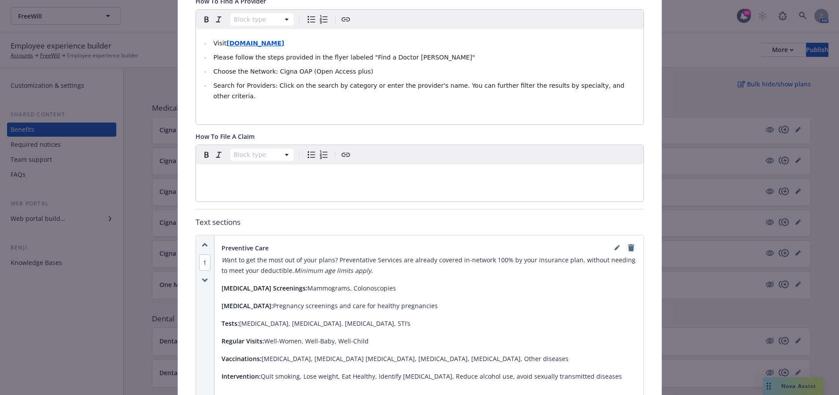
click at [628, 244] on icon "remove" at bounding box center [631, 247] width 6 height 7
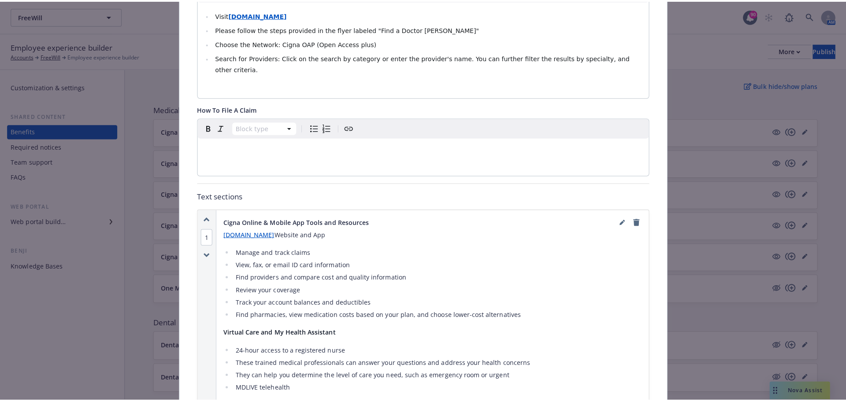
scroll to position [599, 0]
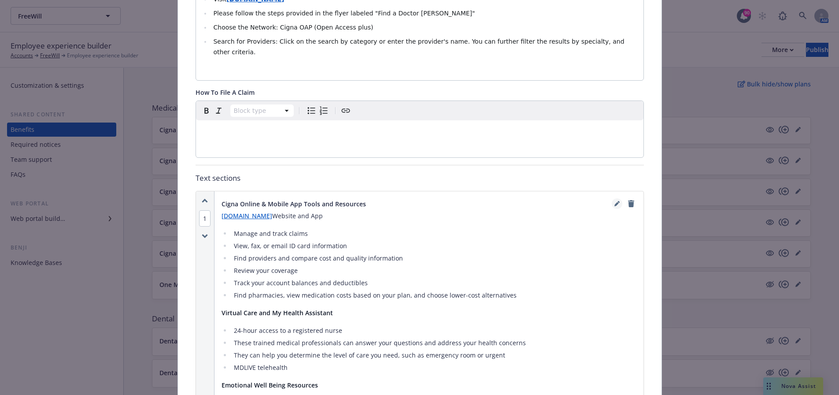
click at [614, 201] on icon "editPencil" at bounding box center [616, 203] width 5 height 5
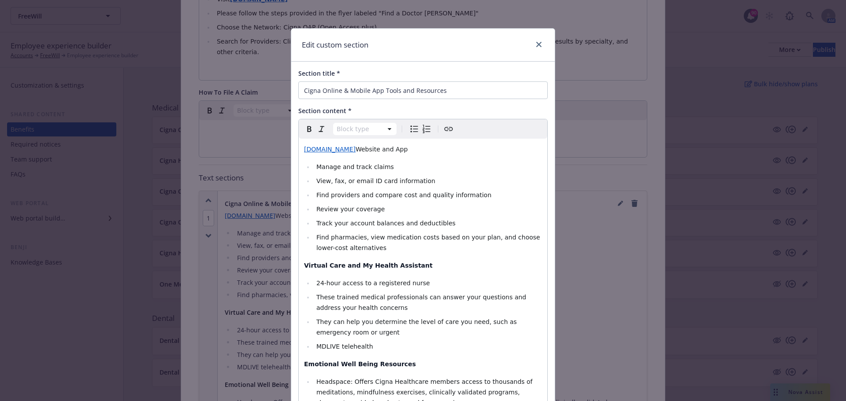
click at [376, 149] on span "Website and App" at bounding box center [381, 149] width 52 height 7
click at [394, 148] on p "myCigna.com Website, App" at bounding box center [423, 149] width 238 height 11
drag, startPoint x: 455, startPoint y: 150, endPoint x: 388, endPoint y: 144, distance: 67.3
click at [387, 144] on div "myCigna.com Website, App and Cigna Education Site Manage and track claims View,…" at bounding box center [423, 331] width 248 height 384
click at [391, 148] on span "Website, App and Cigna Education Site" at bounding box center [415, 149] width 120 height 7
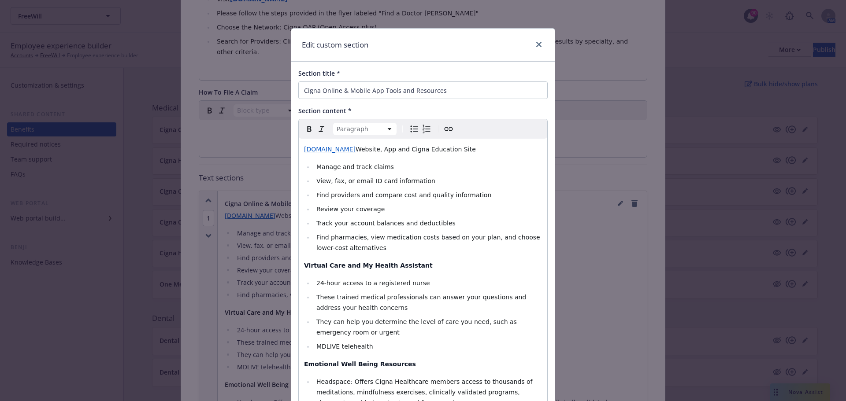
drag, startPoint x: 447, startPoint y: 152, endPoint x: 391, endPoint y: 149, distance: 56.9
click at [391, 149] on p "myCigna.com Website, App and Cigna Education Site" at bounding box center [423, 149] width 238 height 11
click at [443, 129] on icon "Create link" at bounding box center [448, 129] width 11 height 11
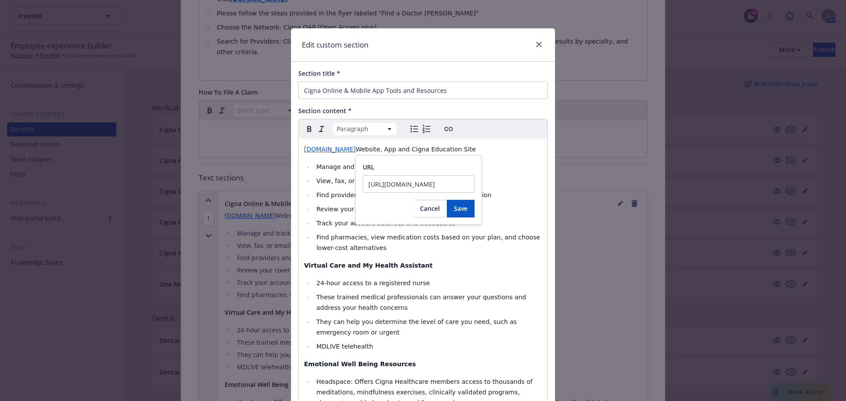
scroll to position [0, 133]
type input "https://www.benefitseducationcigna.com/6d50abeb197210865e6905b13b93ce78"
click at [460, 211] on span "Save" at bounding box center [461, 208] width 14 height 8
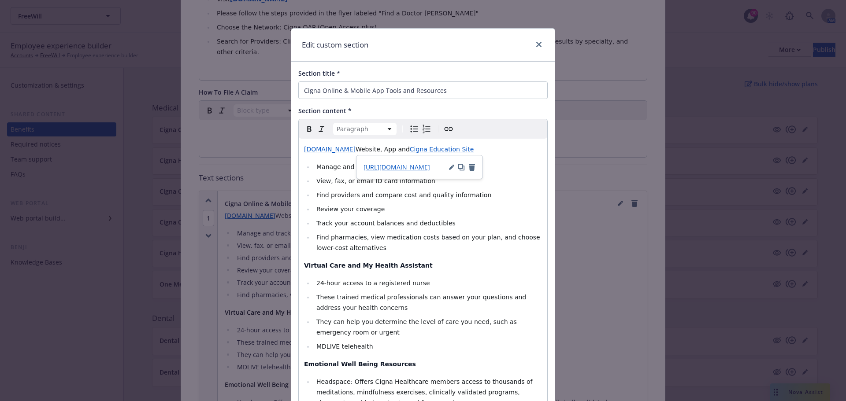
select select
click at [484, 201] on ul "Manage and track claims View, fax, or email ID card information Find providers …" at bounding box center [423, 208] width 238 height 92
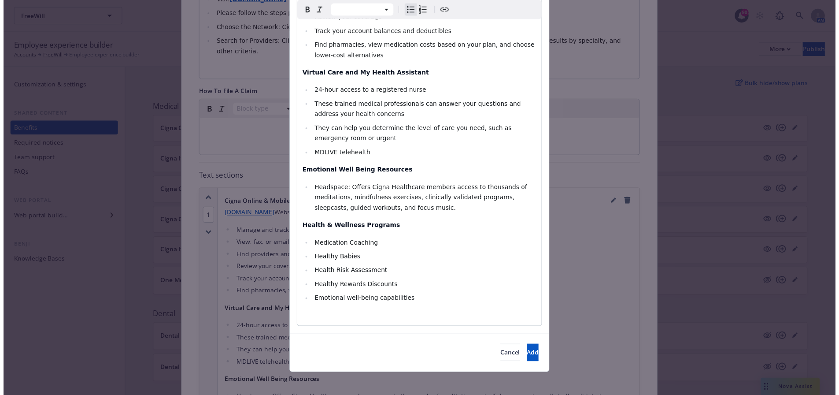
scroll to position [197, 0]
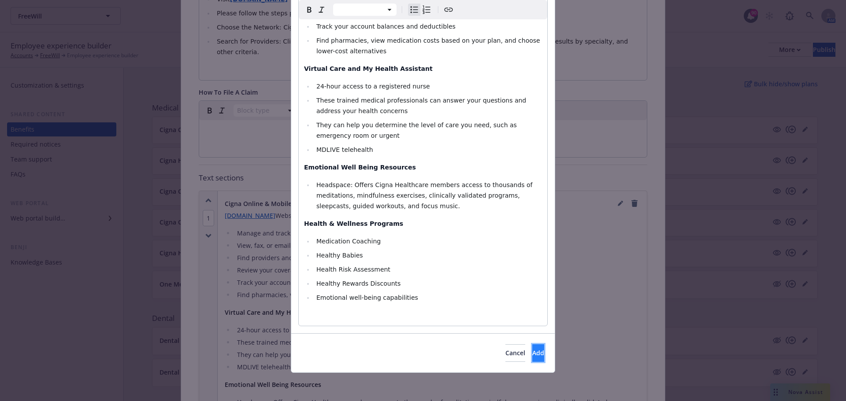
click at [532, 356] on span "Add" at bounding box center [538, 353] width 12 height 8
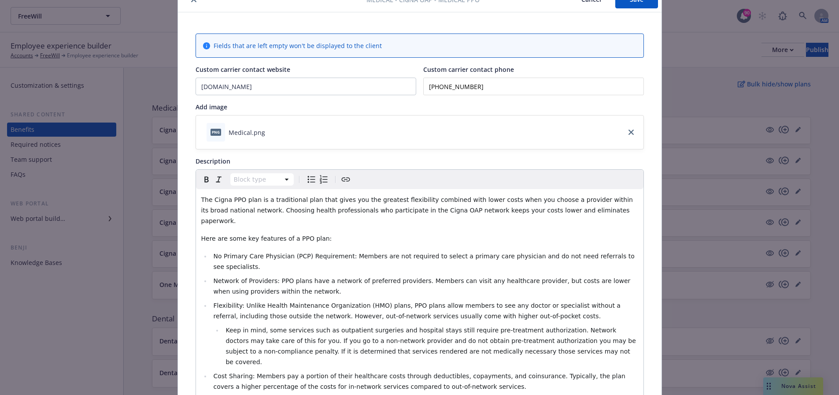
scroll to position [26, 0]
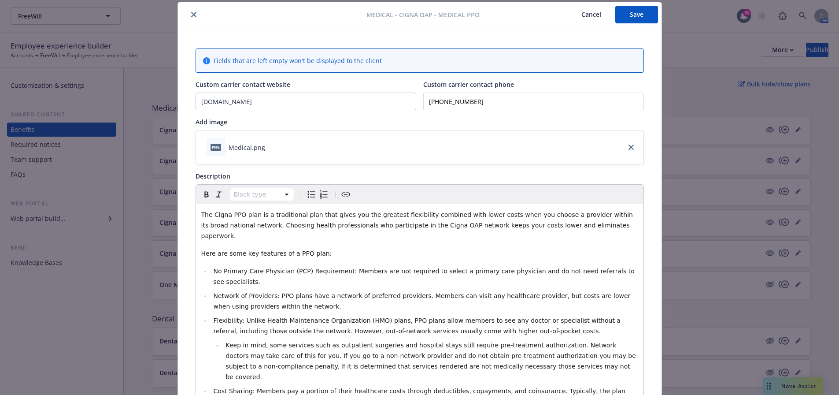
click at [625, 22] on button "Save" at bounding box center [636, 15] width 43 height 18
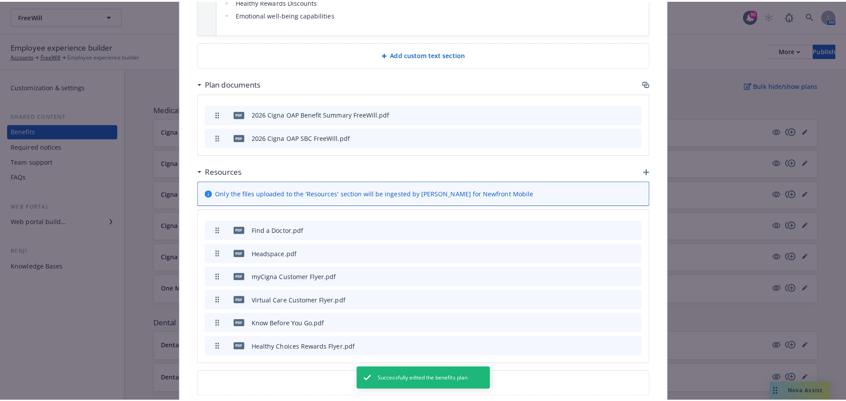
scroll to position [1083, 0]
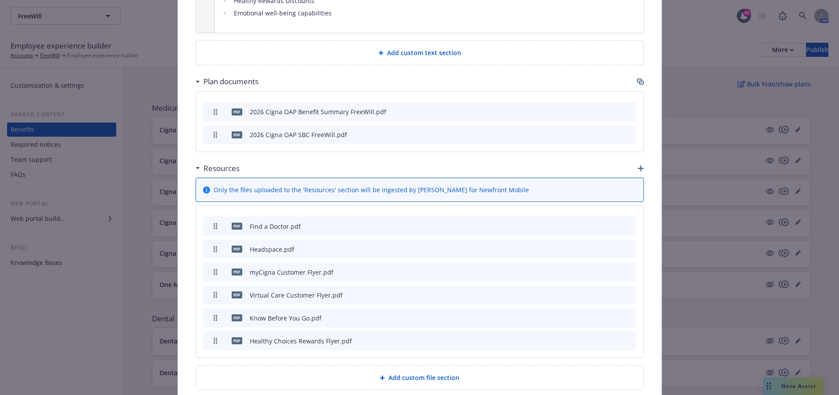
click at [639, 165] on icon "button" at bounding box center [641, 168] width 6 height 6
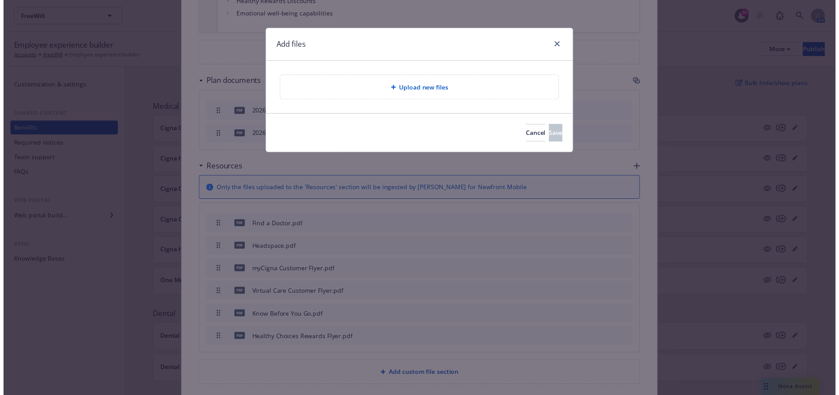
scroll to position [1079, 0]
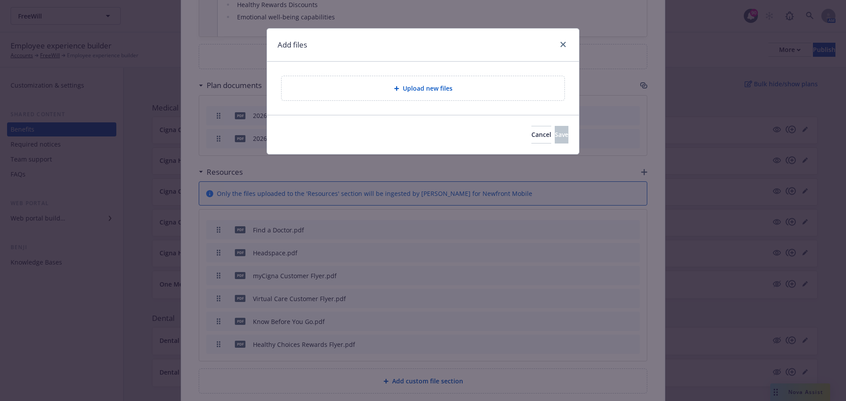
click at [362, 88] on div "Upload new files" at bounding box center [422, 88] width 269 height 10
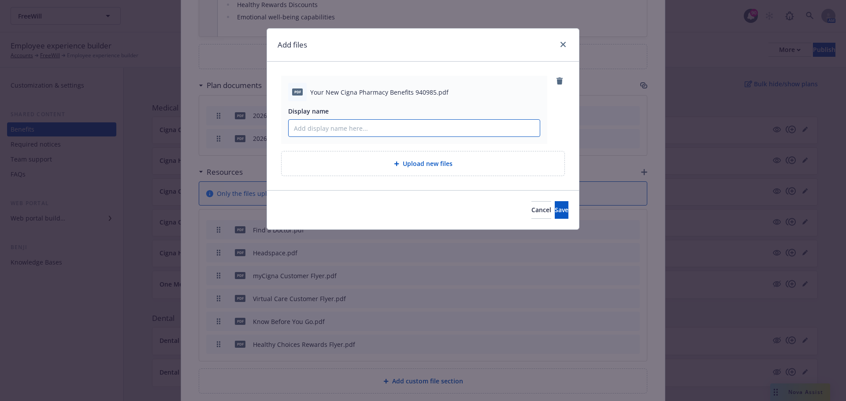
click at [415, 130] on input "Display name" at bounding box center [413, 128] width 251 height 17
type input "Your New Cigna Pharmacy Benefits"
click at [554, 211] on span "Save" at bounding box center [561, 210] width 14 height 8
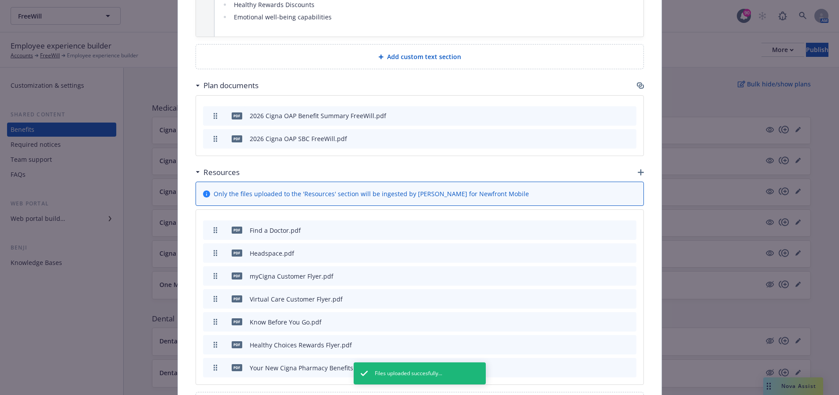
click at [638, 169] on icon "button" at bounding box center [641, 172] width 6 height 6
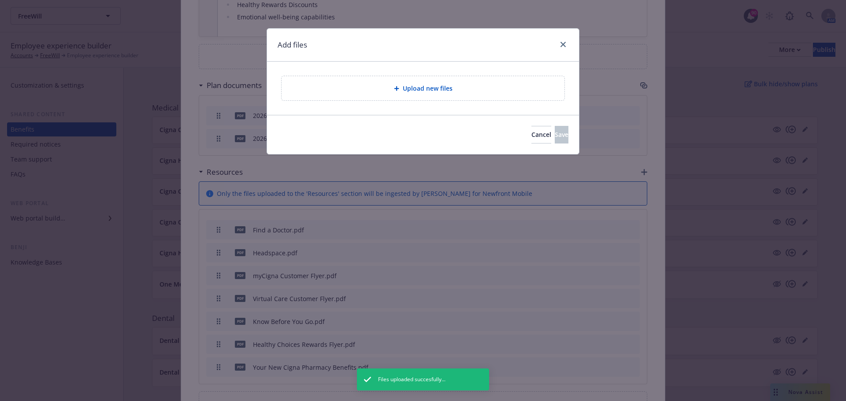
click at [453, 97] on div "Upload new files" at bounding box center [422, 88] width 283 height 24
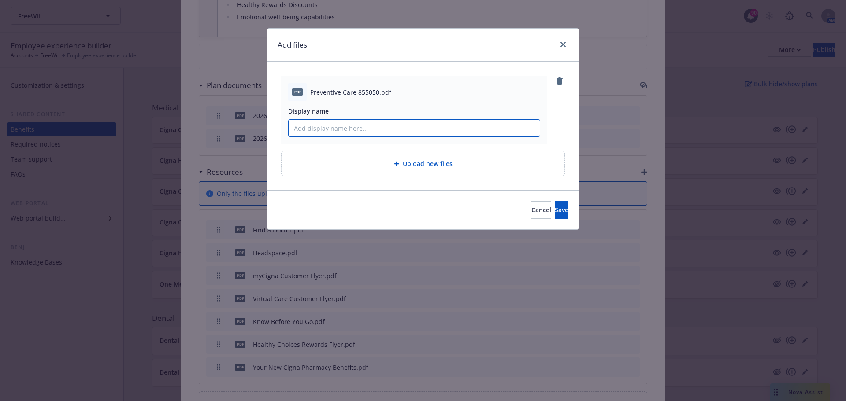
click at [411, 132] on input "Display name" at bounding box center [413, 128] width 251 height 17
drag, startPoint x: 381, startPoint y: 134, endPoint x: 325, endPoint y: 130, distance: 56.5
click at [325, 130] on input "Preventive Care Flyer" at bounding box center [413, 128] width 251 height 17
type input "P"
type input "Preventive Care Member Flyer"
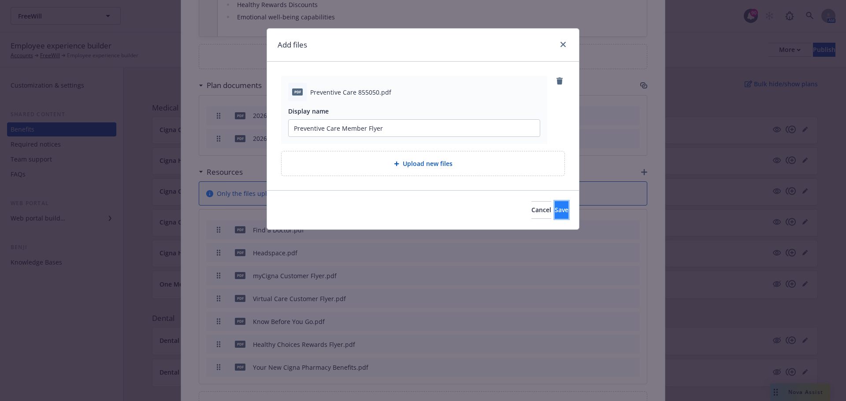
click at [554, 209] on button "Save" at bounding box center [561, 210] width 14 height 18
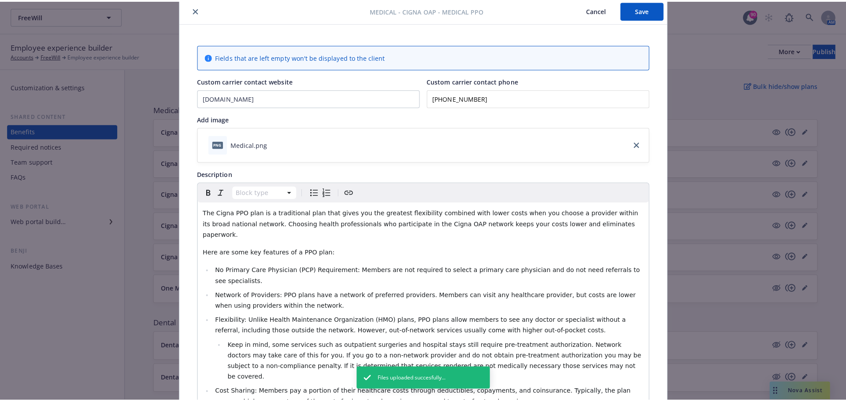
scroll to position [0, 0]
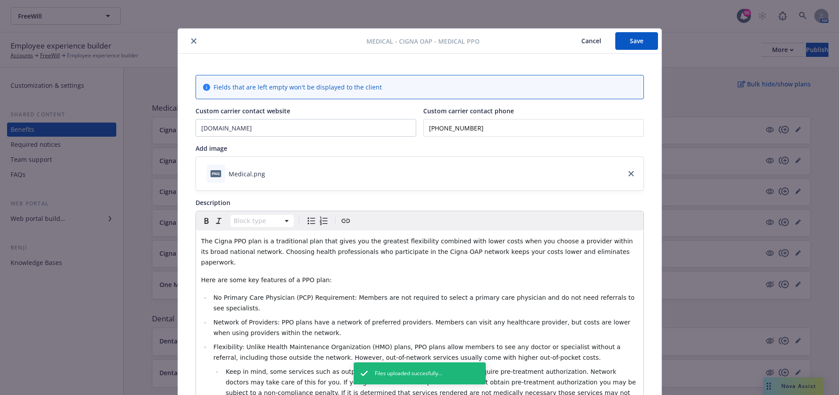
click at [639, 43] on button "Save" at bounding box center [636, 41] width 43 height 18
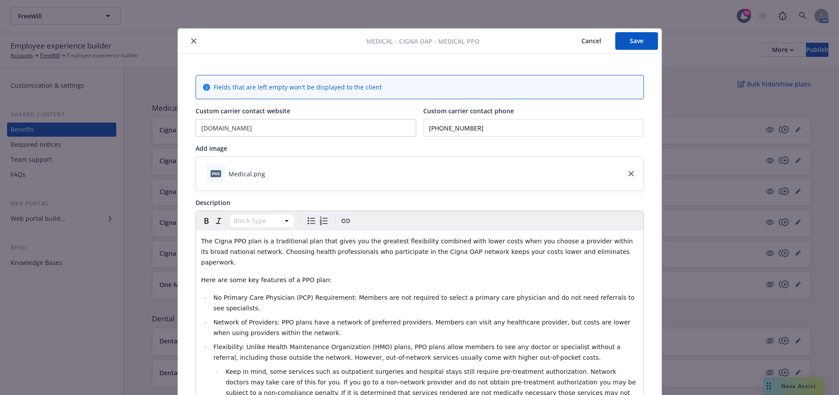
click at [628, 49] on button "Save" at bounding box center [636, 41] width 43 height 18
click at [191, 42] on icon "close" at bounding box center [193, 40] width 5 height 5
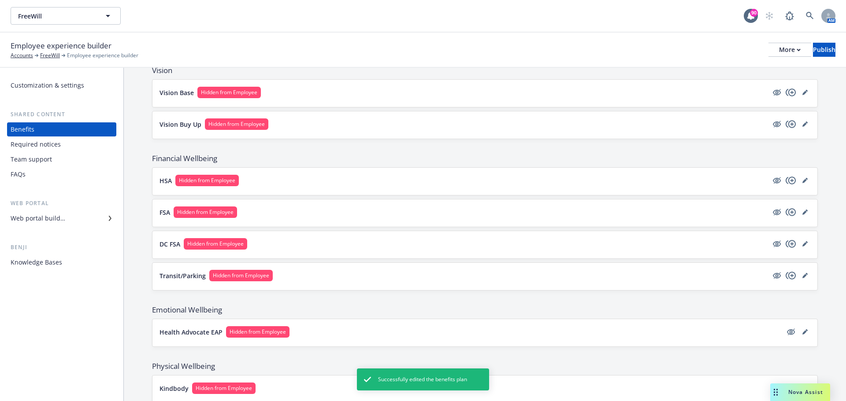
scroll to position [410, 0]
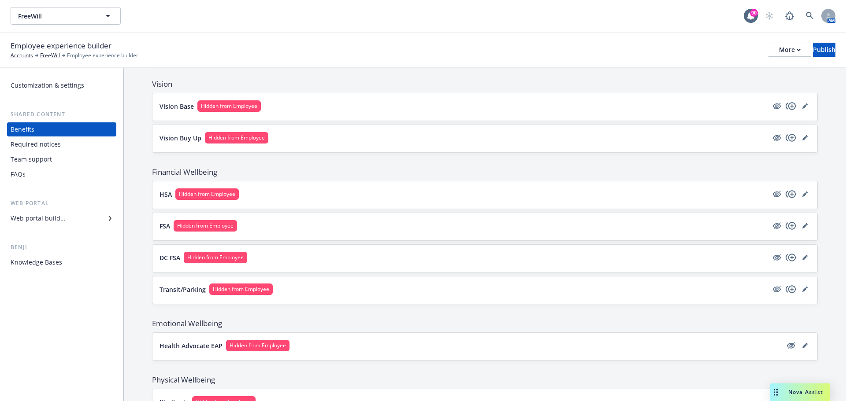
click at [87, 219] on div "Web portal builder" at bounding box center [62, 218] width 102 height 14
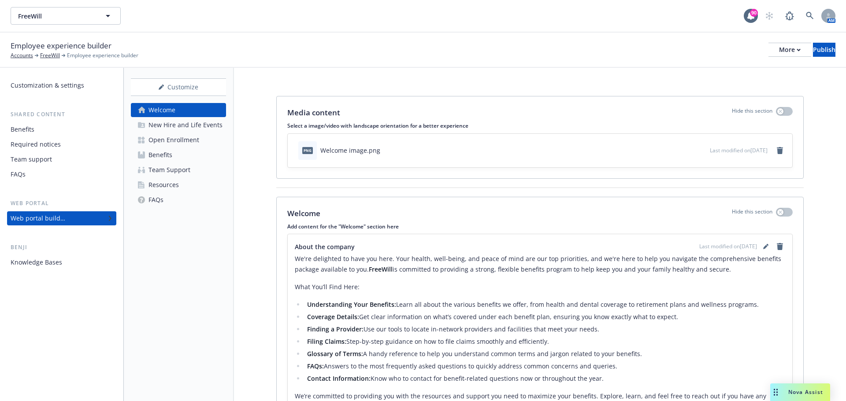
click at [172, 125] on div "New Hire and Life Events" at bounding box center [185, 125] width 74 height 14
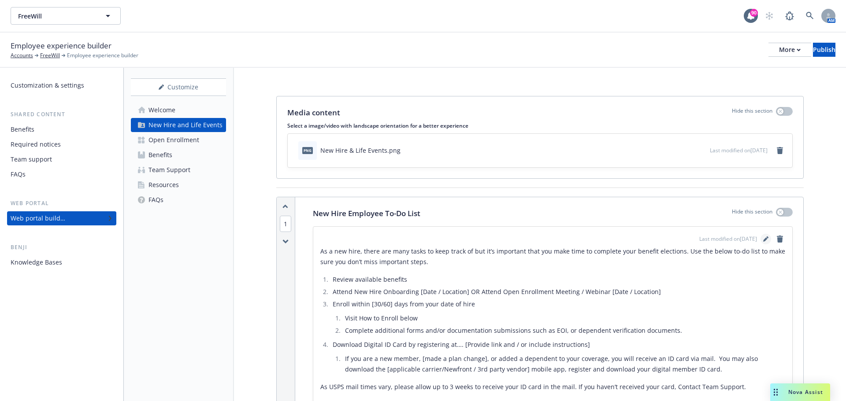
click at [761, 237] on link "editPencil" at bounding box center [765, 239] width 11 height 11
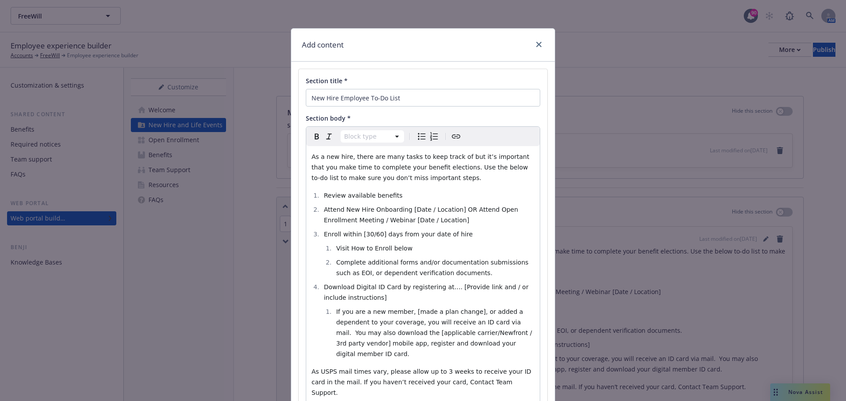
select select
drag, startPoint x: 376, startPoint y: 235, endPoint x: 375, endPoint y: 240, distance: 5.4
click at [375, 237] on span "Enroll within [30/60] days from your date of hire" at bounding box center [398, 234] width 149 height 7
drag, startPoint x: 347, startPoint y: 248, endPoint x: 402, endPoint y: 248, distance: 54.6
click at [402, 248] on li "Visit How to Enroll below" at bounding box center [433, 248] width 201 height 11
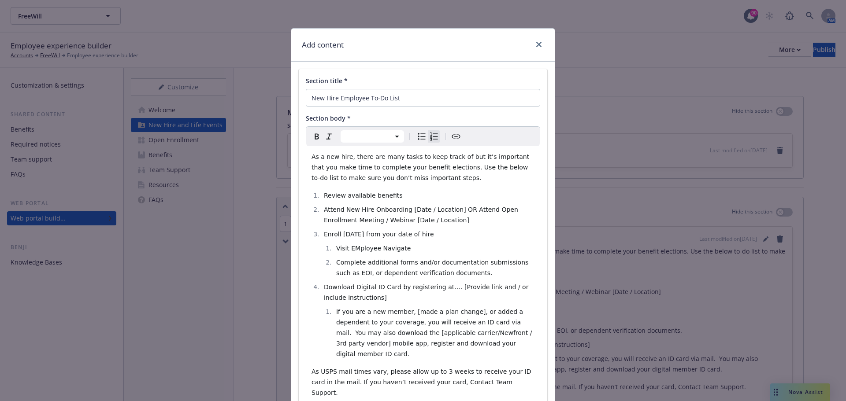
click at [354, 249] on span "Visit EMployee Navigate" at bounding box center [373, 248] width 74 height 7
drag, startPoint x: 402, startPoint y: 251, endPoint x: 347, endPoint y: 250, distance: 54.6
click at [347, 250] on li "Visit Employee Navigate" at bounding box center [433, 248] width 201 height 11
click at [451, 133] on icon "Create link" at bounding box center [456, 136] width 11 height 11
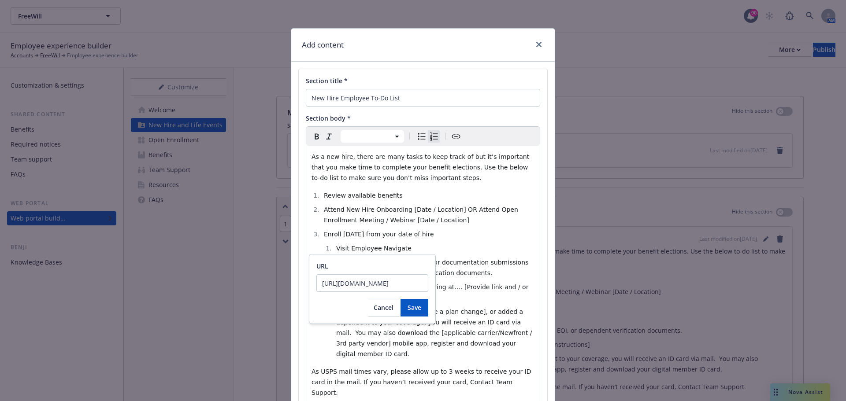
scroll to position [0, 527]
type input "https://www.employeenavigator.com/identity/Account/Login?ReturnUrl=%2Fidentity%…"
click at [409, 311] on span "Save" at bounding box center [414, 307] width 14 height 8
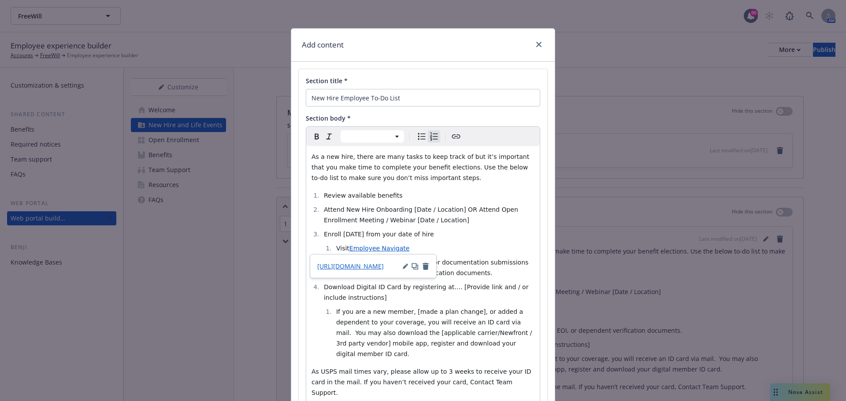
click at [428, 232] on span "Enroll within 30 days from your date of hire" at bounding box center [379, 234] width 110 height 7
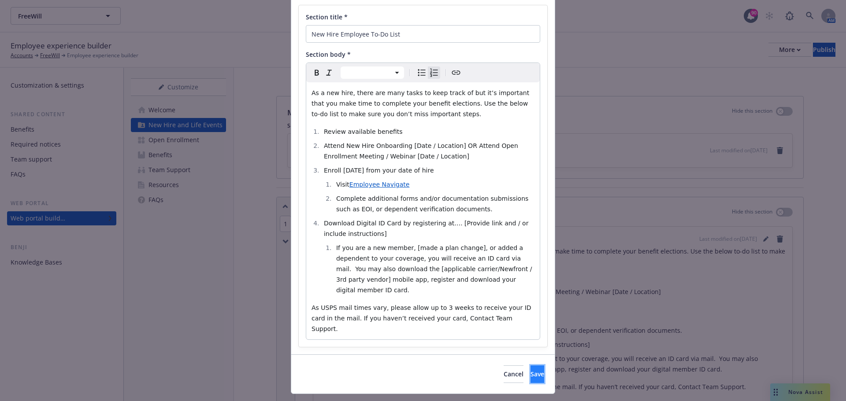
click at [530, 366] on button "Save" at bounding box center [537, 375] width 14 height 18
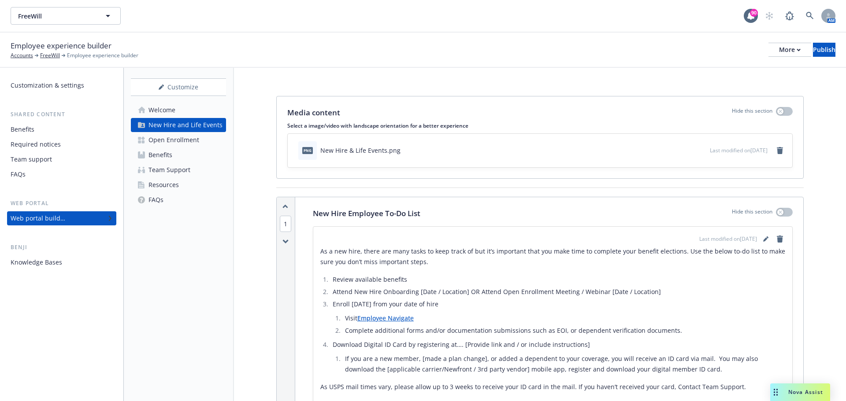
click at [397, 340] on li "Download Digital ID Card by registering at…. [Provide link and / or include ins…" at bounding box center [557, 357] width 455 height 35
click at [165, 161] on div "Benefits" at bounding box center [160, 155] width 24 height 14
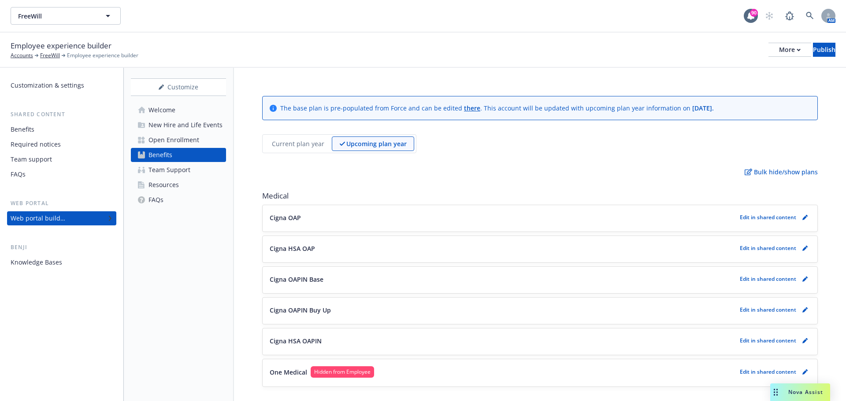
click at [282, 221] on p "Cigna OAP" at bounding box center [285, 217] width 31 height 9
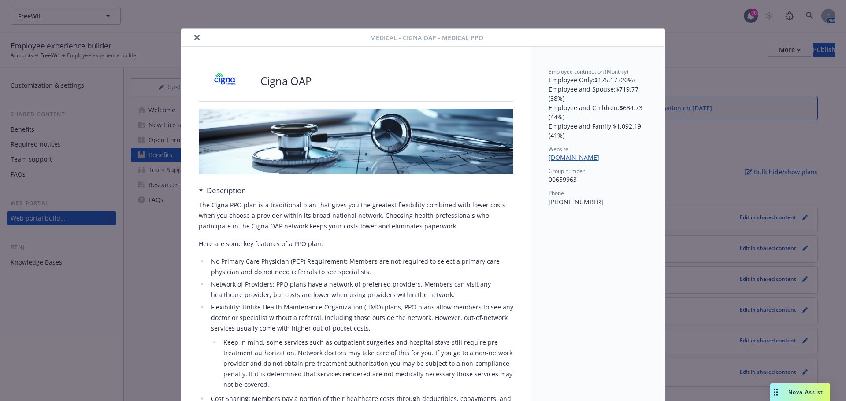
click at [194, 38] on icon "close" at bounding box center [196, 37] width 5 height 5
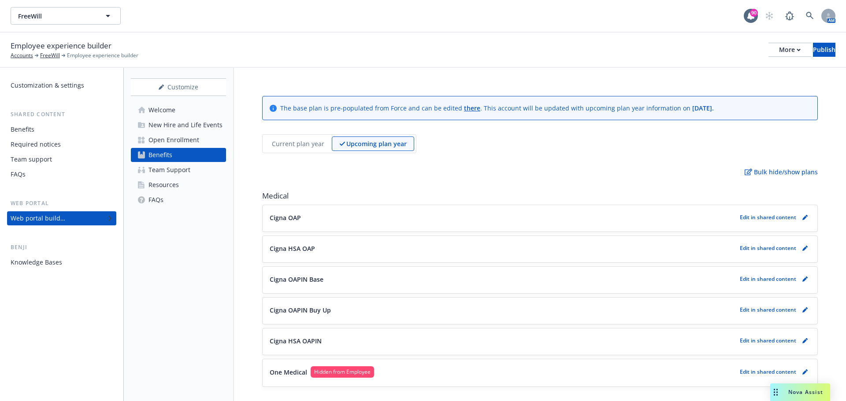
click at [185, 184] on link "Resources" at bounding box center [178, 185] width 95 height 14
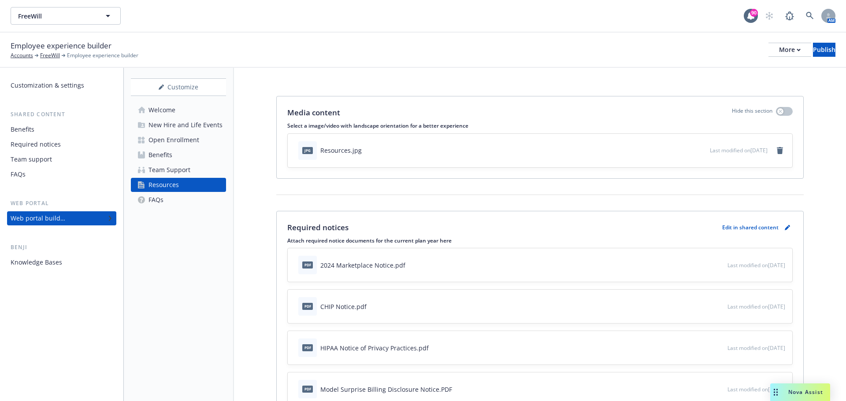
click at [669, 266] on div "pdf 2024 Marketplace Notice.pdf" at bounding box center [511, 264] width 432 height 19
click at [688, 266] on icon "button" at bounding box center [690, 264] width 5 height 5
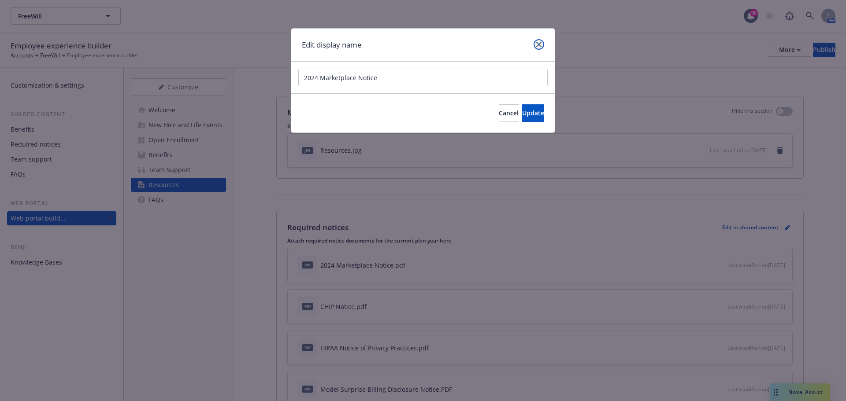
click at [540, 45] on icon "close" at bounding box center [538, 44] width 5 height 5
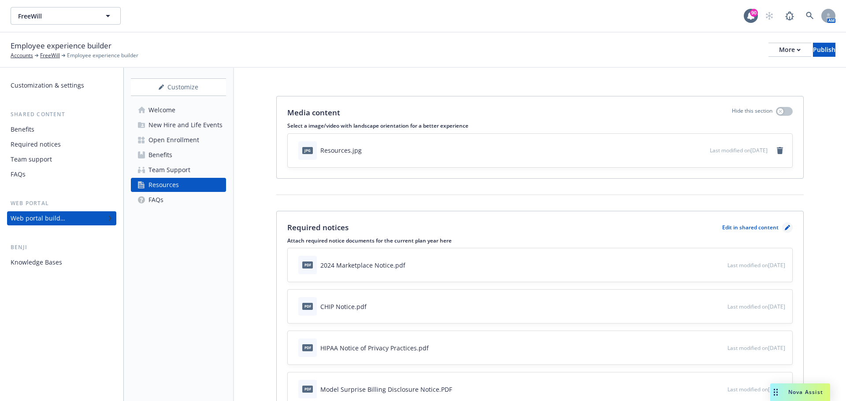
click at [782, 227] on link "pencil" at bounding box center [787, 227] width 11 height 11
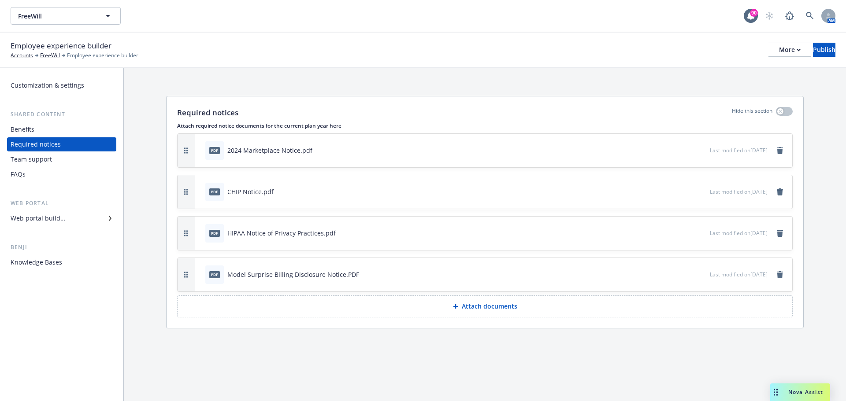
drag, startPoint x: 780, startPoint y: 152, endPoint x: 778, endPoint y: 160, distance: 8.5
click at [778, 160] on div "pdf 2024 Marketplace Notice.pdf Last modified on 09/30/2025" at bounding box center [493, 150] width 597 height 33
click at [74, 149] on div "Required notices" at bounding box center [62, 144] width 102 height 14
click at [26, 162] on div "Team support" at bounding box center [31, 159] width 41 height 14
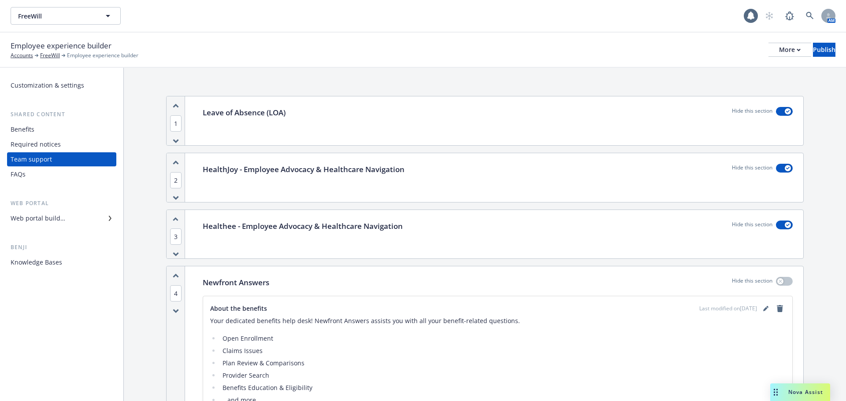
click at [28, 151] on div "Required notices" at bounding box center [36, 144] width 50 height 14
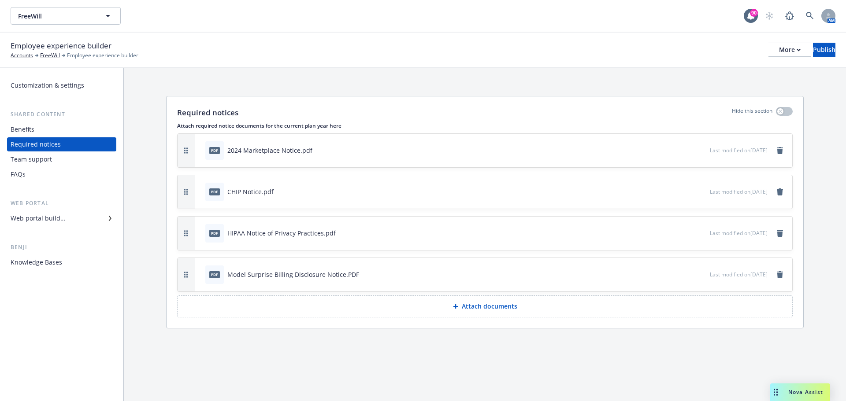
click at [716, 152] on span "Last modified on 09/30/2025" at bounding box center [739, 150] width 58 height 7
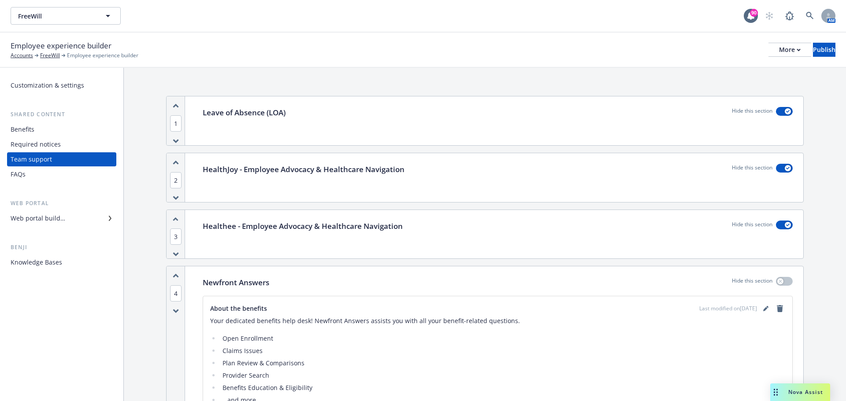
click at [42, 224] on div "Web portal builder" at bounding box center [38, 218] width 55 height 14
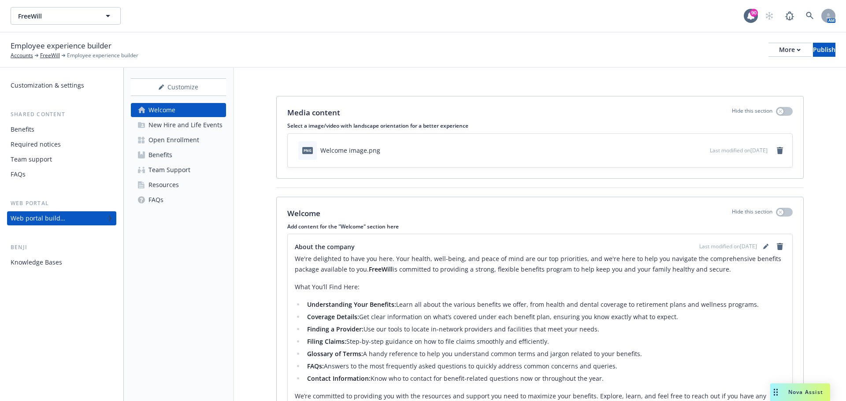
click at [165, 183] on div "Resources" at bounding box center [163, 185] width 30 height 14
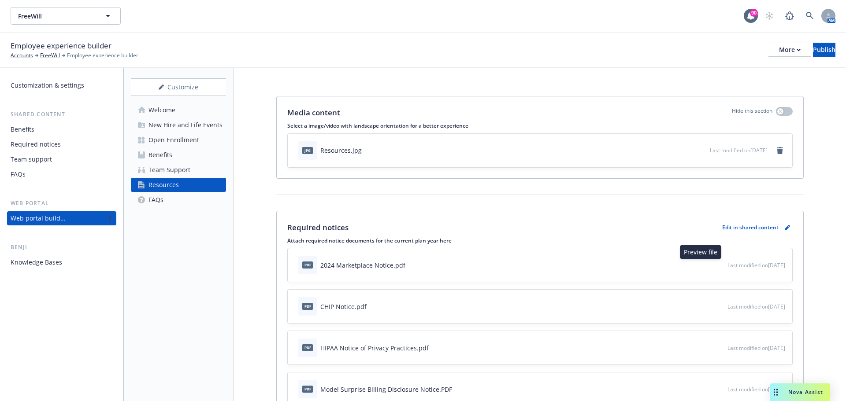
click at [715, 266] on icon "preview file" at bounding box center [719, 265] width 8 height 6
click at [784, 228] on icon "pencil" at bounding box center [786, 228] width 4 height 4
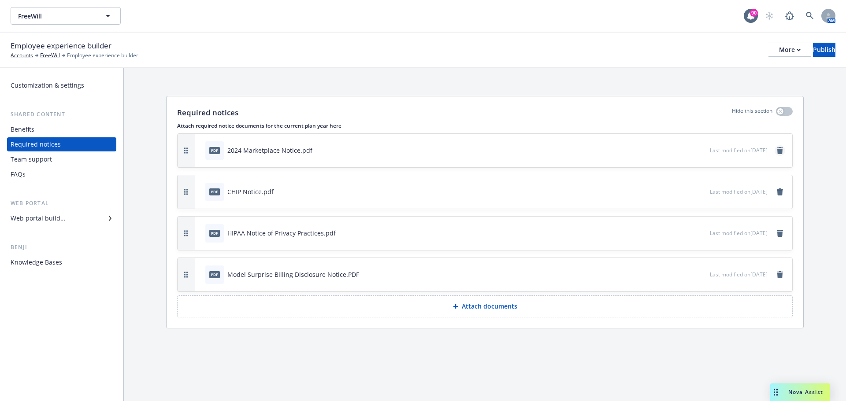
click at [780, 152] on icon "remove" at bounding box center [779, 150] width 6 height 7
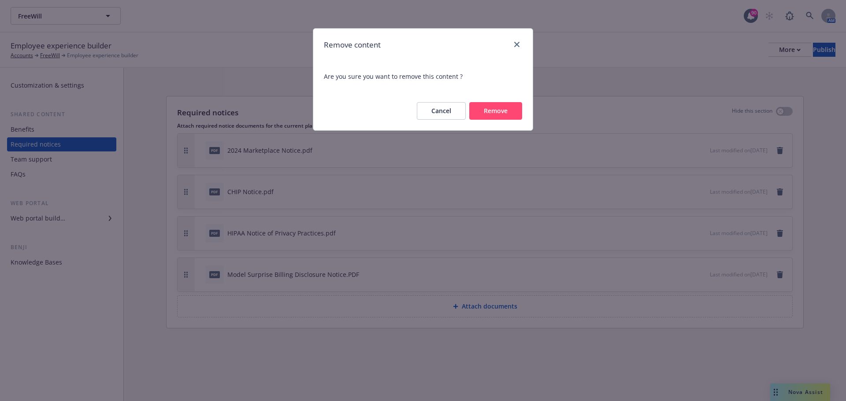
click at [489, 111] on button "Remove" at bounding box center [495, 111] width 53 height 18
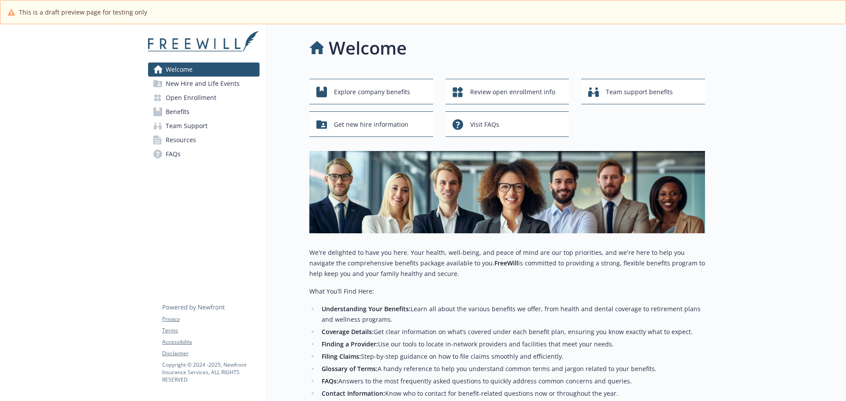
click at [177, 107] on span "Benefits" at bounding box center [178, 112] width 24 height 14
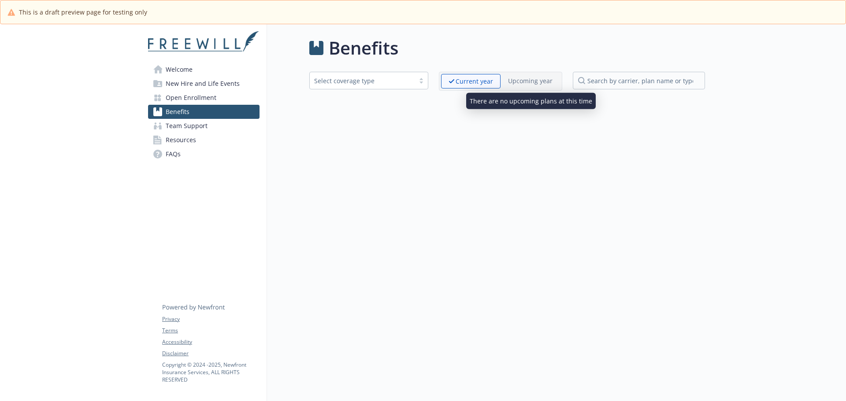
click at [532, 78] on p "Upcoming year" at bounding box center [530, 80] width 44 height 9
click at [532, 84] on p "Upcoming year" at bounding box center [530, 80] width 44 height 9
click at [606, 83] on input "search by carrier, plan name or type" at bounding box center [639, 81] width 132 height 18
click at [541, 85] on p "Upcoming year" at bounding box center [530, 80] width 44 height 9
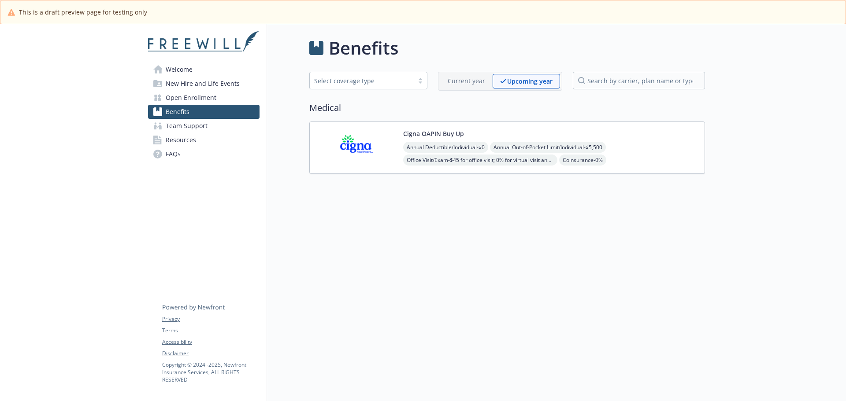
click at [420, 153] on div "Annual Deductible/Individual - $0 Annual Out-of-Pocket Limit/Individual - $5,50…" at bounding box center [550, 173] width 294 height 63
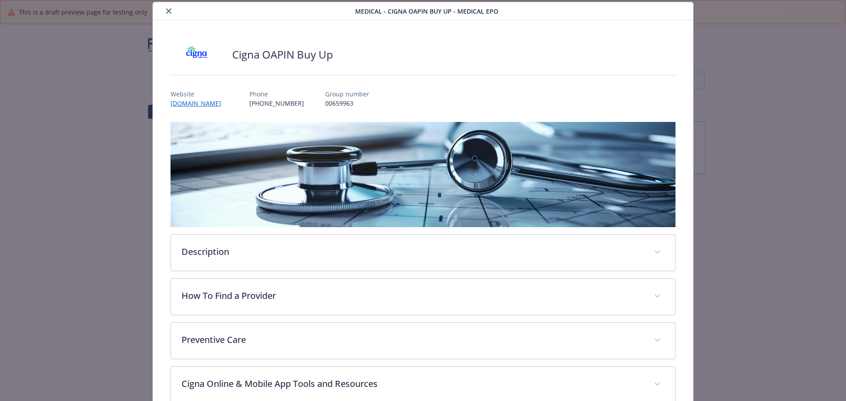
scroll to position [70, 0]
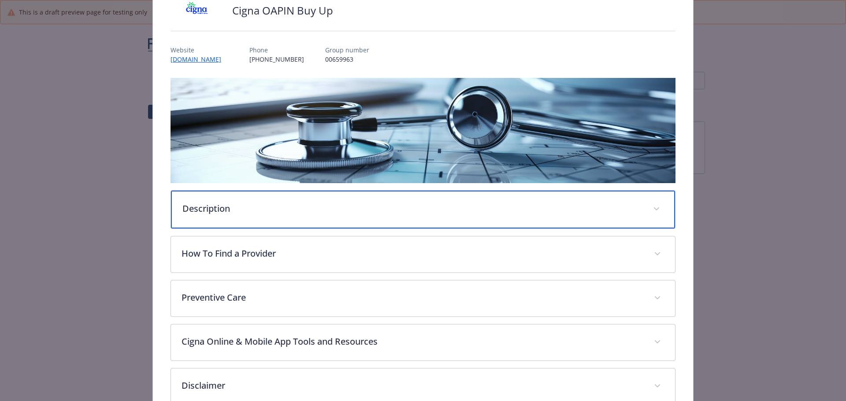
click at [229, 213] on p "Description" at bounding box center [412, 208] width 460 height 13
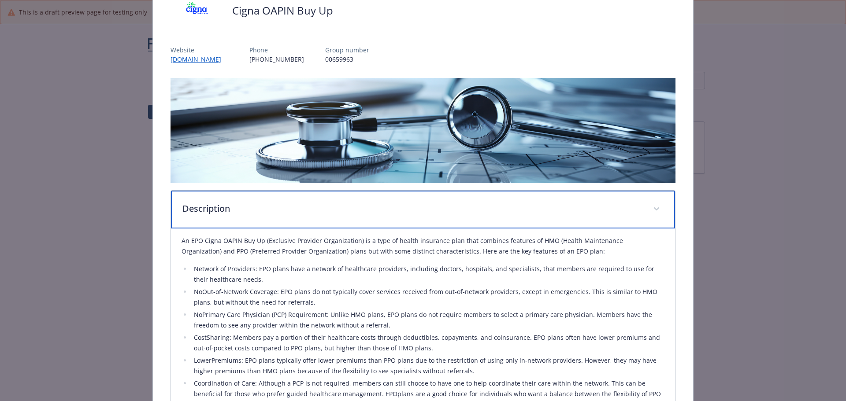
click at [229, 213] on p "Description" at bounding box center [412, 208] width 460 height 13
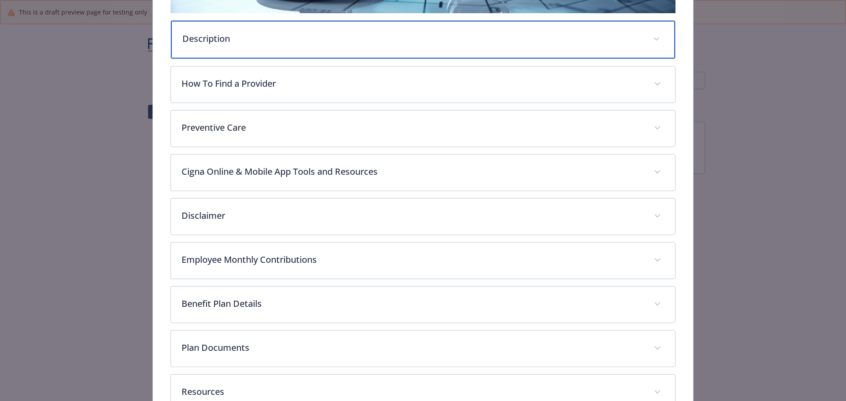
scroll to position [291, 0]
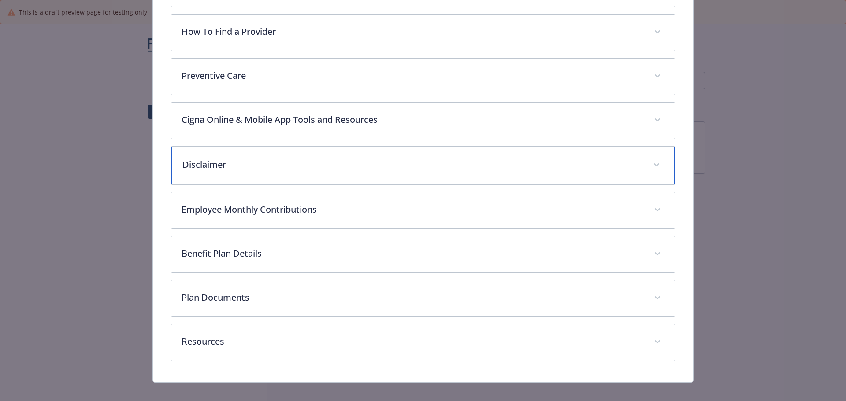
click at [222, 179] on div "Disclaimer" at bounding box center [423, 166] width 504 height 38
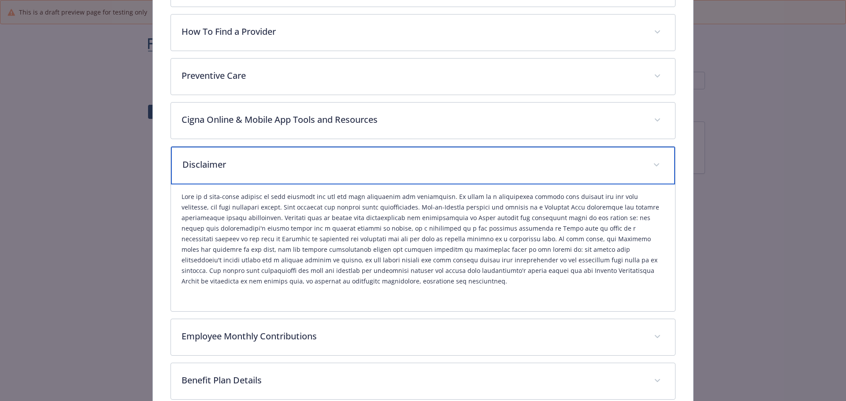
click at [222, 179] on div "Disclaimer" at bounding box center [423, 166] width 504 height 38
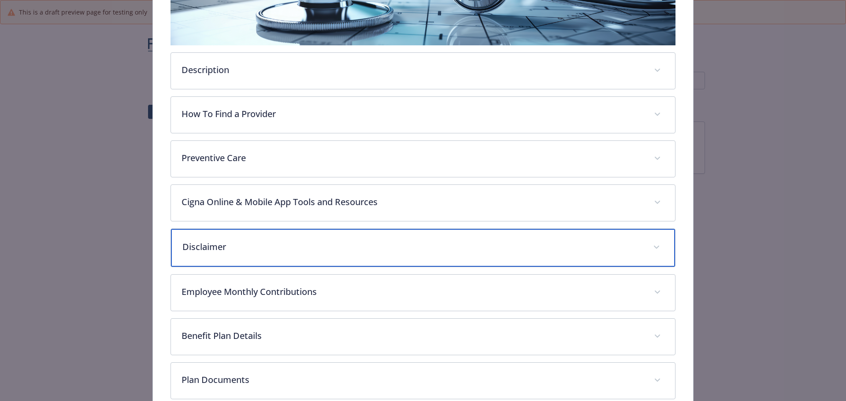
scroll to position [159, 0]
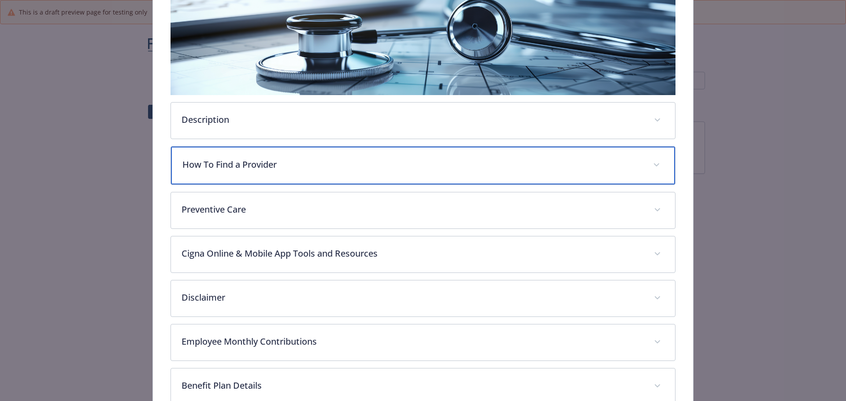
click at [206, 158] on p "How To Find a Provider" at bounding box center [412, 164] width 460 height 13
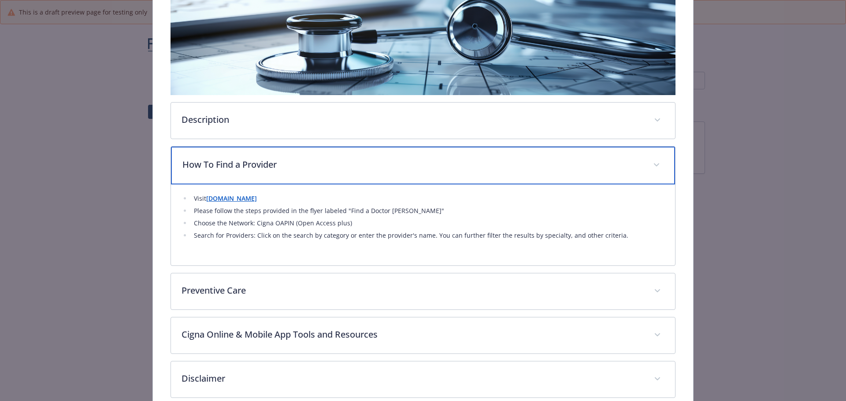
click at [206, 158] on p "How To Find a Provider" at bounding box center [412, 164] width 460 height 13
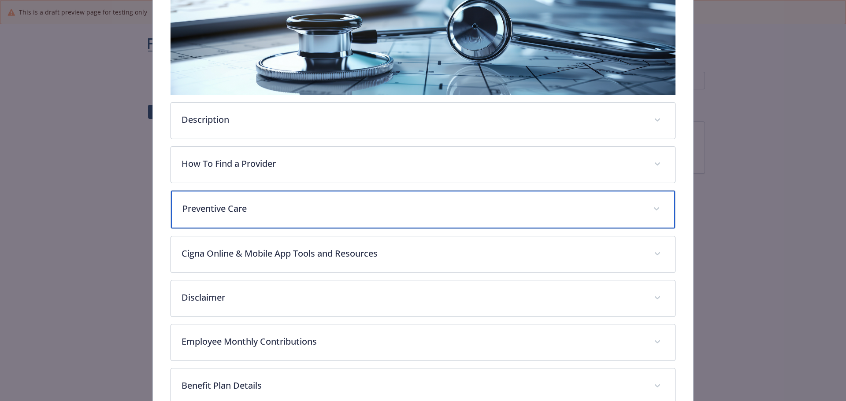
click at [225, 220] on div "Preventive Care" at bounding box center [423, 210] width 504 height 38
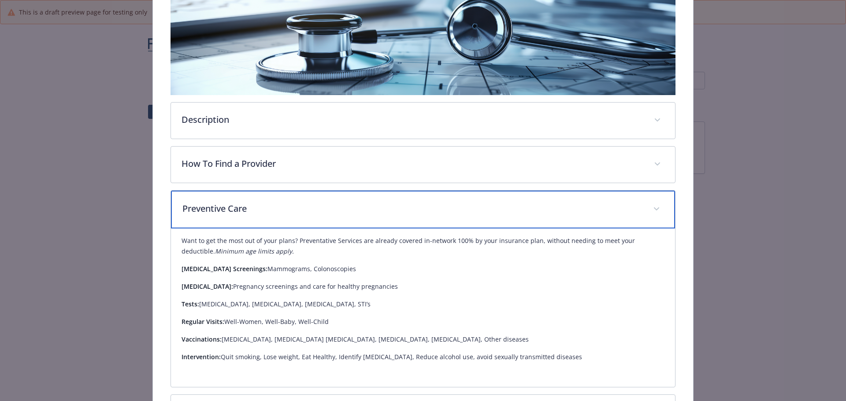
click at [225, 220] on div "Preventive Care" at bounding box center [423, 210] width 504 height 38
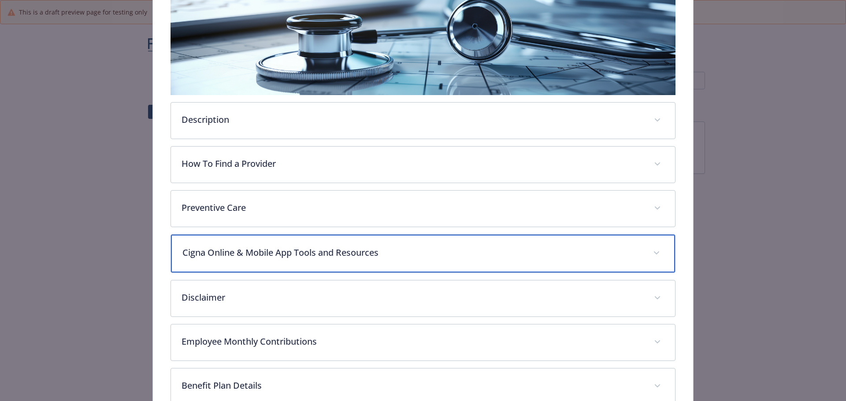
click at [229, 251] on p "Cigna Online & Mobile App Tools and Resources" at bounding box center [412, 252] width 460 height 13
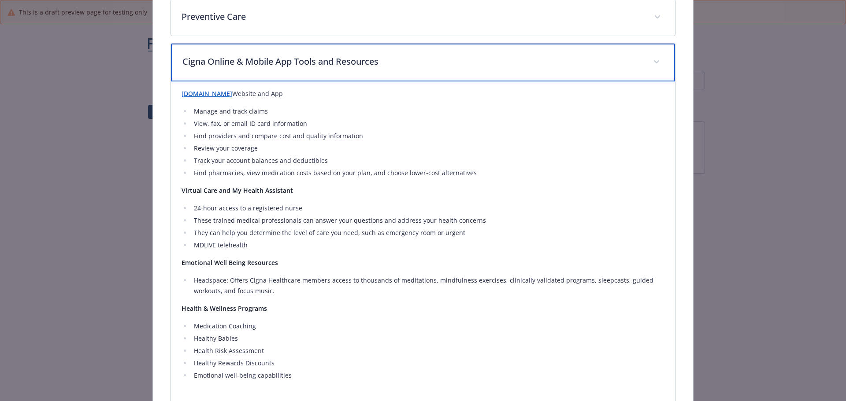
scroll to position [379, 0]
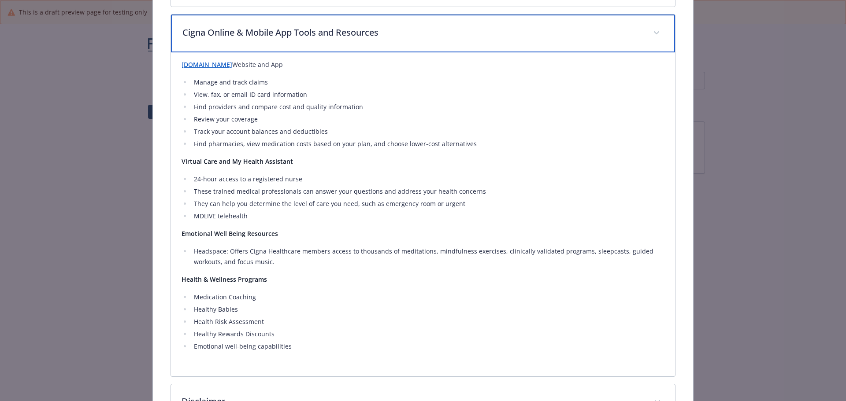
click at [325, 45] on div "Cigna Online & Mobile App Tools and Resources" at bounding box center [423, 34] width 504 height 38
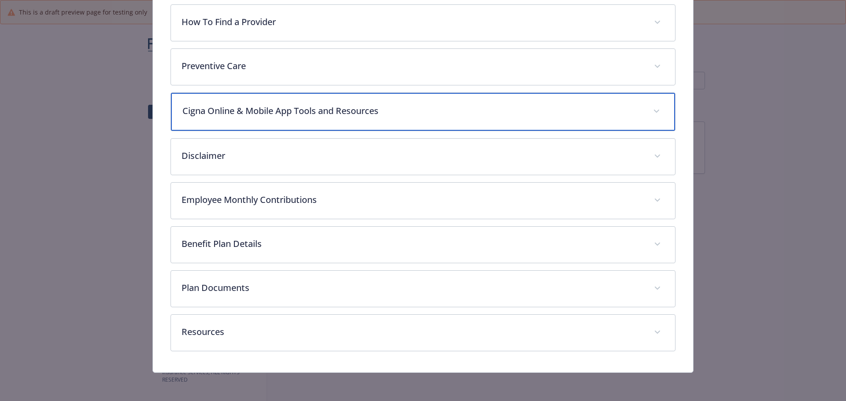
scroll to position [299, 0]
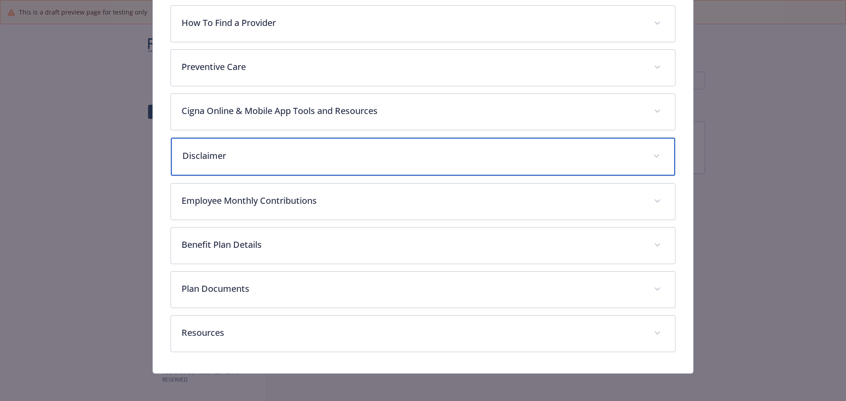
click at [300, 163] on div "Disclaimer" at bounding box center [423, 157] width 504 height 38
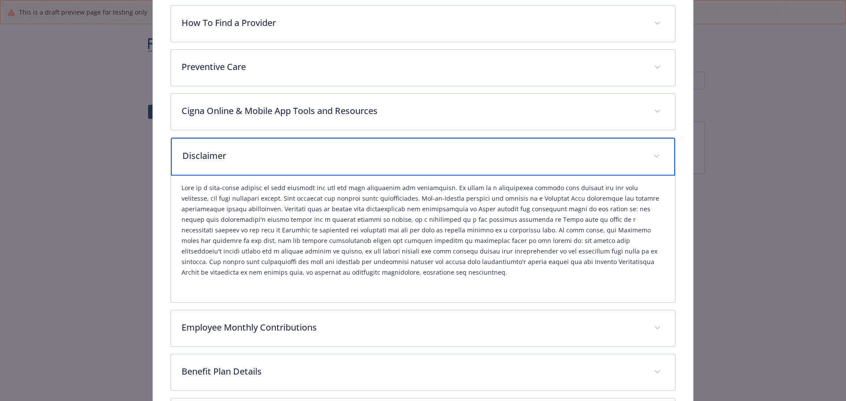
click at [300, 163] on div "Disclaimer" at bounding box center [423, 157] width 504 height 38
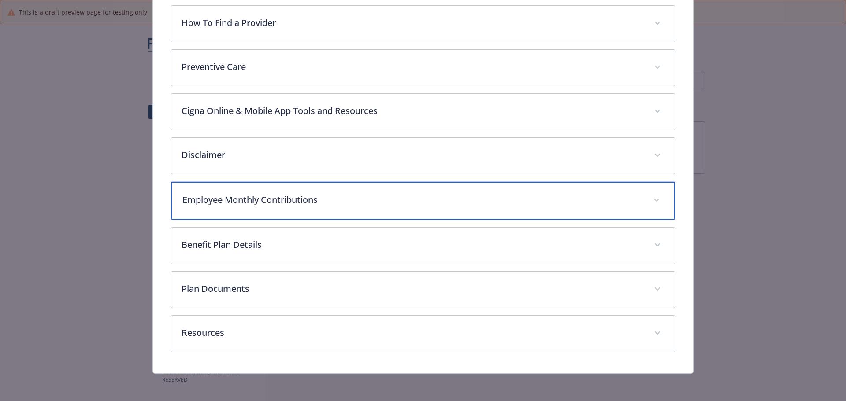
click at [286, 202] on p "Employee Monthly Contributions" at bounding box center [412, 199] width 460 height 13
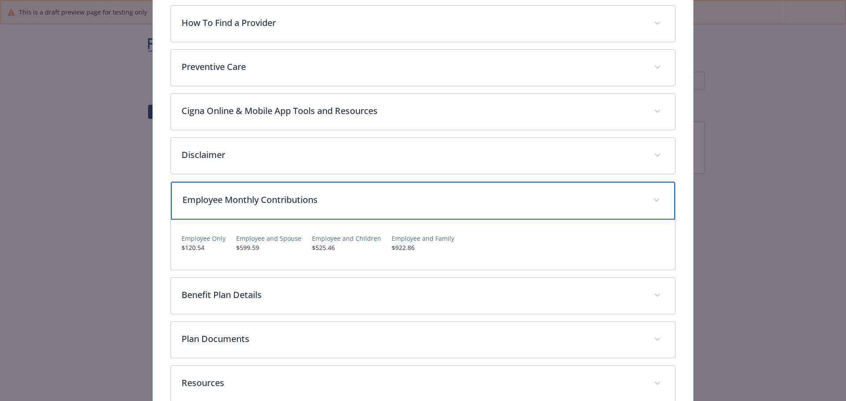
click at [286, 202] on p "Employee Monthly Contributions" at bounding box center [412, 199] width 460 height 13
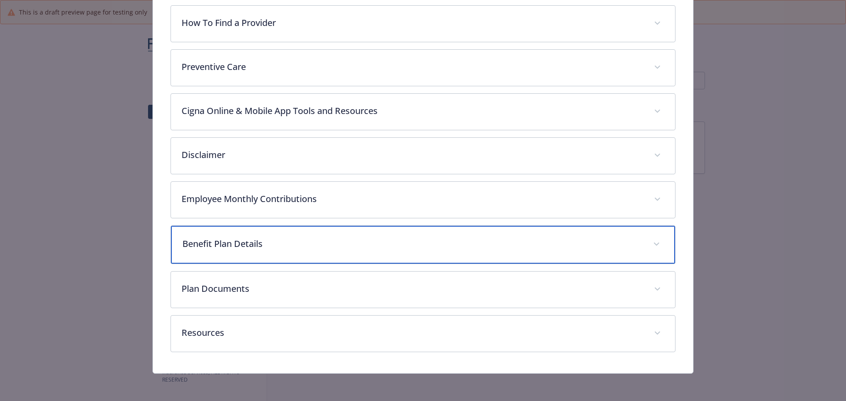
click at [279, 249] on p "Benefit Plan Details" at bounding box center [412, 243] width 460 height 13
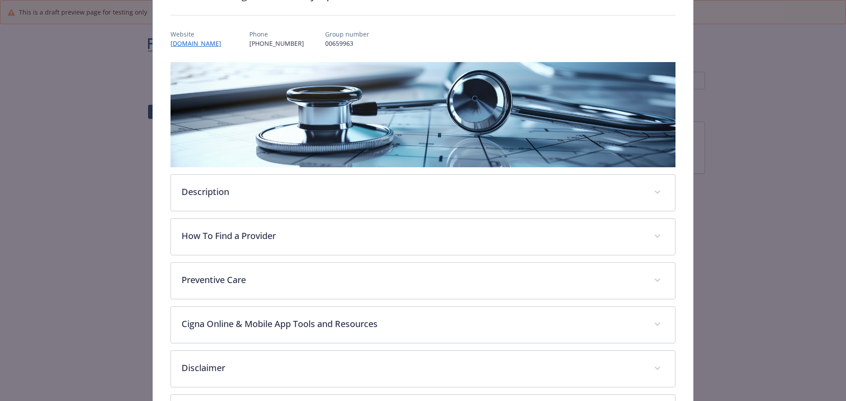
scroll to position [0, 0]
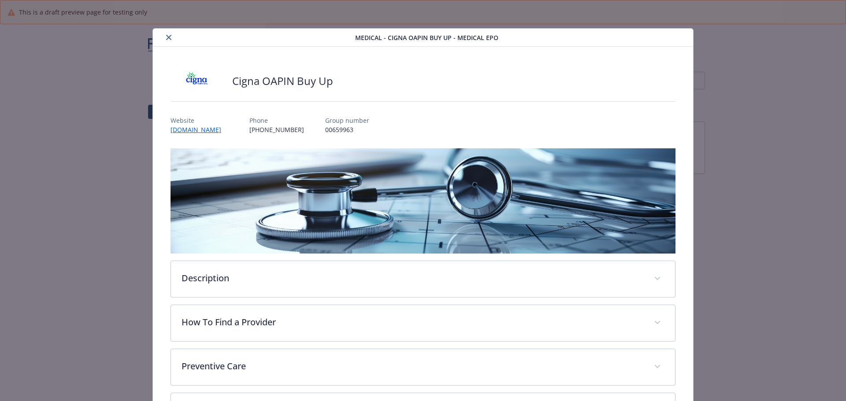
click at [170, 41] on button "close" at bounding box center [168, 37] width 11 height 11
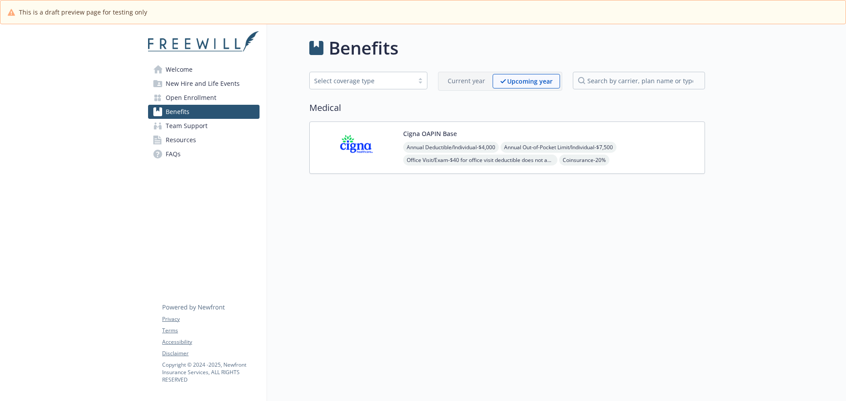
click at [530, 146] on span "Annual Out-of-Pocket Limit/Individual - $7,500" at bounding box center [558, 147] width 116 height 11
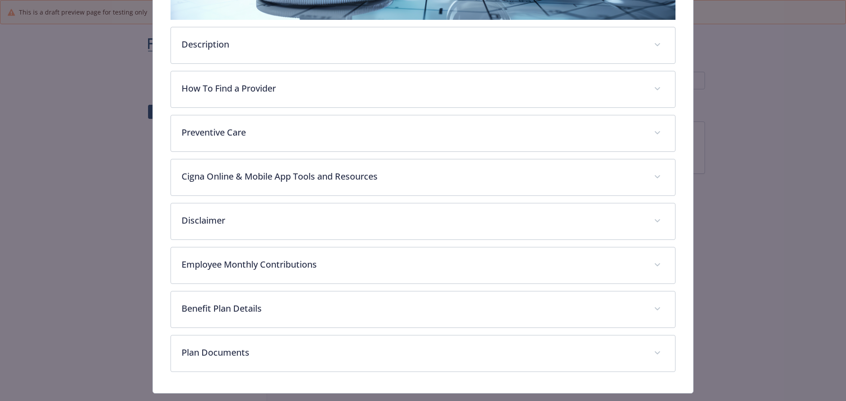
scroll to position [247, 0]
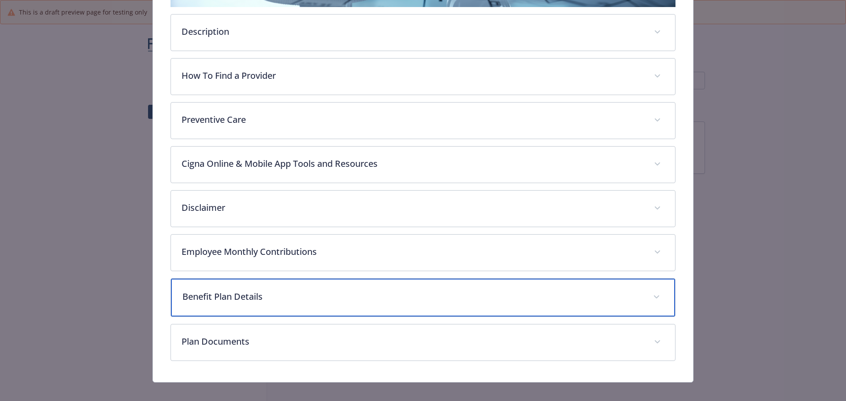
click at [221, 298] on p "Benefit Plan Details" at bounding box center [412, 296] width 460 height 13
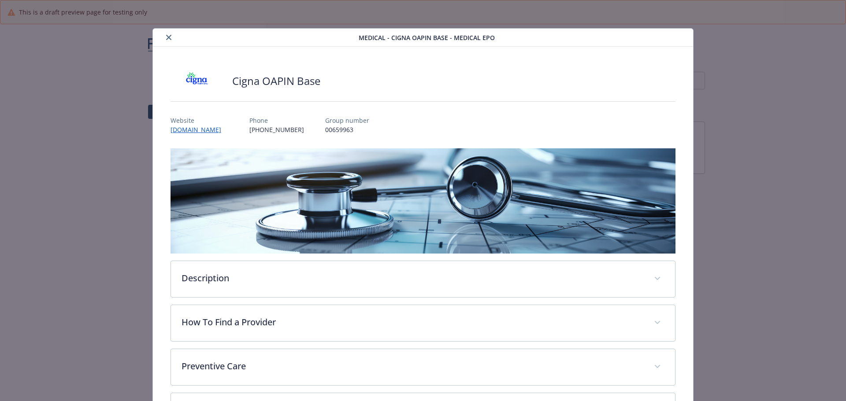
scroll to position [88, 0]
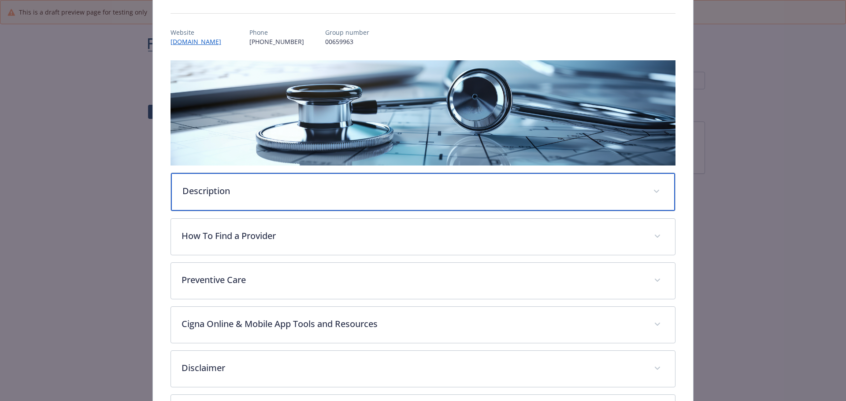
click at [246, 200] on div "Description" at bounding box center [423, 192] width 504 height 38
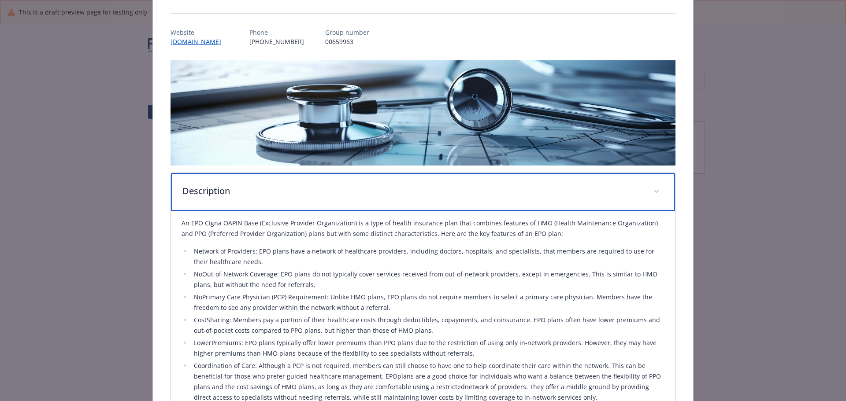
scroll to position [132, 0]
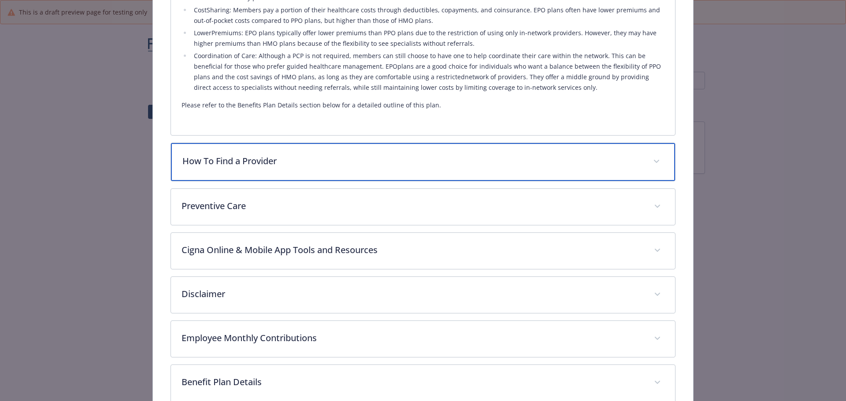
click at [255, 164] on p "How To Find a Provider" at bounding box center [412, 161] width 460 height 13
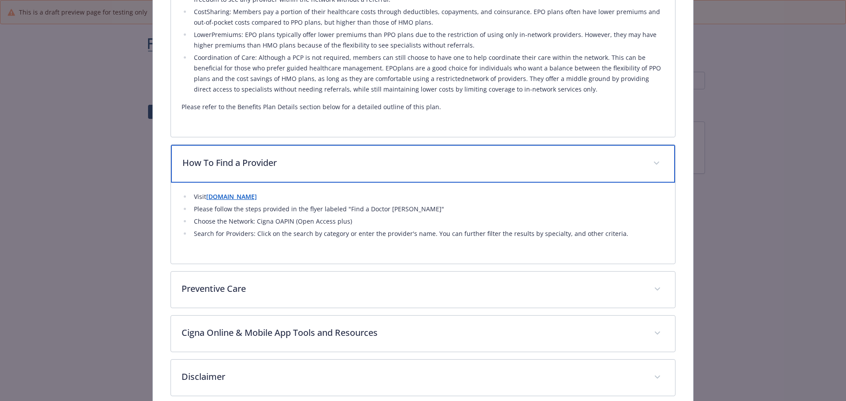
click at [255, 164] on p "How To Find a Provider" at bounding box center [412, 162] width 460 height 13
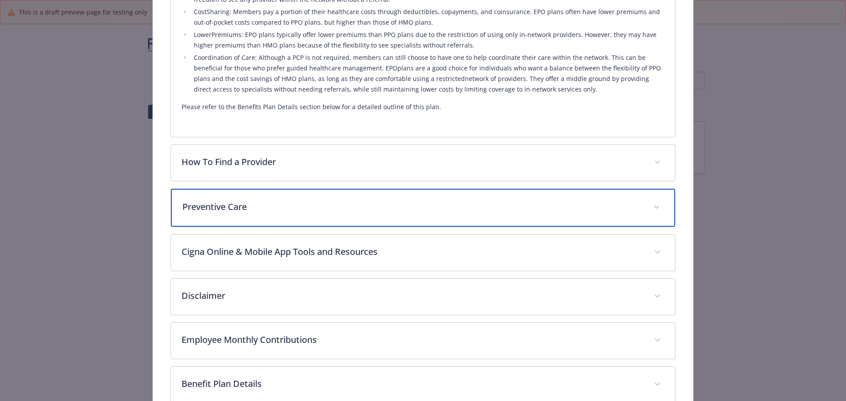
click at [250, 207] on p "Preventive Care" at bounding box center [412, 206] width 460 height 13
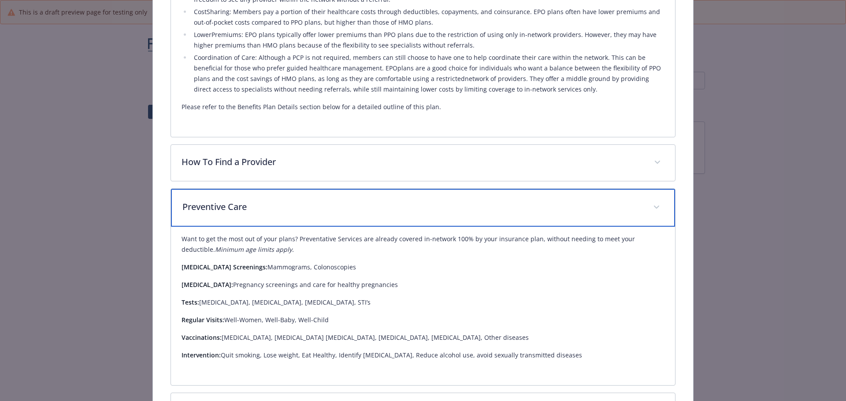
click at [250, 207] on p "Preventive Care" at bounding box center [412, 206] width 460 height 13
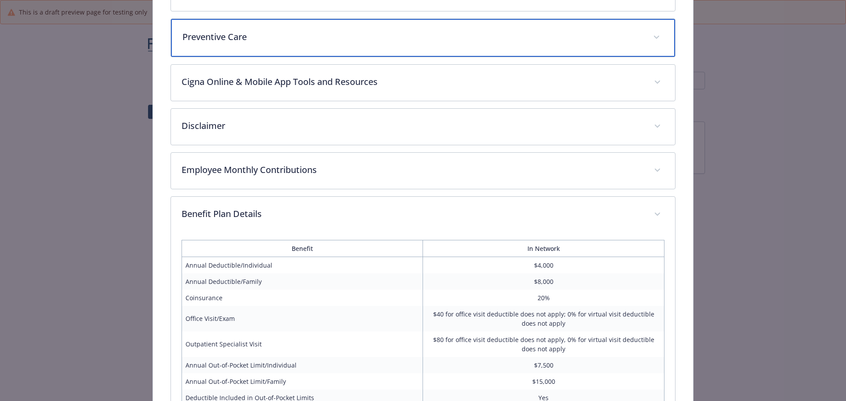
scroll to position [571, 0]
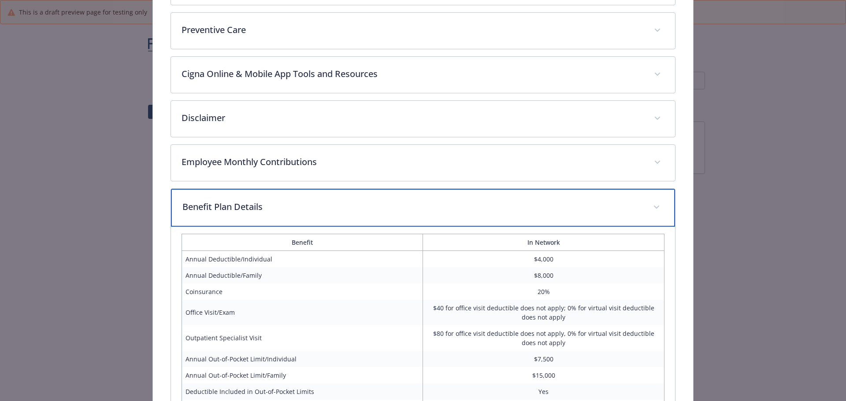
click at [284, 211] on p "Benefit Plan Details" at bounding box center [412, 206] width 460 height 13
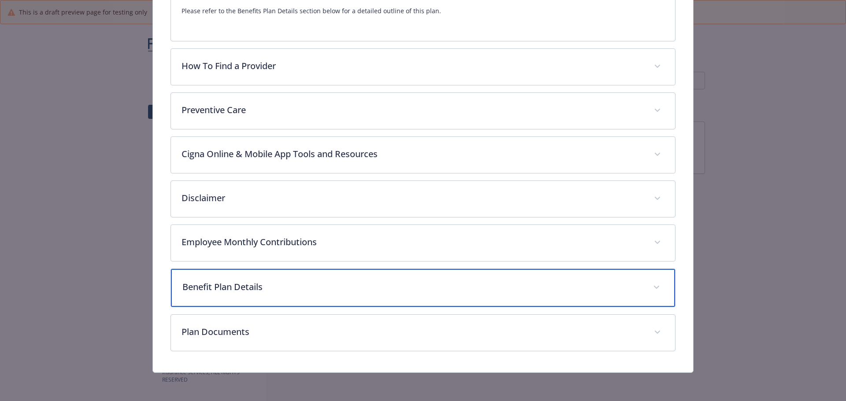
scroll to position [490, 0]
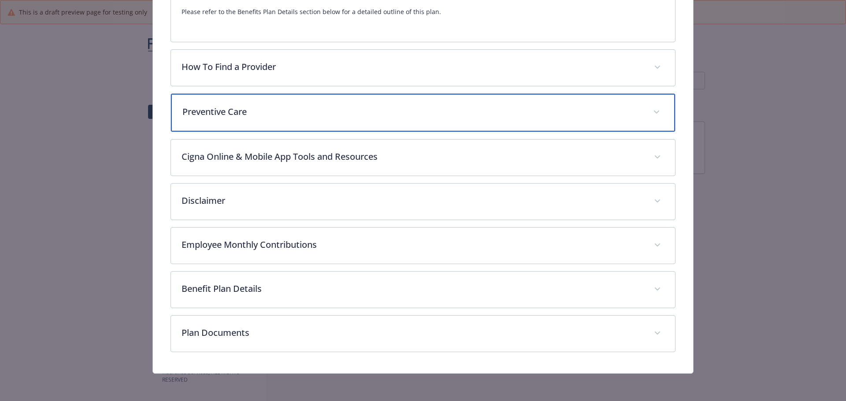
click at [246, 117] on div "Preventive Care" at bounding box center [423, 113] width 504 height 38
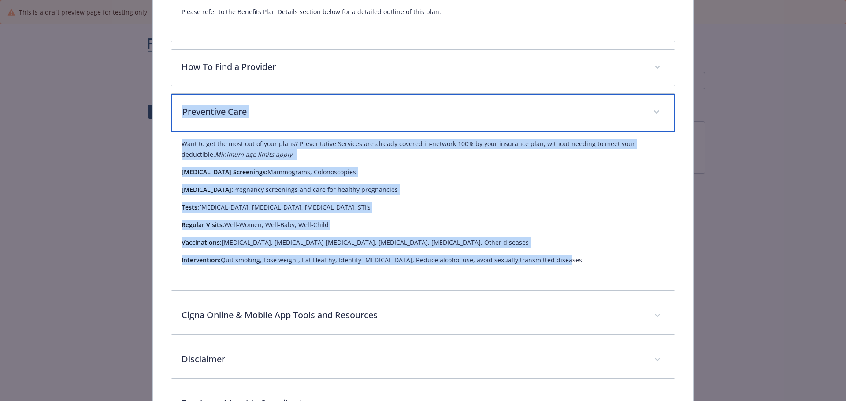
drag, startPoint x: 181, startPoint y: 112, endPoint x: 478, endPoint y: 249, distance: 327.7
click at [581, 260] on div "Preventive Care Want to get the most out of your plans? Preventative Services a…" at bounding box center [422, 191] width 505 height 197
copy div "Preventive Care Want to get the most out of your plans? Preventative Services a…"
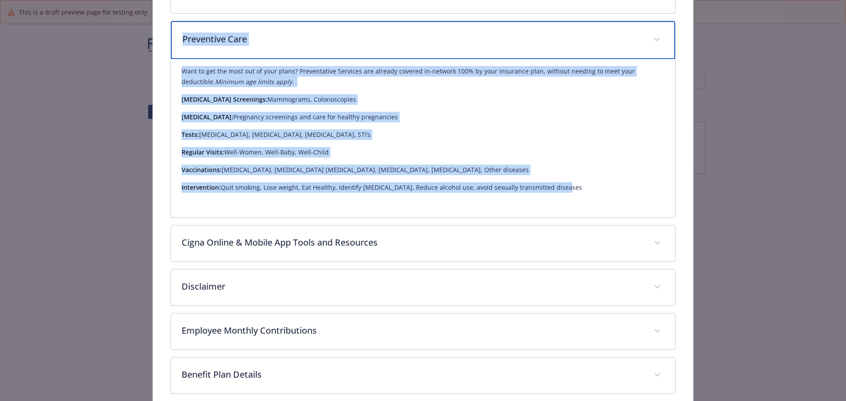
scroll to position [648, 0]
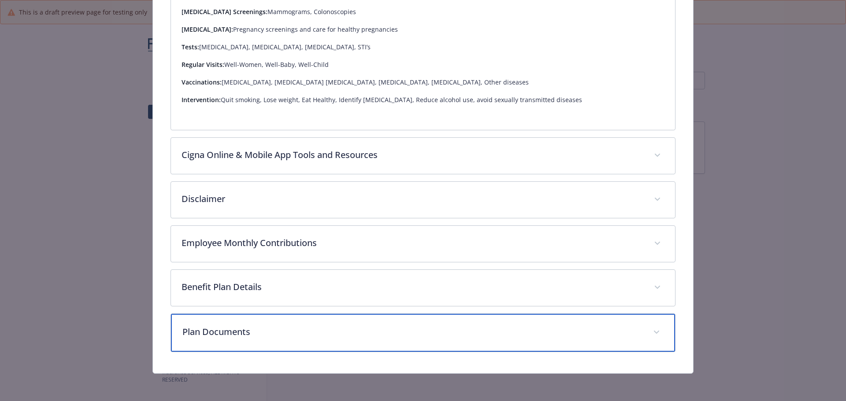
click at [333, 332] on p "Plan Documents" at bounding box center [412, 331] width 460 height 13
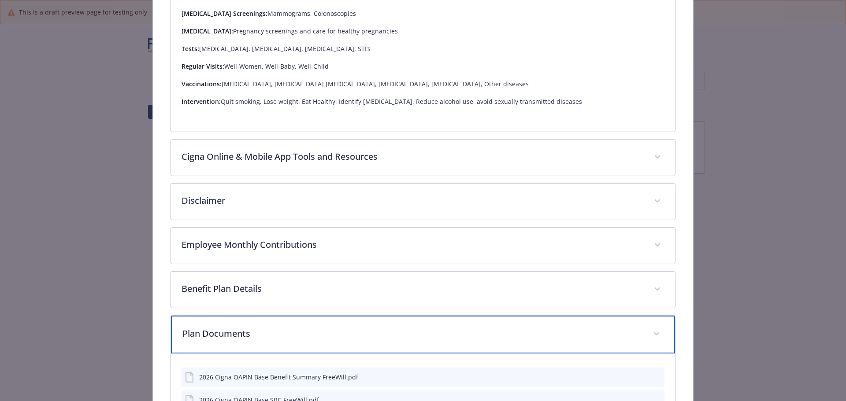
scroll to position [722, 0]
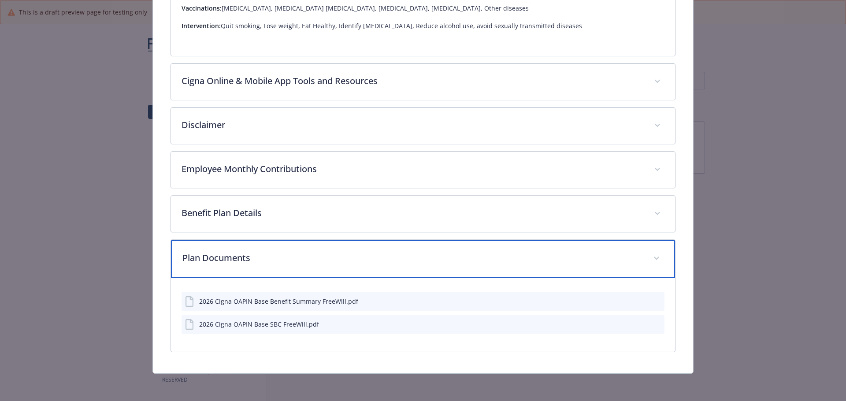
click at [320, 266] on div "Plan Documents" at bounding box center [423, 259] width 504 height 38
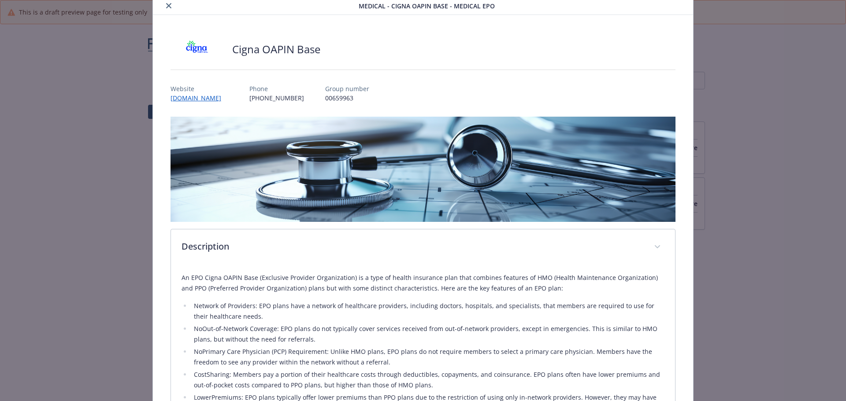
scroll to position [0, 0]
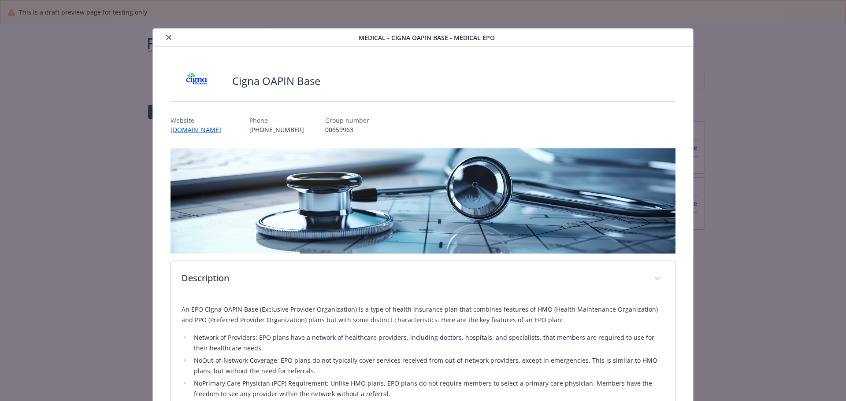
click at [167, 38] on icon "close" at bounding box center [168, 37] width 5 height 5
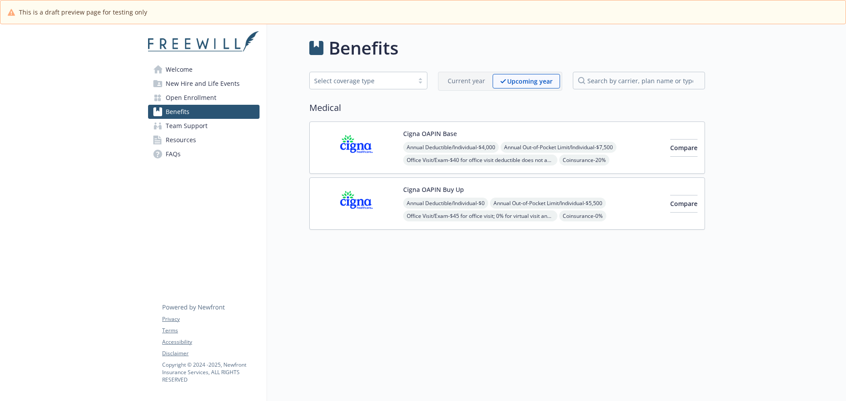
click at [472, 203] on span "Annual Deductible/Individual - $0" at bounding box center [445, 203] width 85 height 11
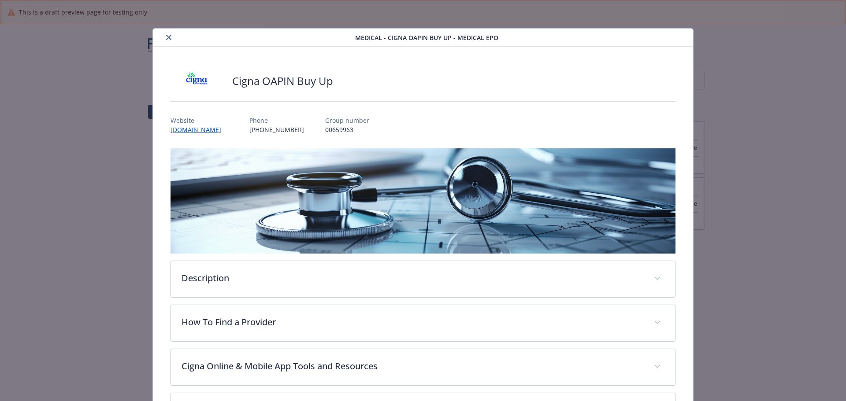
scroll to position [26, 0]
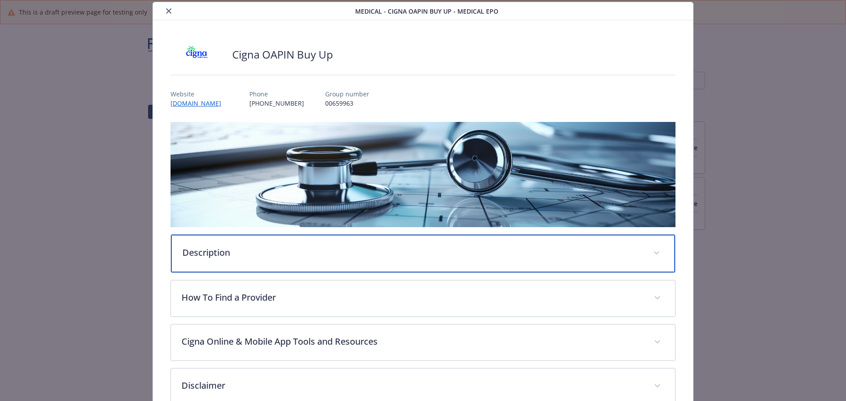
click at [310, 262] on div "Description" at bounding box center [423, 254] width 504 height 38
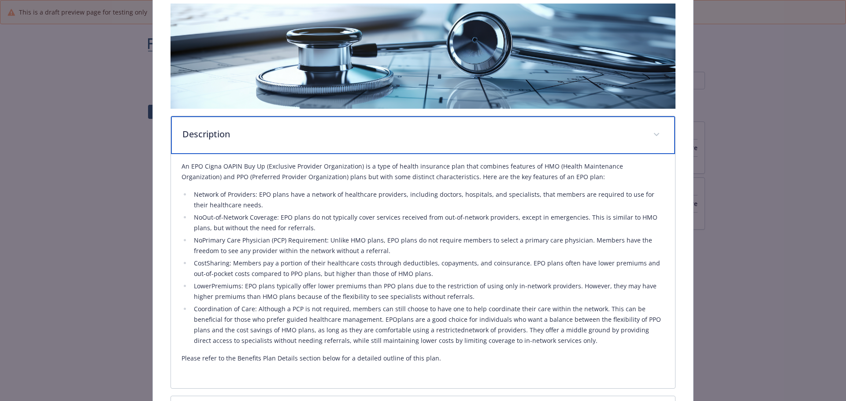
scroll to position [159, 0]
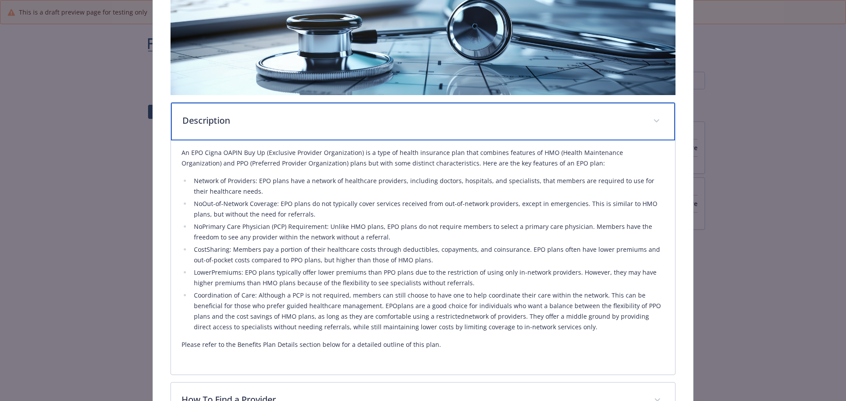
click at [316, 126] on p "Description" at bounding box center [412, 120] width 460 height 13
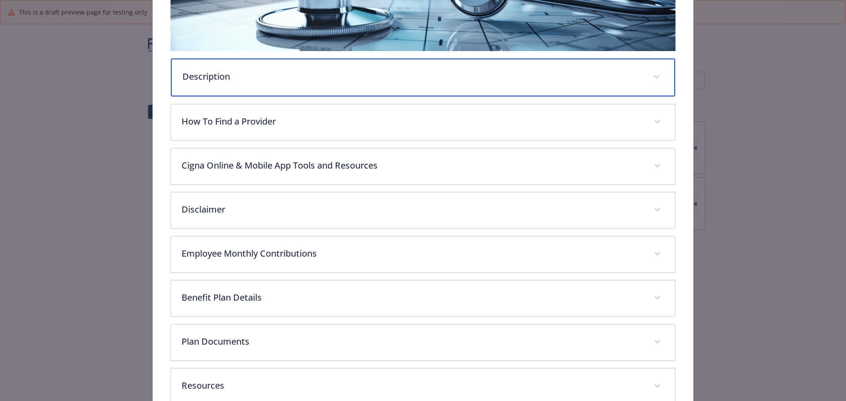
scroll to position [255, 0]
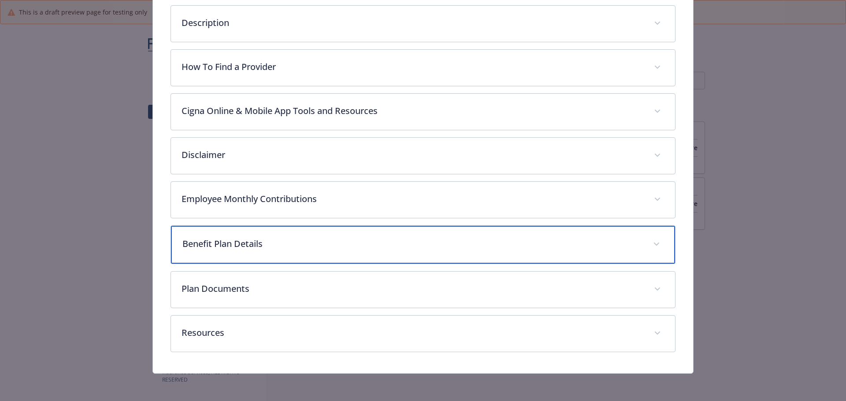
click at [310, 242] on p "Benefit Plan Details" at bounding box center [412, 243] width 460 height 13
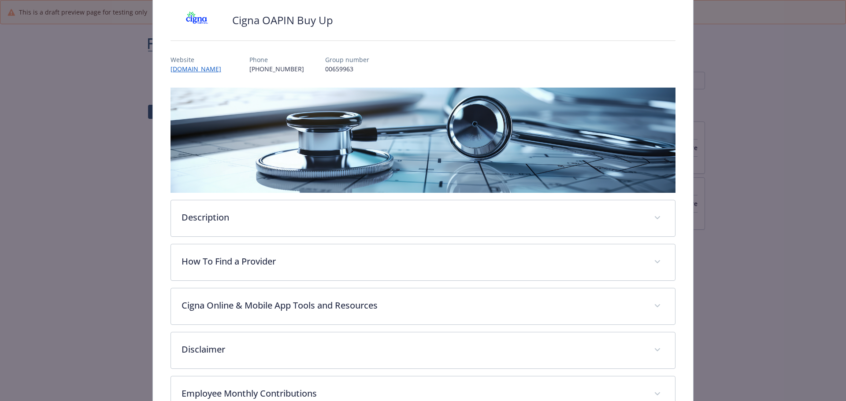
scroll to position [0, 0]
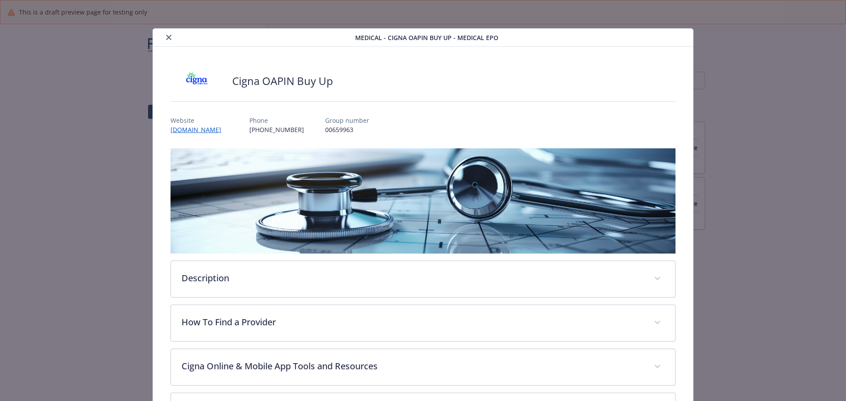
click at [169, 38] on icon "close" at bounding box center [168, 37] width 5 height 5
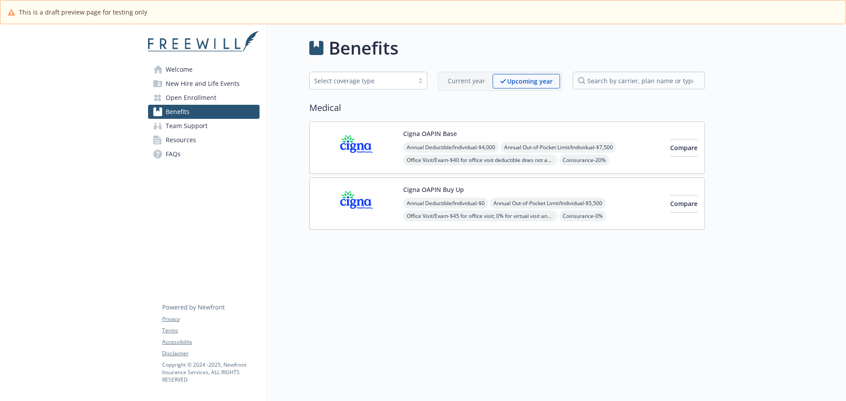
click at [432, 152] on span "Annual Deductible/Individual - $4,000" at bounding box center [451, 147] width 96 height 11
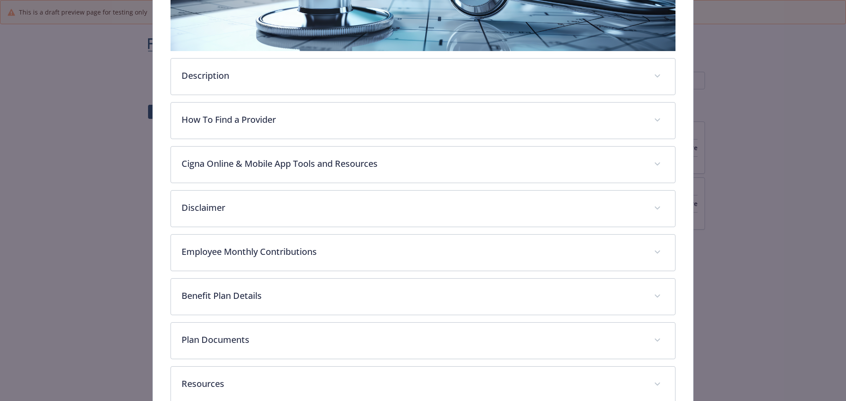
scroll to position [247, 0]
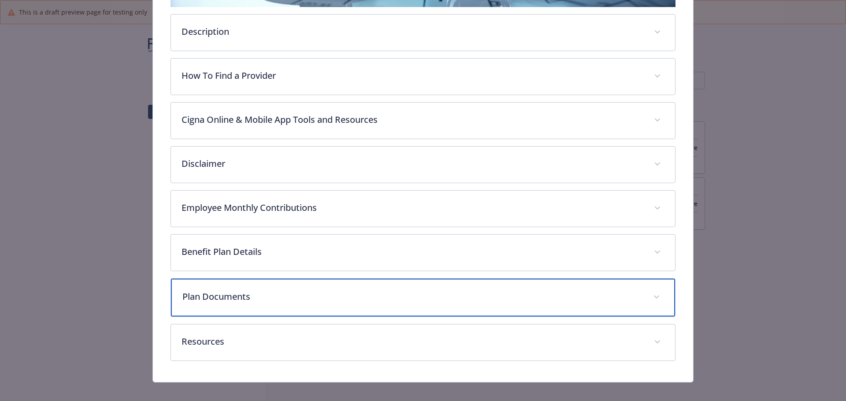
click at [273, 296] on p "Plan Documents" at bounding box center [412, 296] width 460 height 13
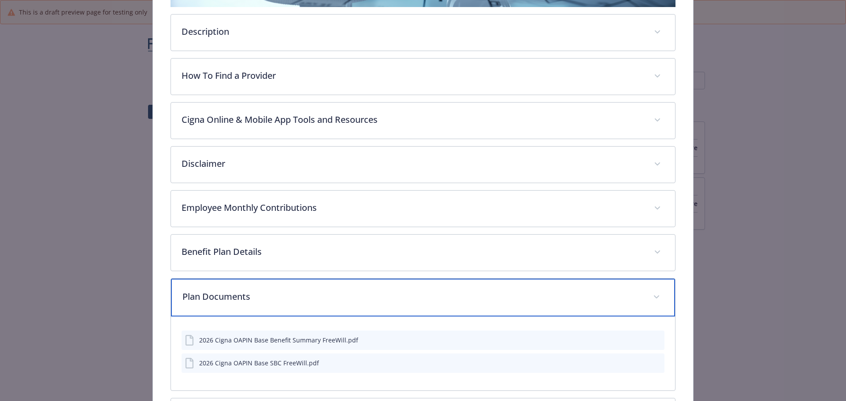
click at [273, 296] on p "Plan Documents" at bounding box center [412, 296] width 460 height 13
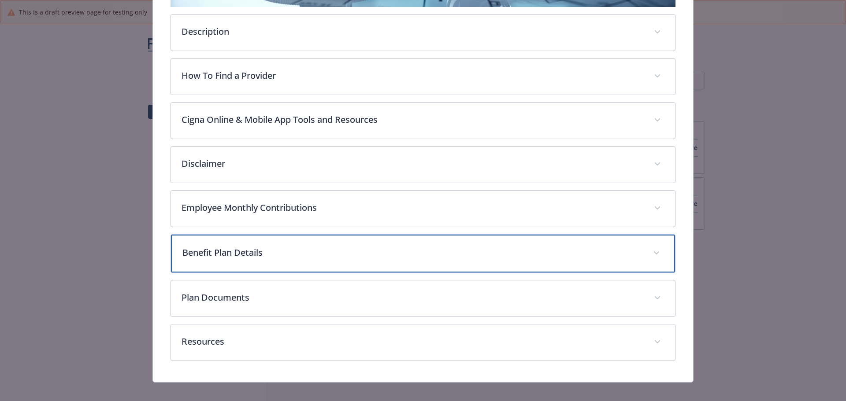
click at [274, 261] on div "Benefit Plan Details" at bounding box center [423, 254] width 504 height 38
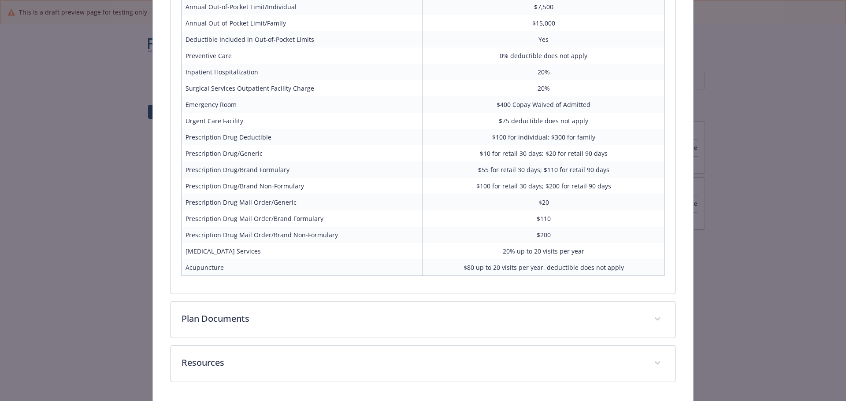
scroll to position [641, 0]
drag, startPoint x: 617, startPoint y: 270, endPoint x: 539, endPoint y: 272, distance: 78.4
click at [539, 272] on td "$80 up to 20 visits per year, deductible does not apply" at bounding box center [543, 269] width 241 height 17
copy td ", deductible does not apply"
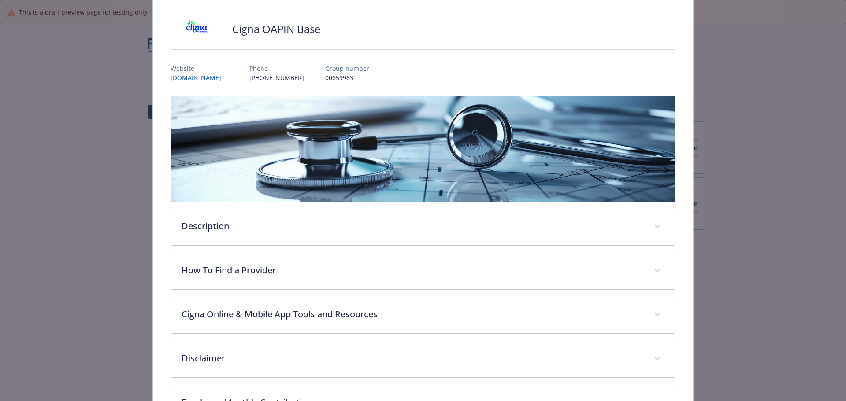
scroll to position [44, 0]
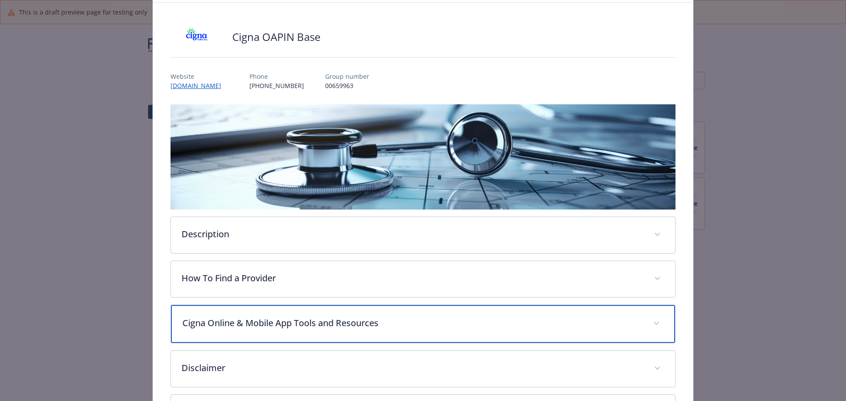
click at [491, 309] on div "Cigna Online & Mobile App Tools and Resources" at bounding box center [423, 324] width 504 height 38
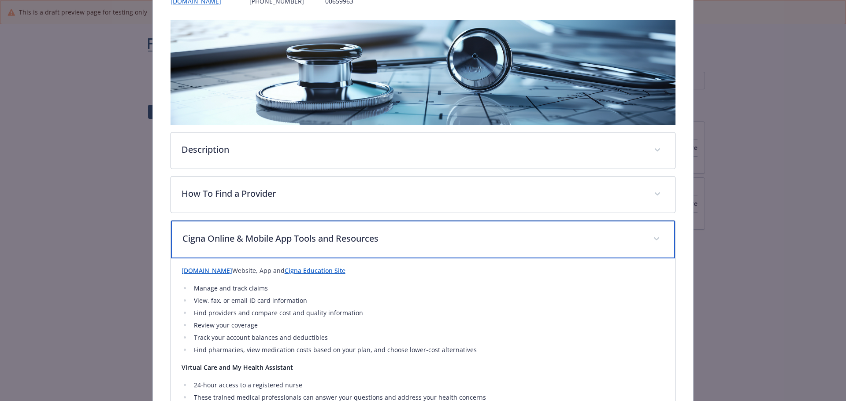
scroll to position [132, 0]
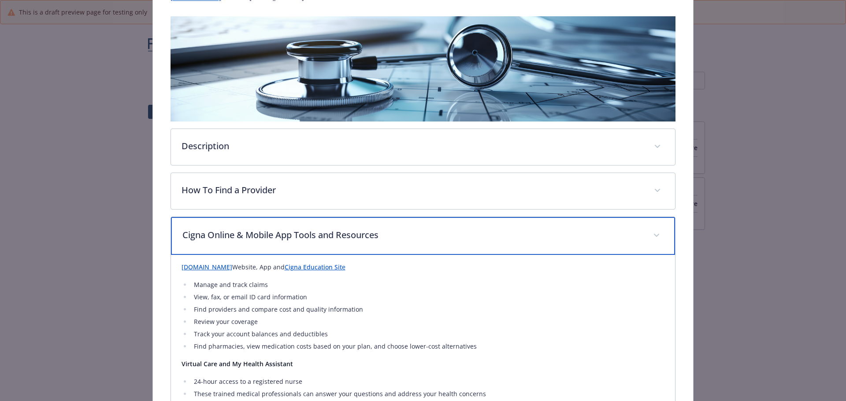
click at [468, 250] on div "Cigna Online & Mobile App Tools and Resources" at bounding box center [423, 236] width 504 height 38
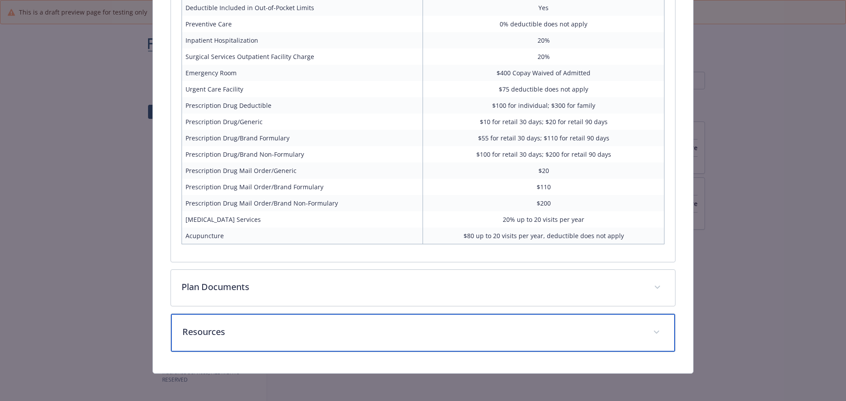
click at [448, 336] on p "Resources" at bounding box center [412, 331] width 460 height 13
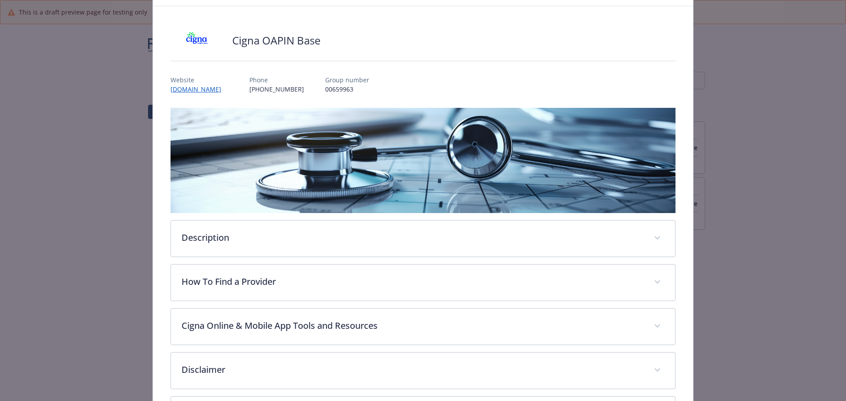
scroll to position [0, 0]
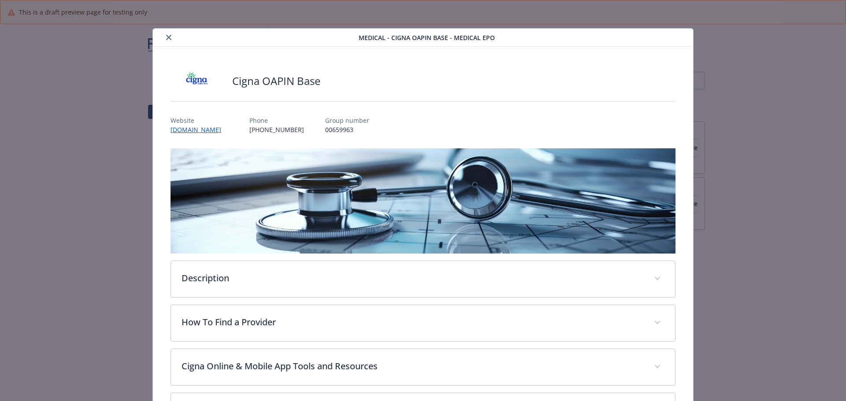
click at [166, 34] on button "close" at bounding box center [168, 37] width 11 height 11
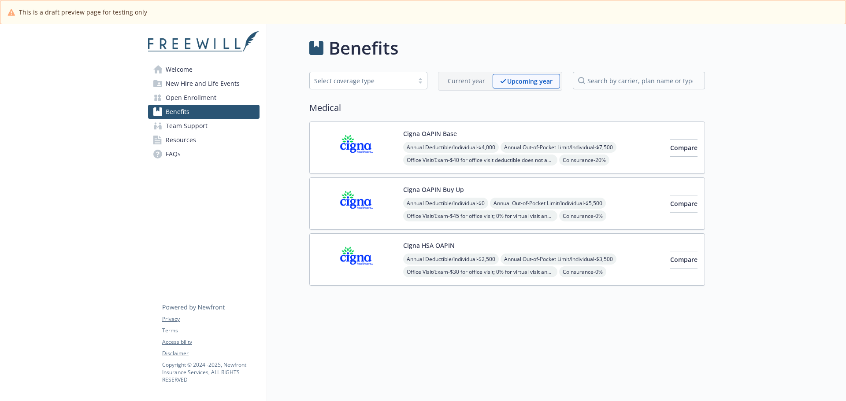
click at [438, 247] on button "Cigna HSA OAPIN" at bounding box center [429, 245] width 52 height 9
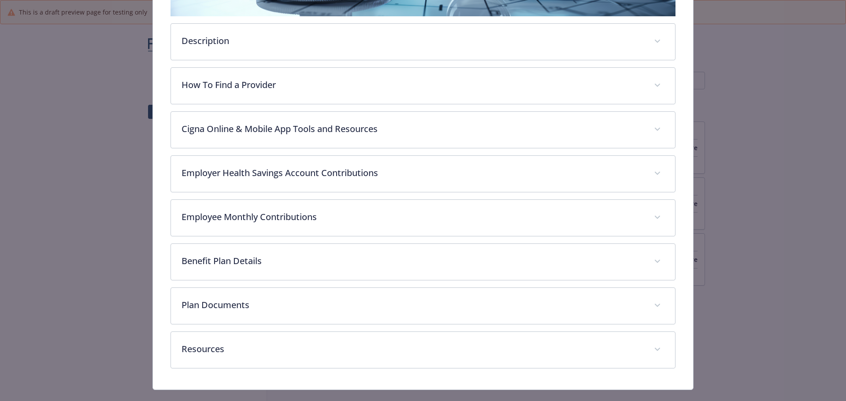
scroll to position [254, 0]
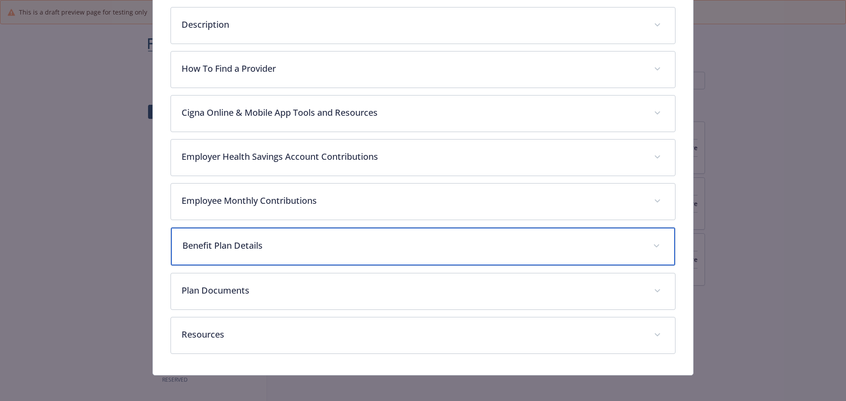
click at [285, 254] on div "Benefit Plan Details" at bounding box center [423, 247] width 504 height 38
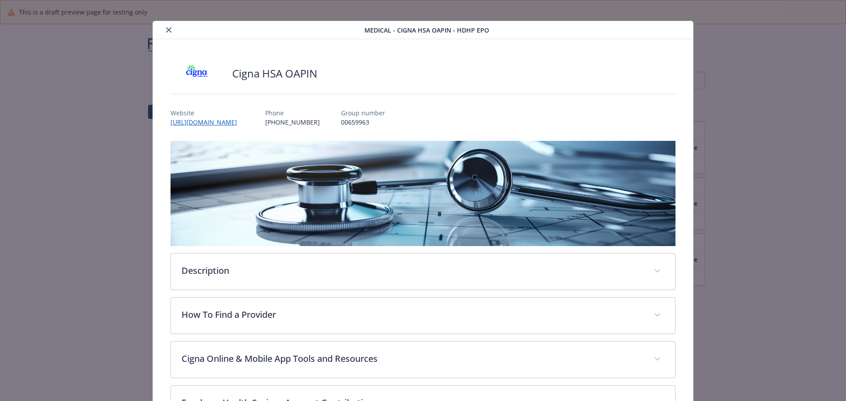
scroll to position [0, 0]
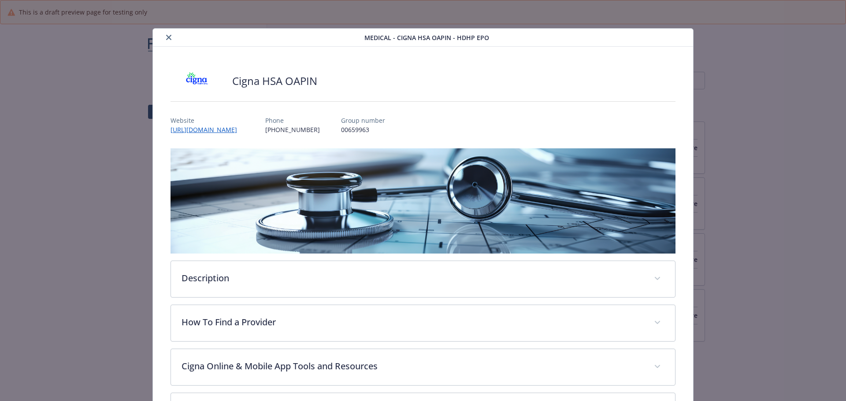
click at [166, 35] on icon "close" at bounding box center [168, 37] width 5 height 5
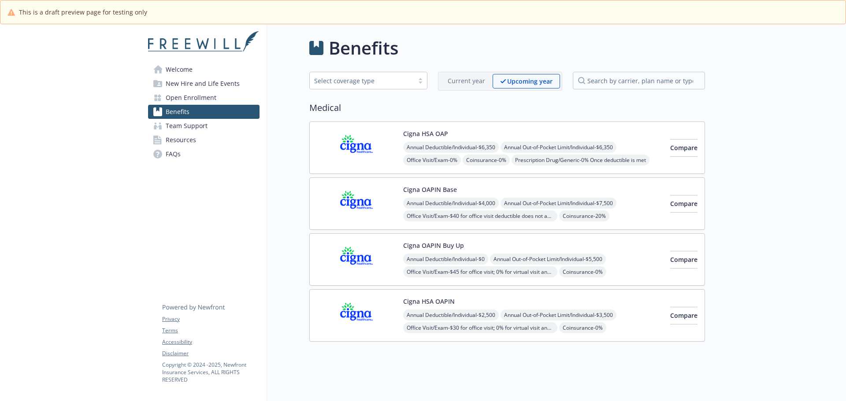
click at [371, 137] on img at bounding box center [356, 147] width 79 height 37
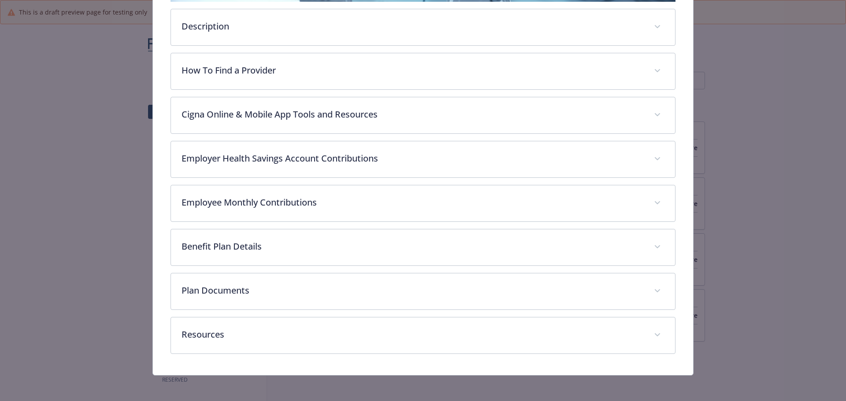
scroll to position [254, 0]
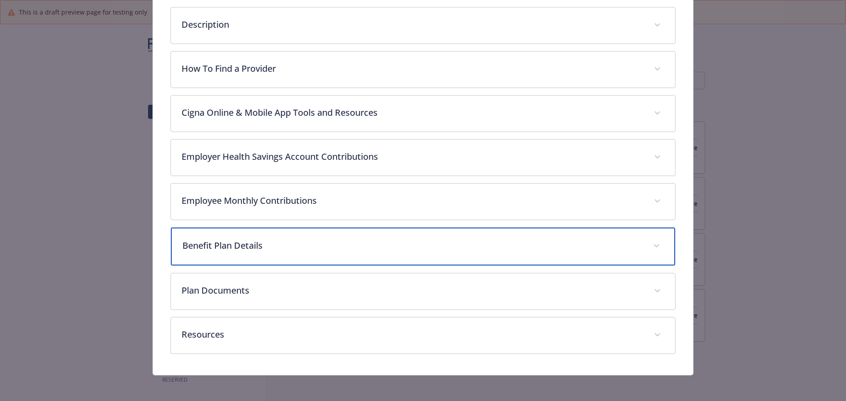
click at [224, 248] on p "Benefit Plan Details" at bounding box center [412, 245] width 460 height 13
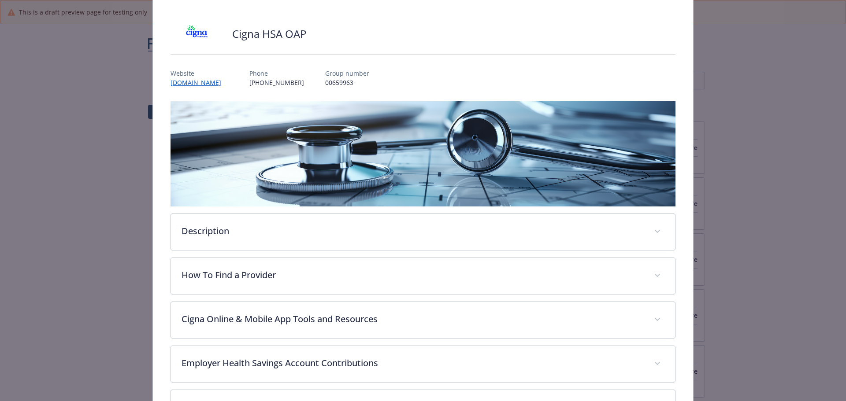
scroll to position [0, 0]
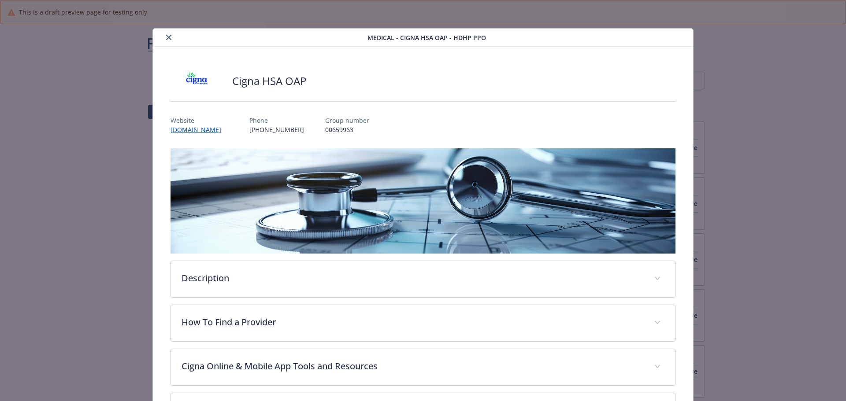
click at [163, 37] on button "close" at bounding box center [168, 37] width 11 height 11
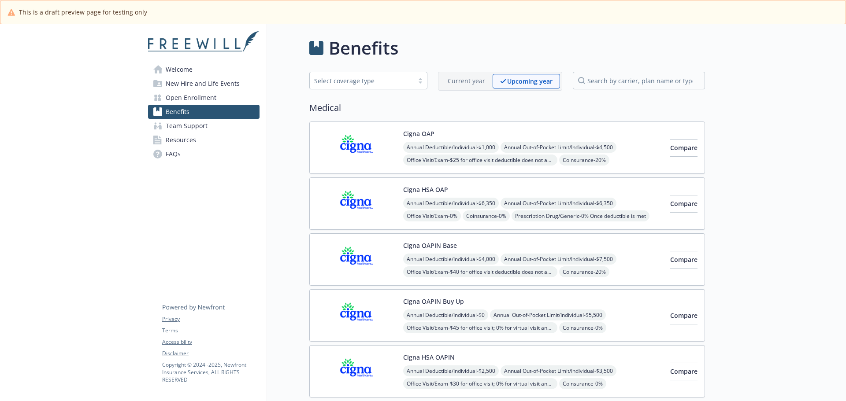
click at [511, 132] on div "Cigna OAP Annual Deductible/Individual - $1,000 Annual Out-of-Pocket Limit/Indi…" at bounding box center [533, 147] width 260 height 37
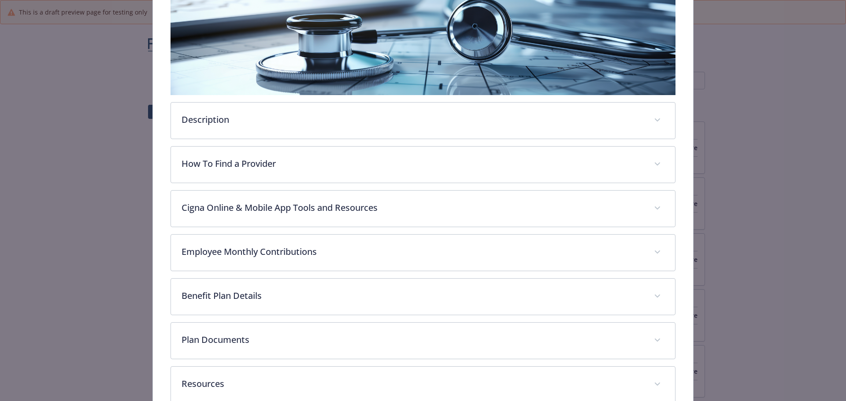
scroll to position [203, 0]
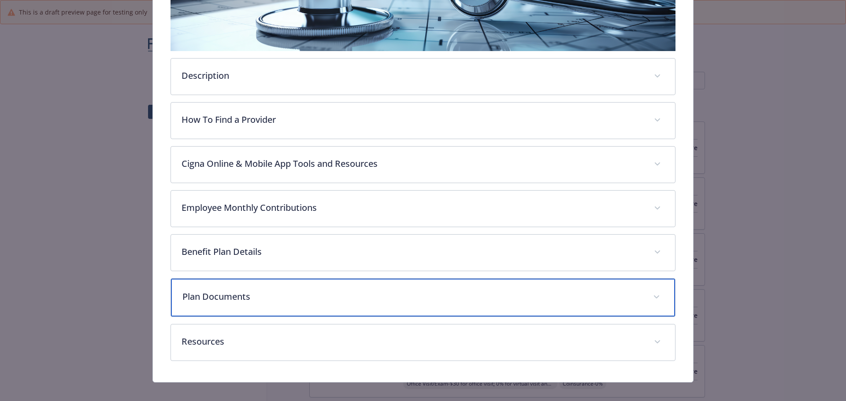
click at [208, 299] on p "Plan Documents" at bounding box center [412, 296] width 460 height 13
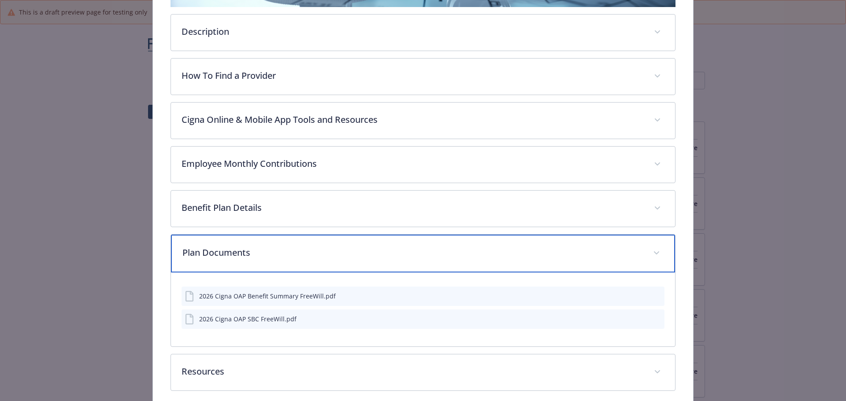
click at [198, 248] on p "Plan Documents" at bounding box center [412, 252] width 460 height 13
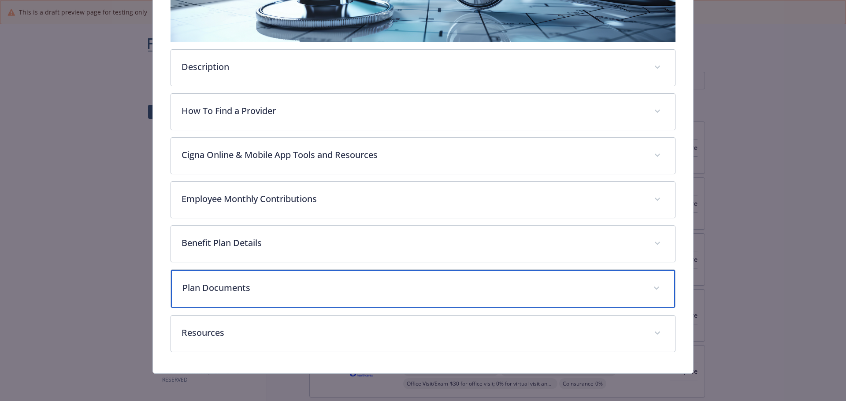
scroll to position [211, 0]
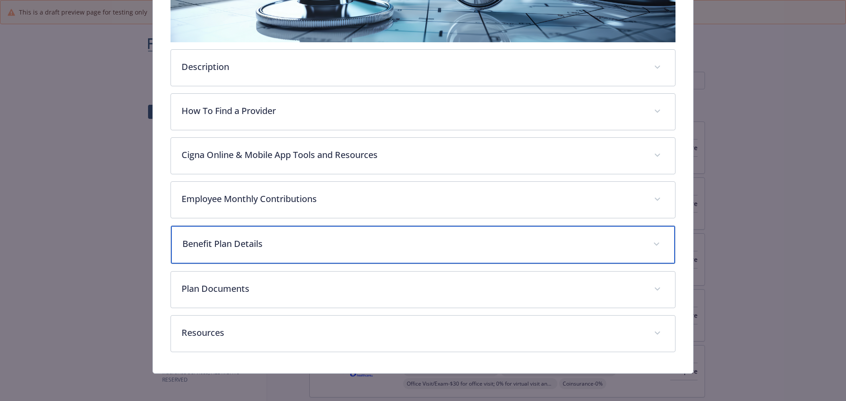
click at [223, 241] on p "Benefit Plan Details" at bounding box center [412, 243] width 460 height 13
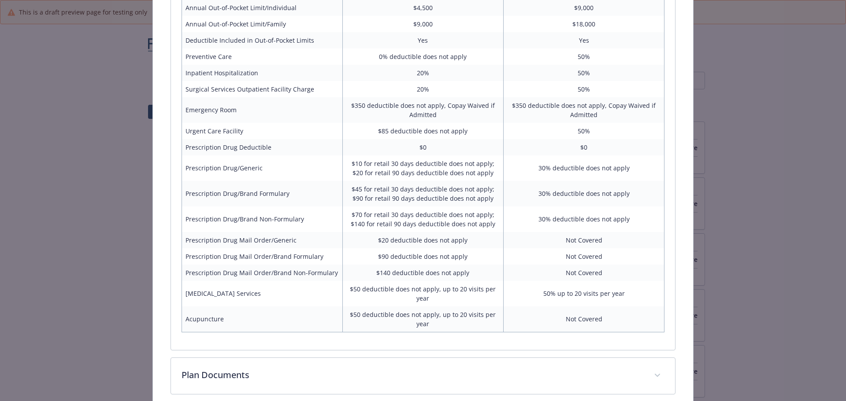
scroll to position [606, 0]
